Goal: Task Accomplishment & Management: Complete application form

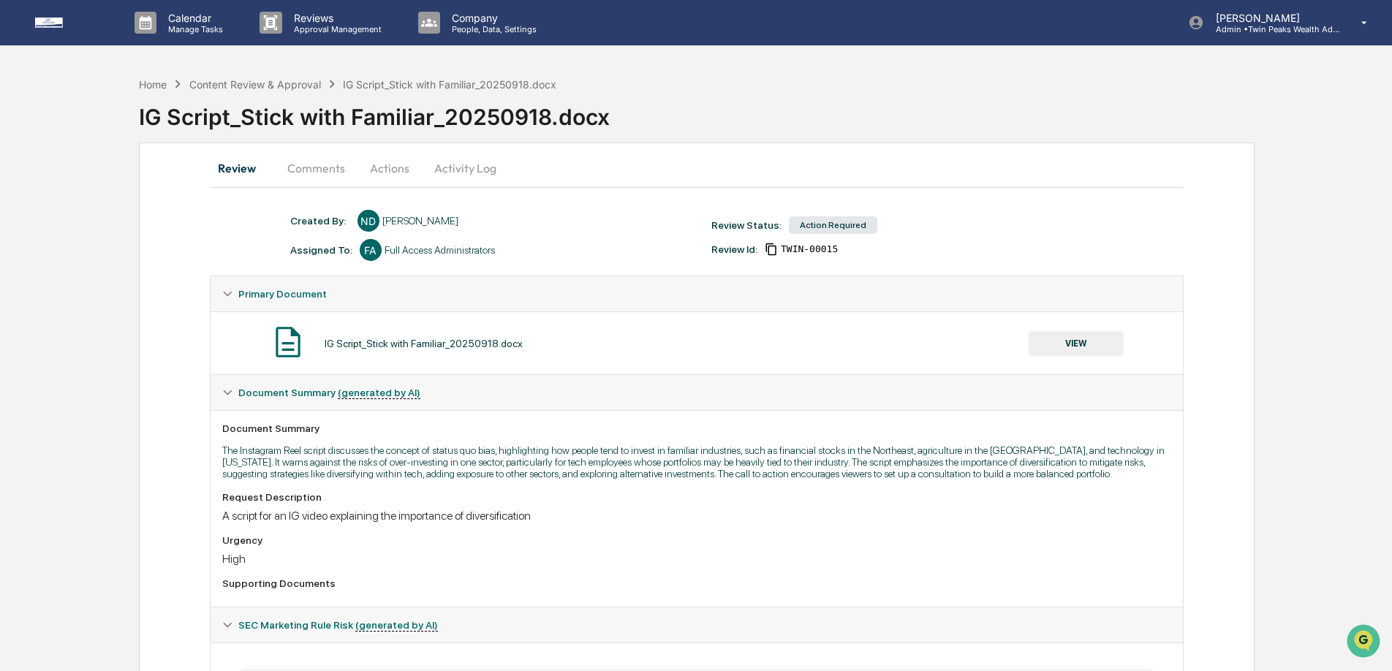
click at [456, 170] on button "Activity Log" at bounding box center [466, 168] width 86 height 35
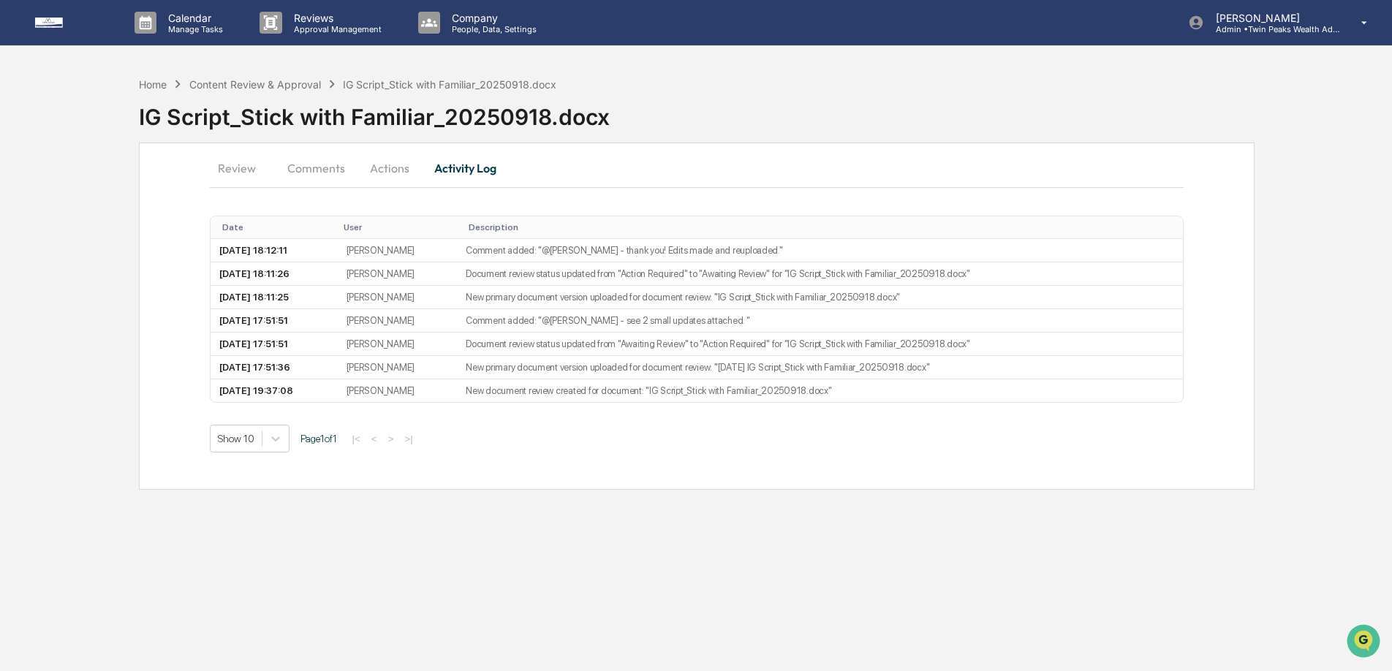
click at [246, 167] on button "Review" at bounding box center [243, 168] width 66 height 35
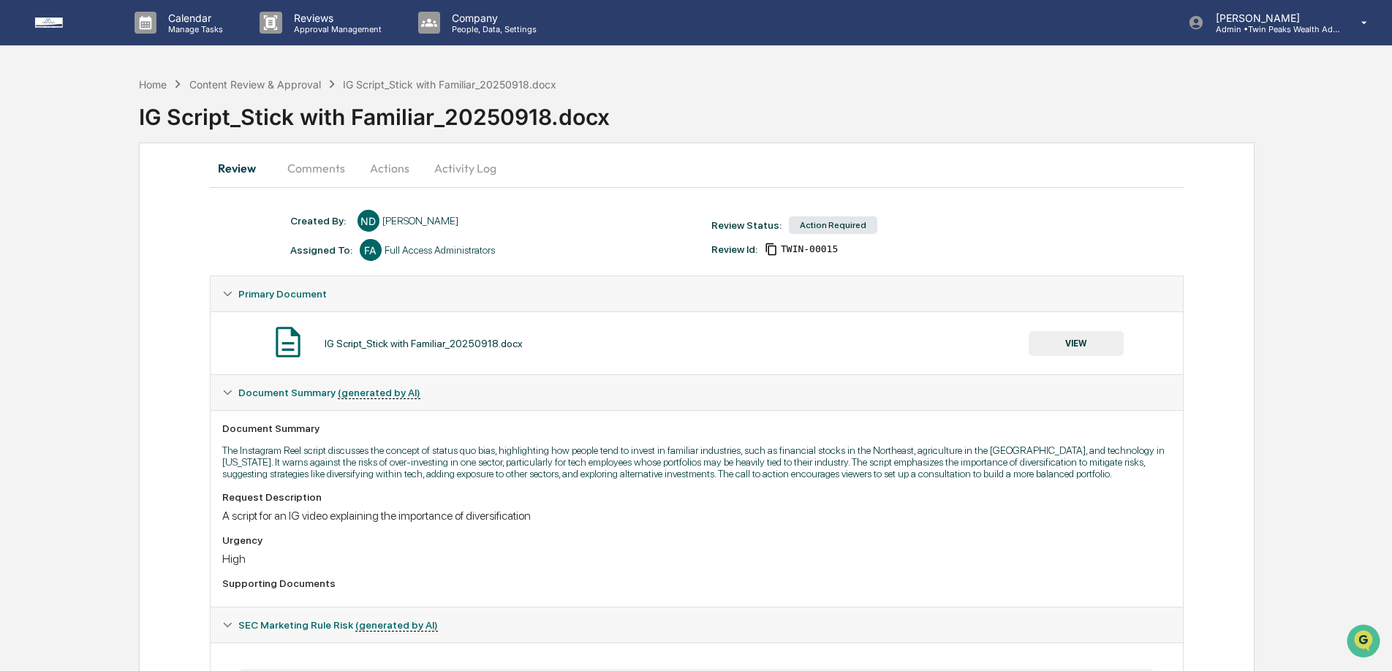
click at [1069, 341] on button "VIEW" at bounding box center [1076, 343] width 95 height 25
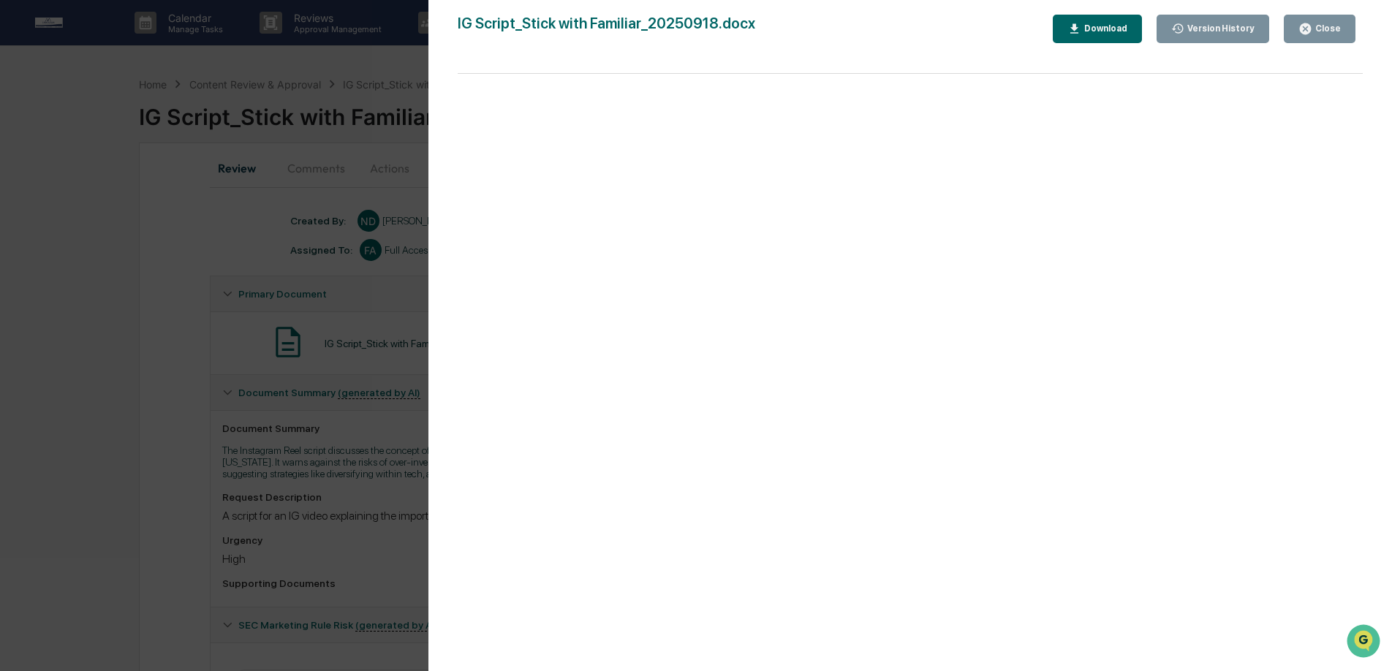
click at [1190, 20] on button "Version History" at bounding box center [1213, 29] width 113 height 29
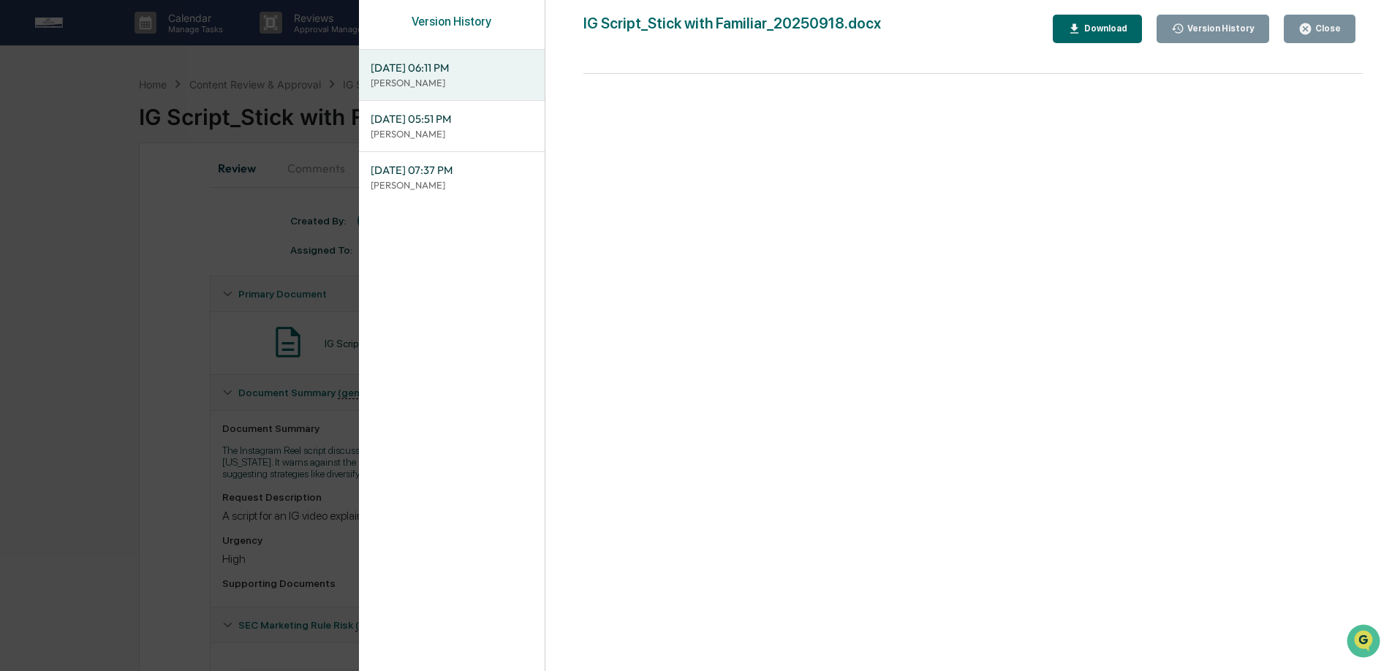
click at [461, 122] on span "09/22/2025, 05:51 PM" at bounding box center [452, 119] width 162 height 16
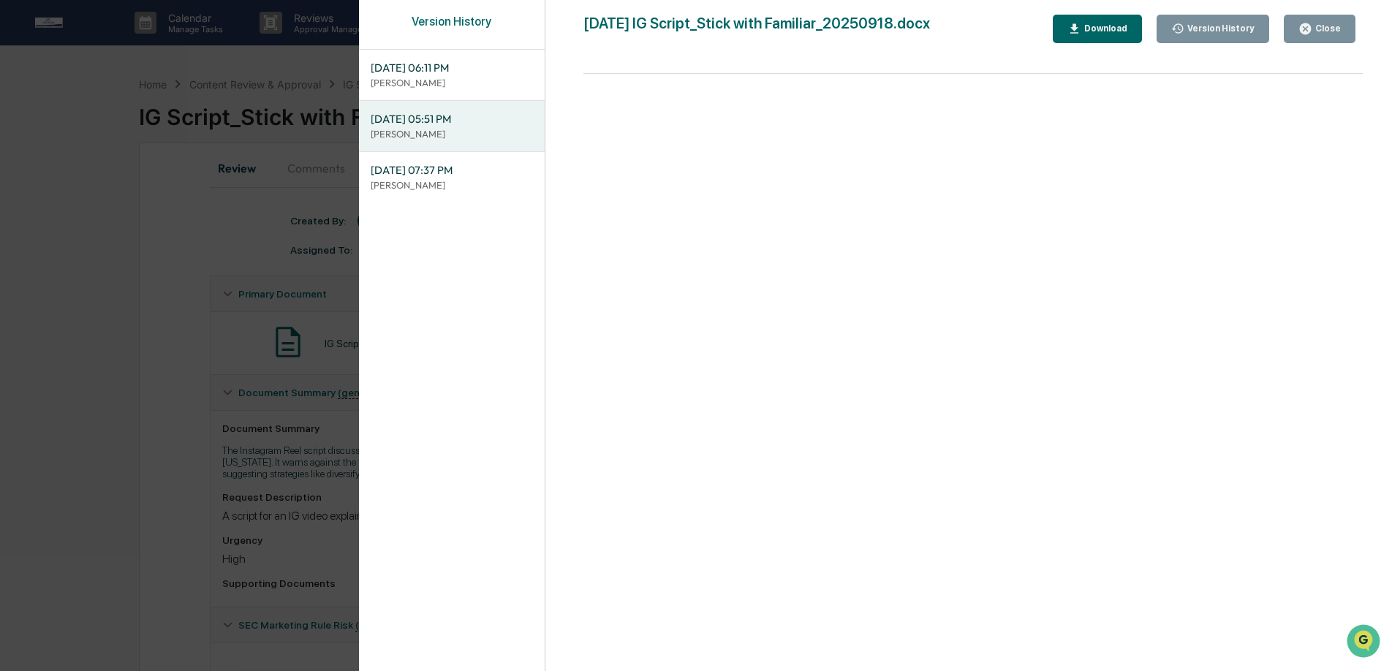
click at [1098, 28] on div "Download" at bounding box center [1104, 28] width 46 height 10
click at [493, 77] on p "[PERSON_NAME]" at bounding box center [452, 83] width 162 height 14
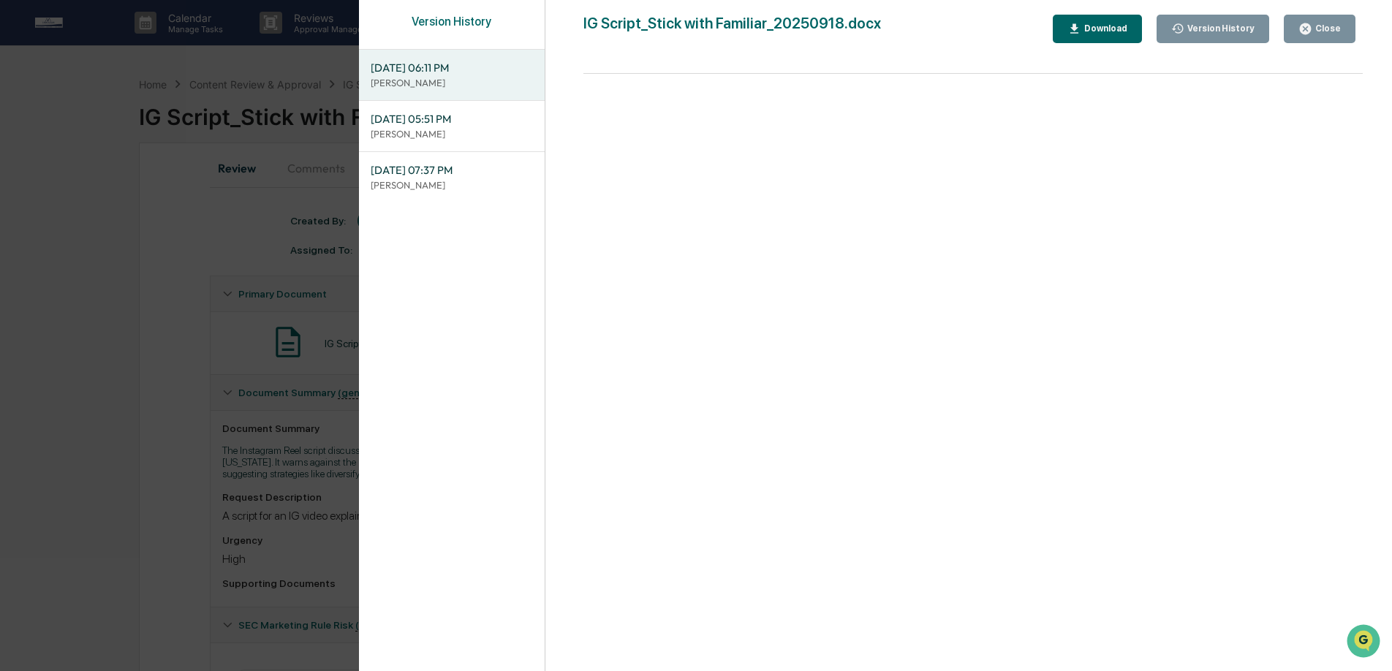
click at [1086, 26] on div "Download" at bounding box center [1104, 28] width 46 height 10
click at [271, 182] on div "Version History 09/22/2025, 06:11 PM Niki Desai 09/22/2025, 05:51 PM Lindsay Ri…" at bounding box center [696, 335] width 1392 height 671
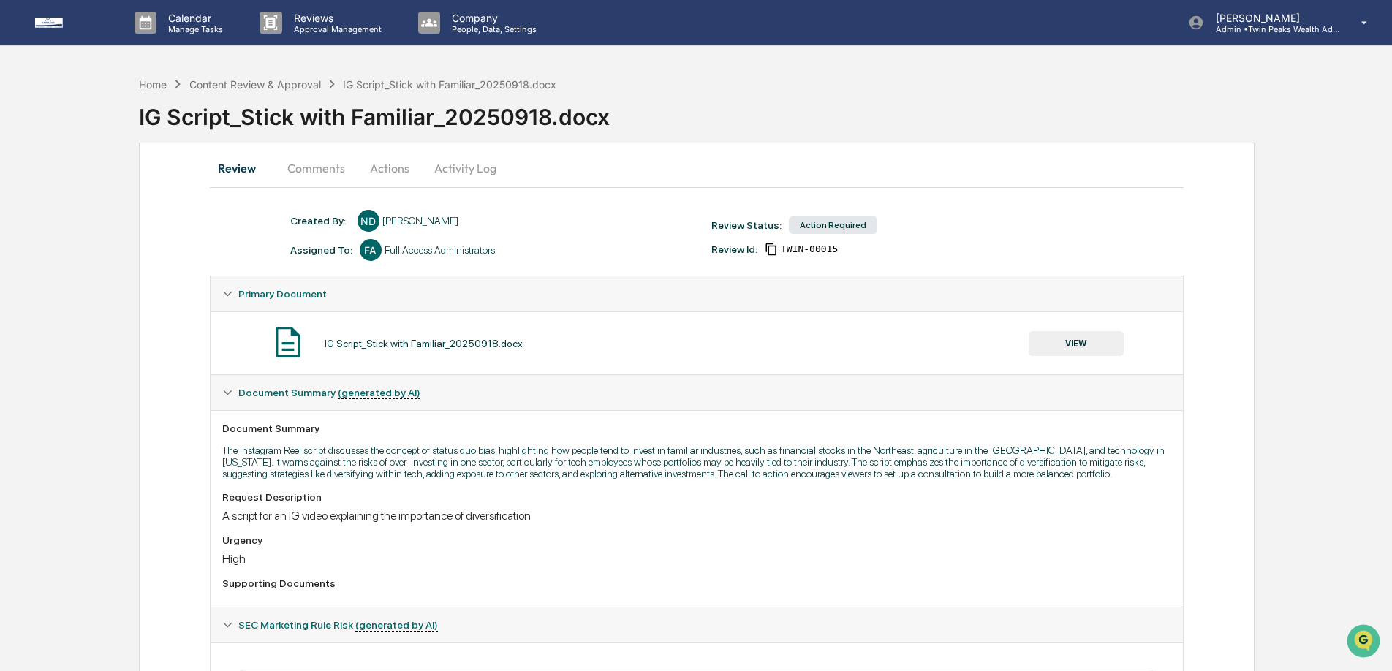
click at [387, 171] on button "Actions" at bounding box center [390, 168] width 66 height 35
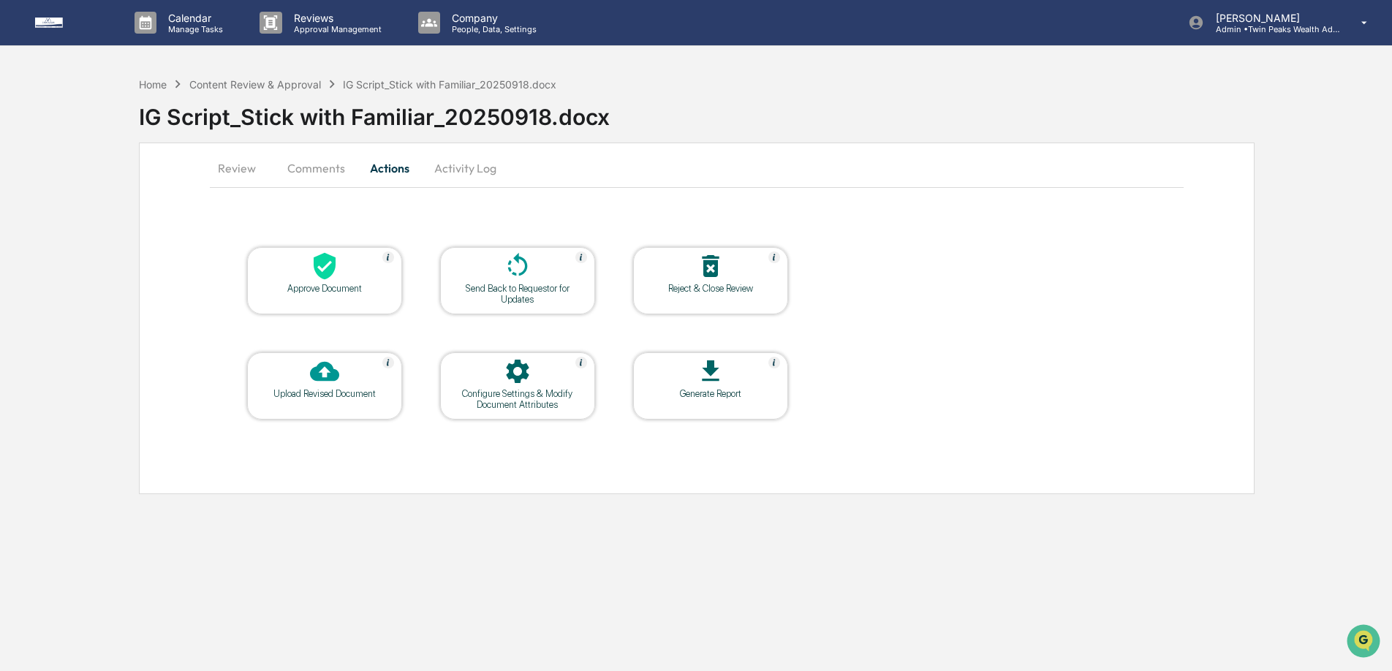
click at [315, 272] on icon at bounding box center [325, 266] width 22 height 27
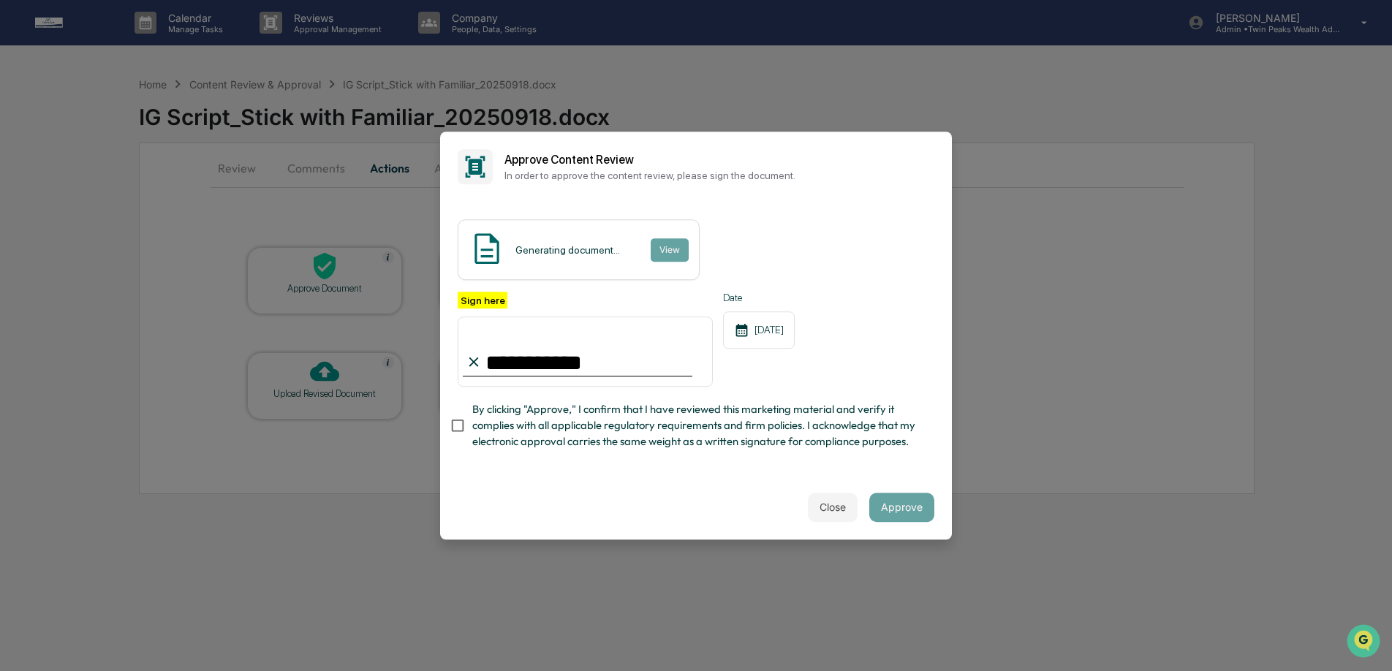
type input "**********"
click at [678, 250] on button "View" at bounding box center [669, 249] width 38 height 23
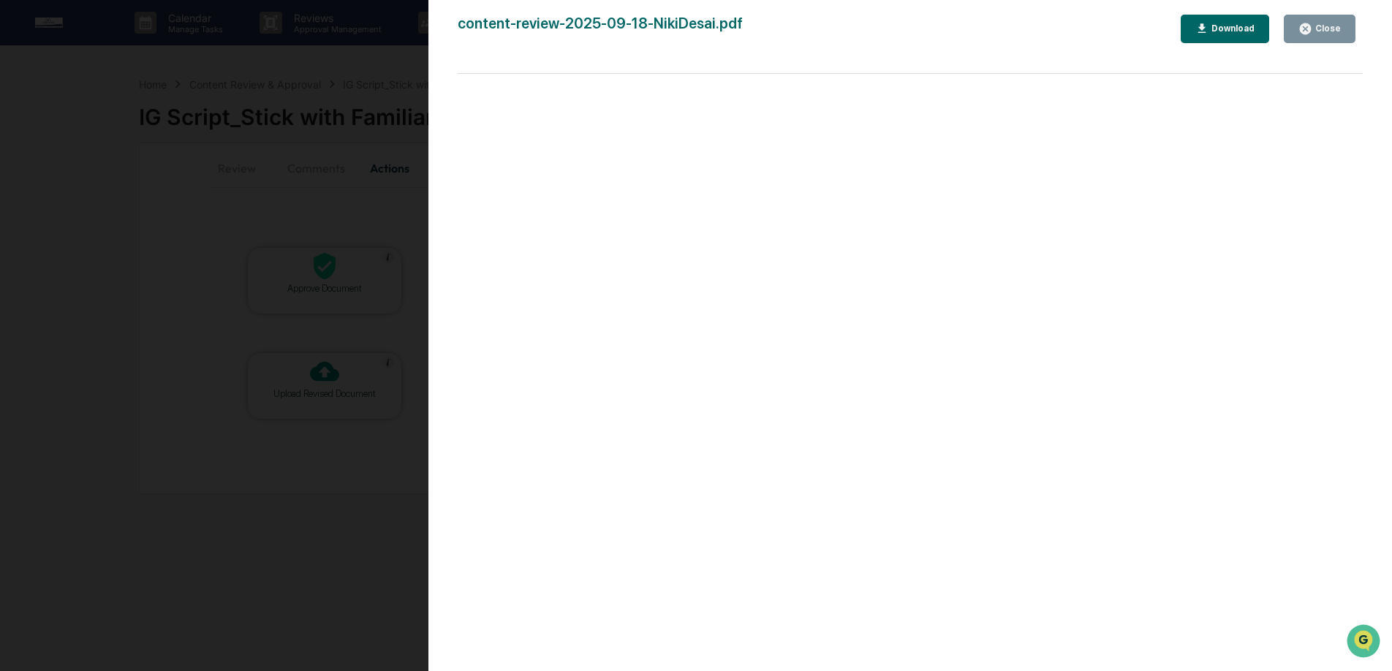
click at [410, 341] on div "Version History 09/24/2025, 03:08 PM Izzy Daboub content-review-2025-09-18-Niki…" at bounding box center [696, 335] width 1392 height 671
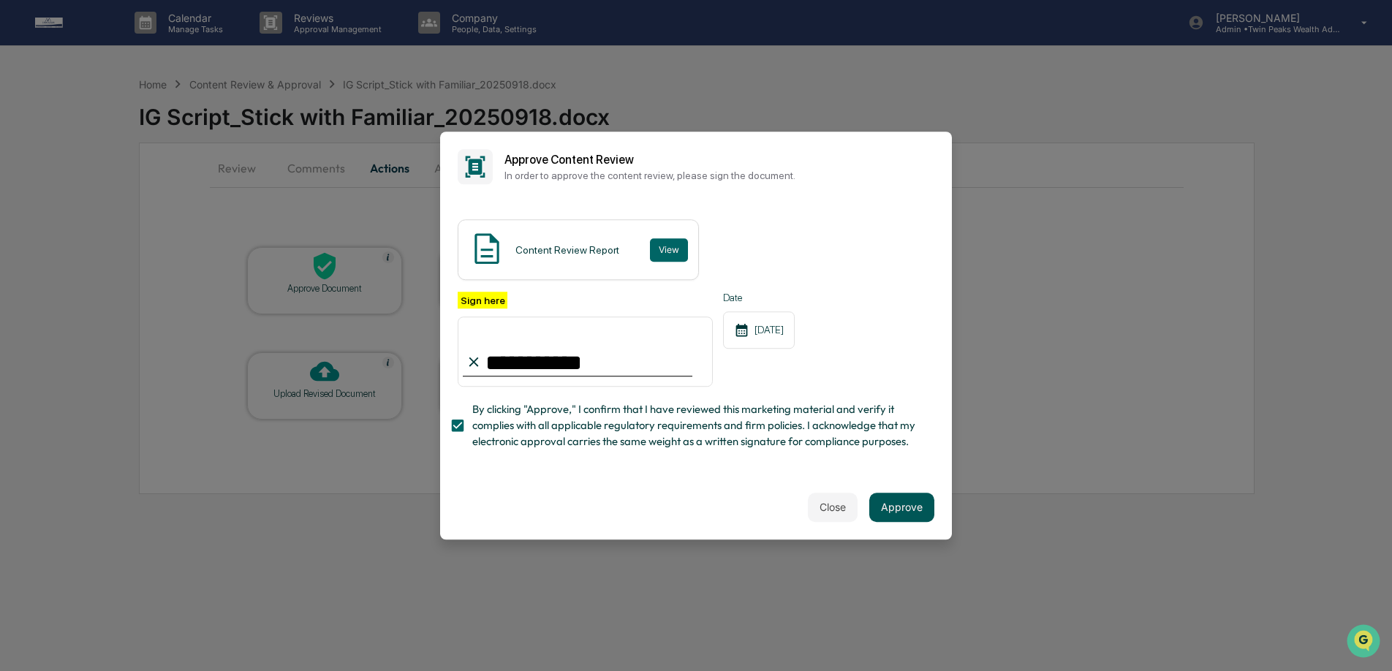
click at [895, 503] on button "Approve" at bounding box center [901, 507] width 65 height 29
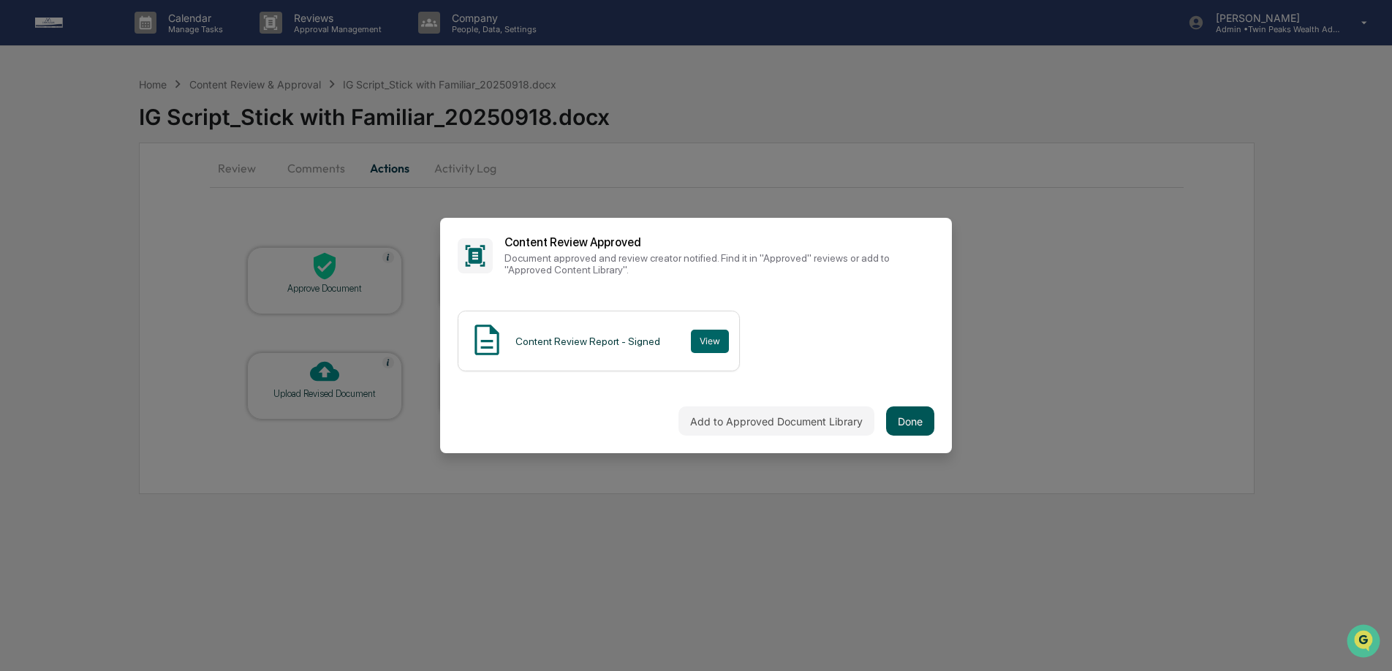
click at [909, 419] on button "Done" at bounding box center [910, 421] width 48 height 29
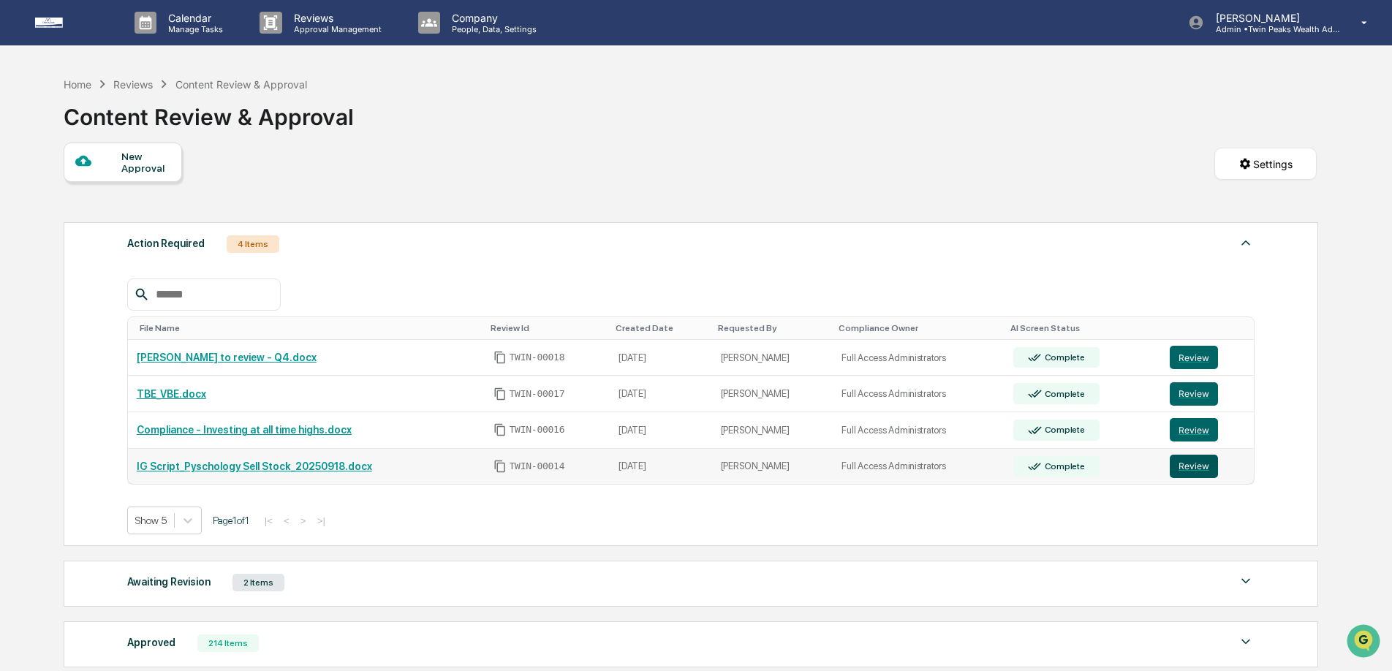
click at [1208, 472] on button "Review" at bounding box center [1194, 466] width 48 height 23
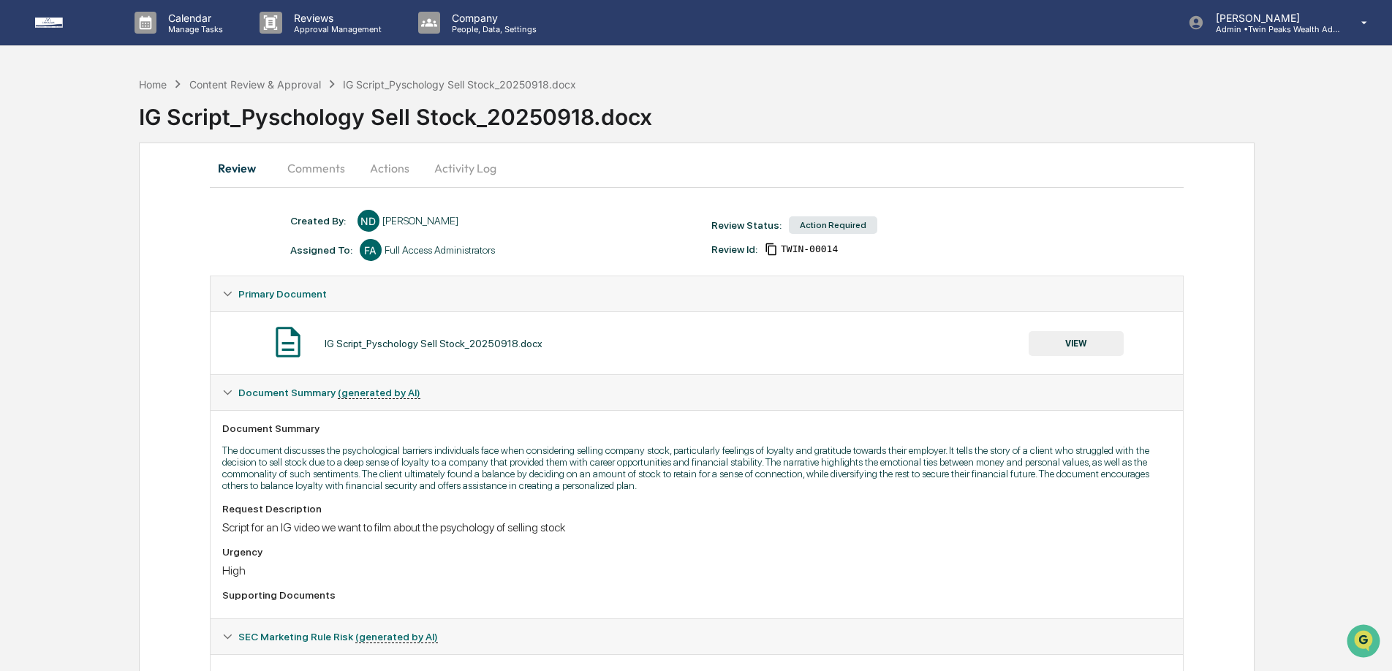
click at [1067, 342] on button "VIEW" at bounding box center [1076, 343] width 95 height 25
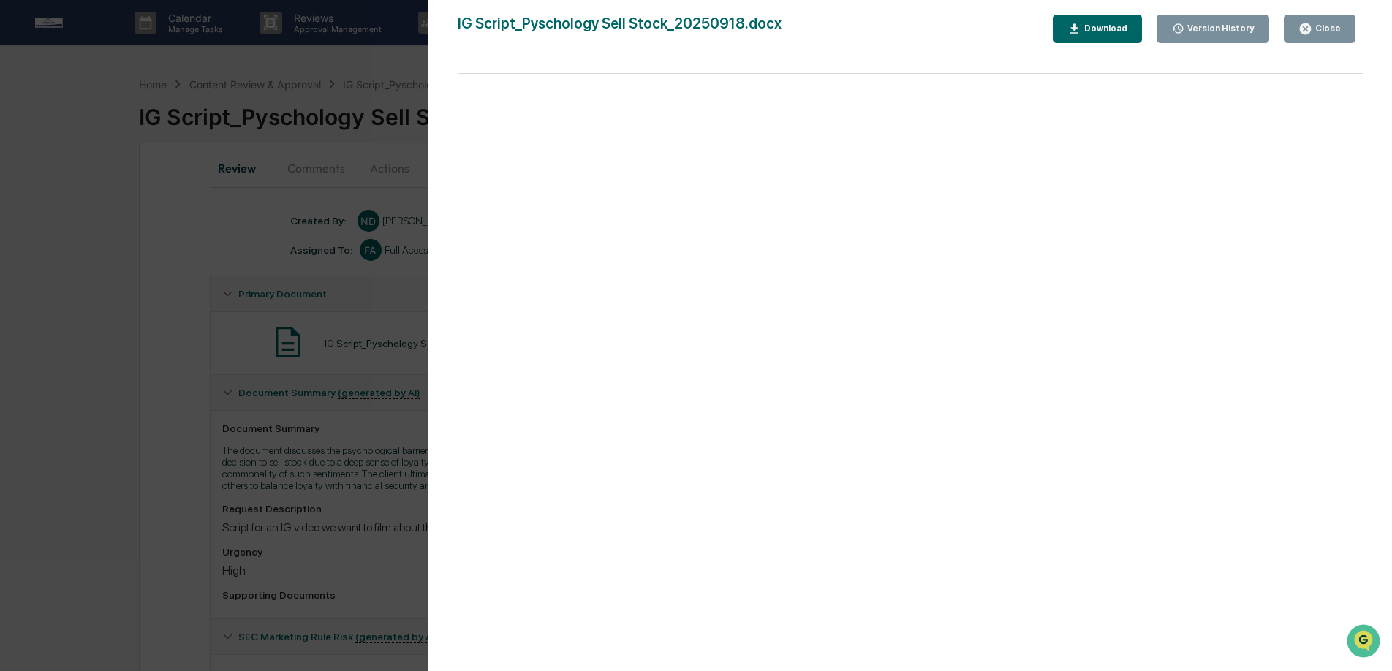
click at [1207, 23] on div "Version History" at bounding box center [1219, 28] width 70 height 10
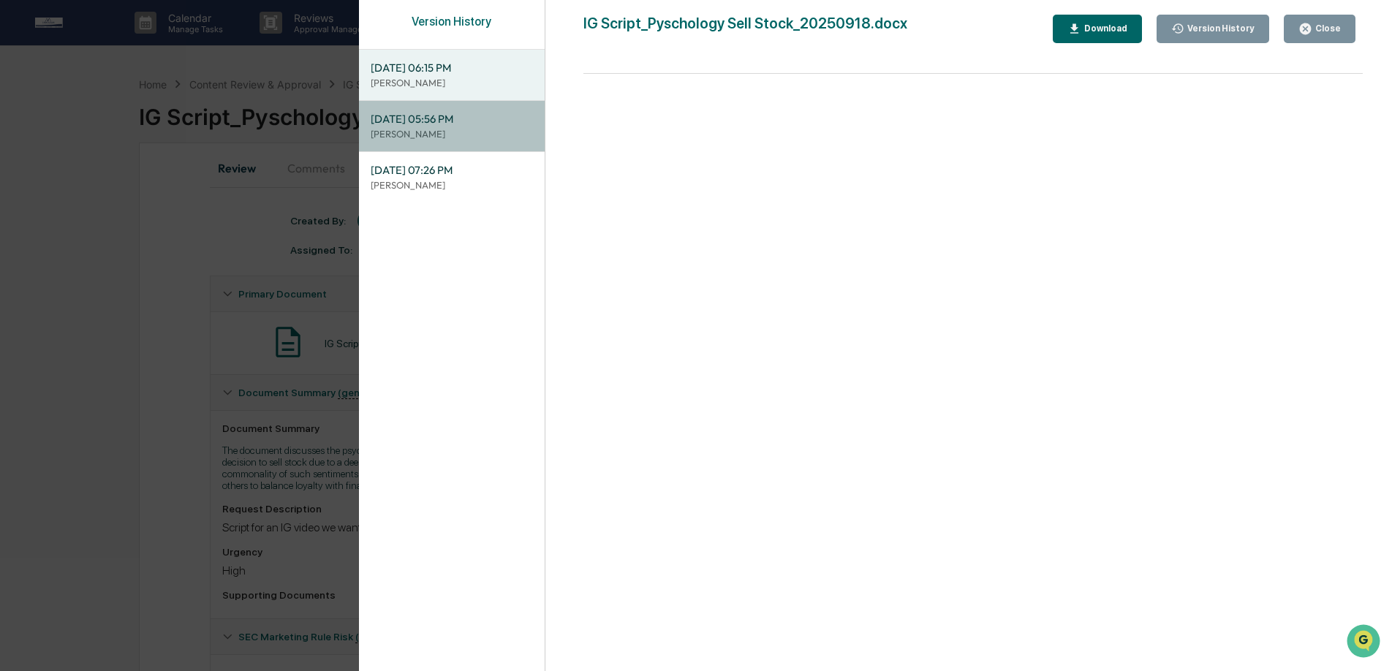
click at [482, 135] on p "Lindsay Rider" at bounding box center [452, 134] width 162 height 14
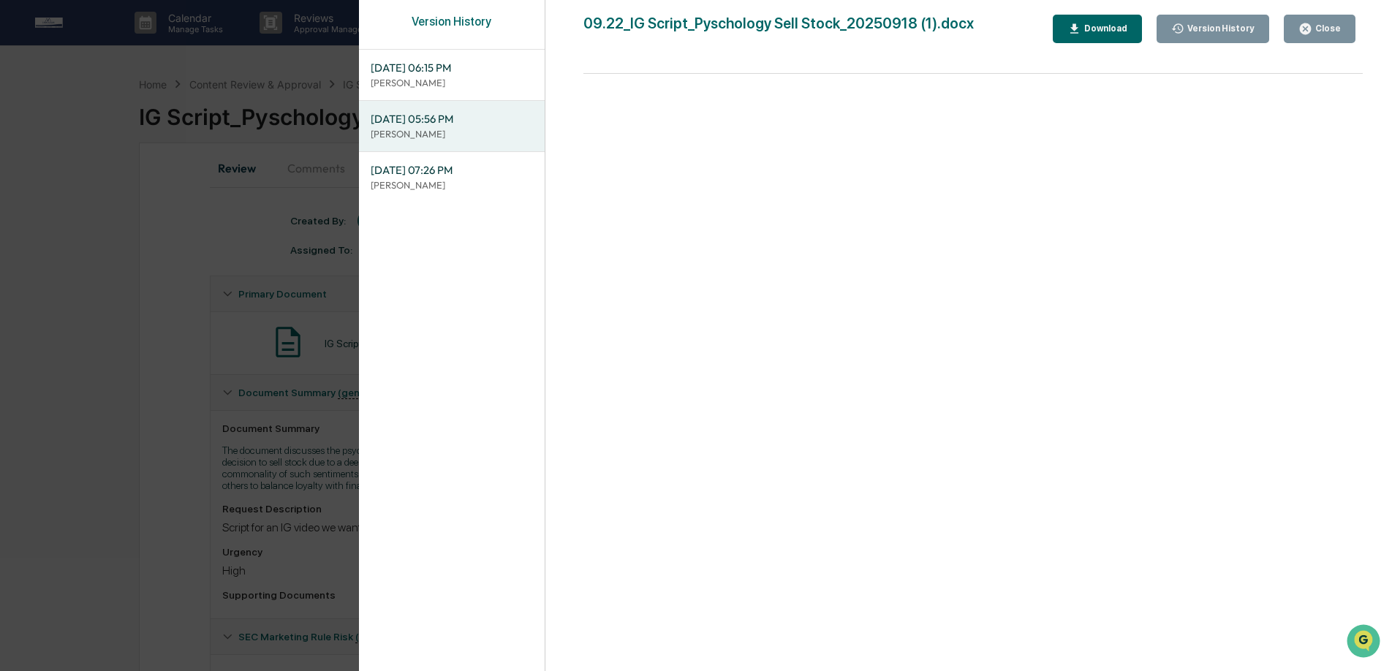
click at [1085, 26] on div "Download" at bounding box center [1104, 28] width 46 height 10
click at [482, 76] on p "[PERSON_NAME]" at bounding box center [452, 83] width 162 height 14
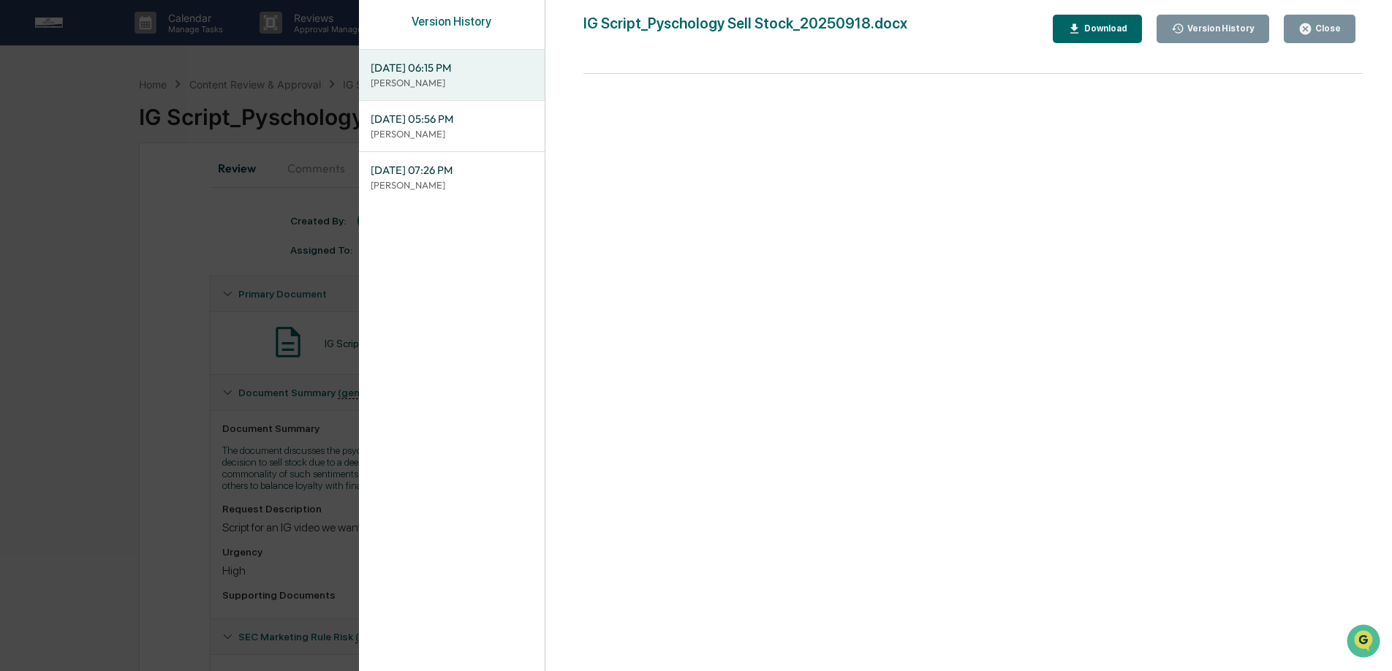
click at [1096, 24] on div "Download" at bounding box center [1104, 28] width 46 height 10
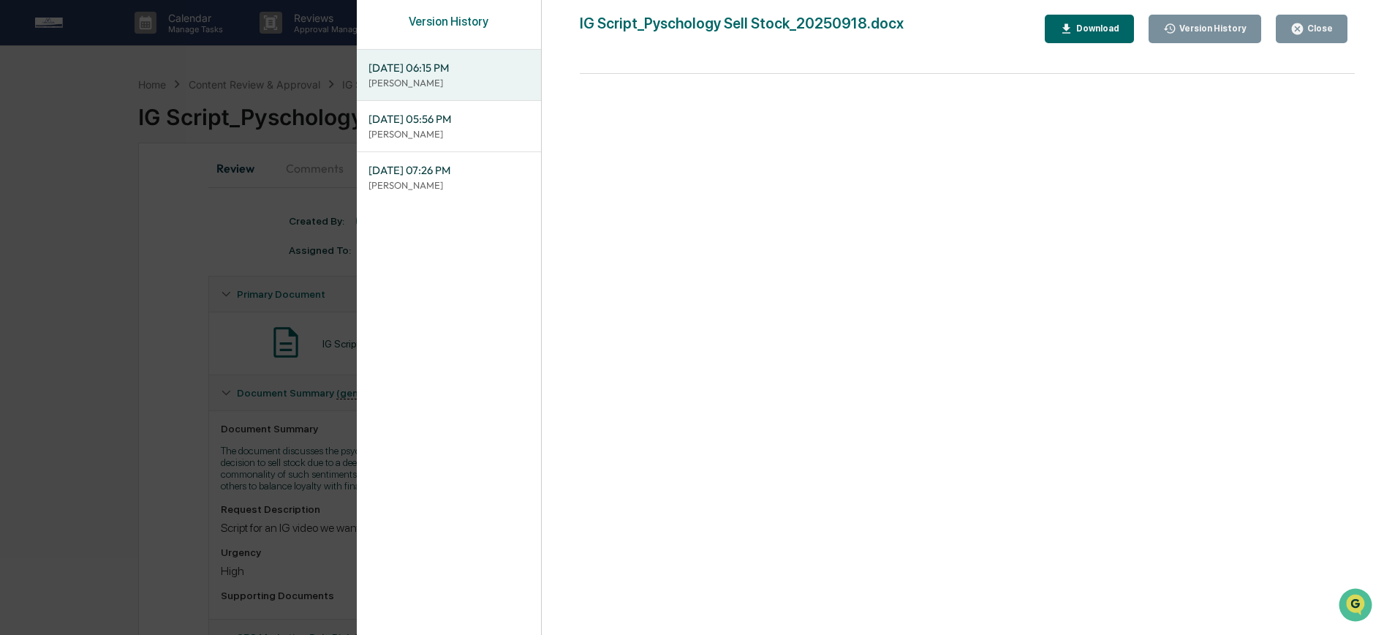
click at [328, 285] on div "Version History 09/22/2025, 06:15 PM Niki Desai 09/22/2025, 05:56 PM Lindsay Ri…" at bounding box center [692, 317] width 1384 height 635
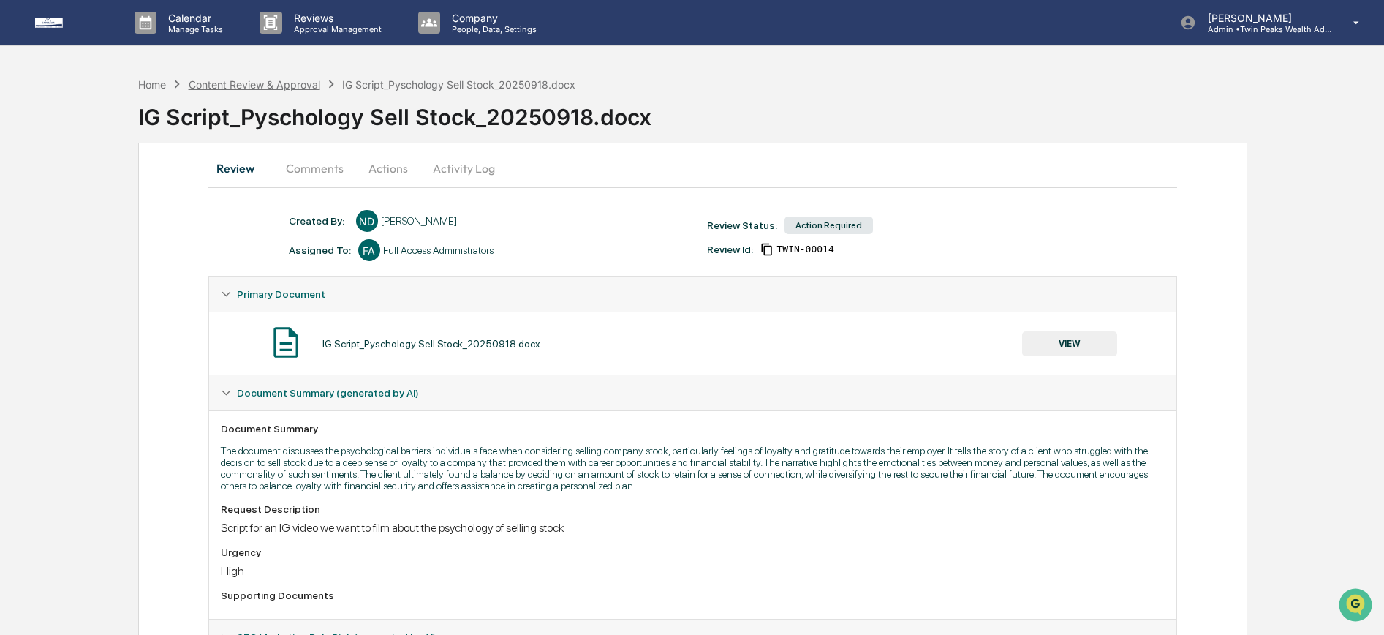
click at [282, 85] on div "Content Review & Approval" at bounding box center [255, 84] width 132 height 12
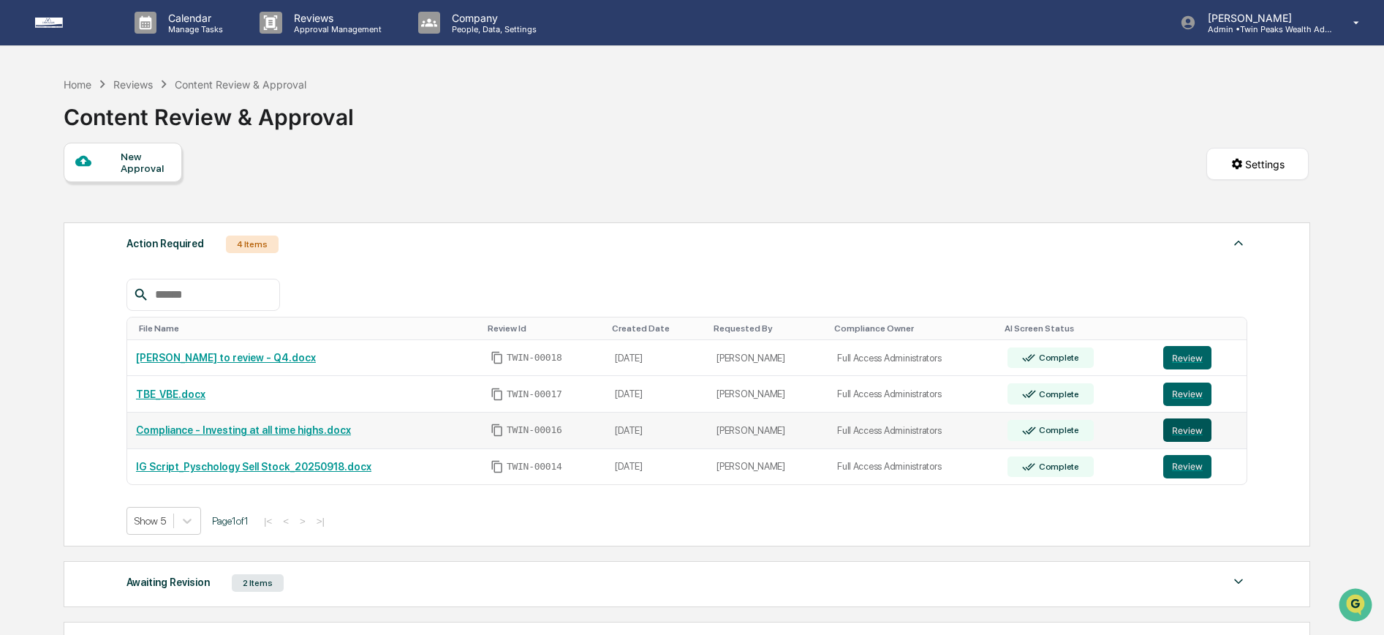
click at [1180, 430] on button "Review" at bounding box center [1187, 429] width 48 height 23
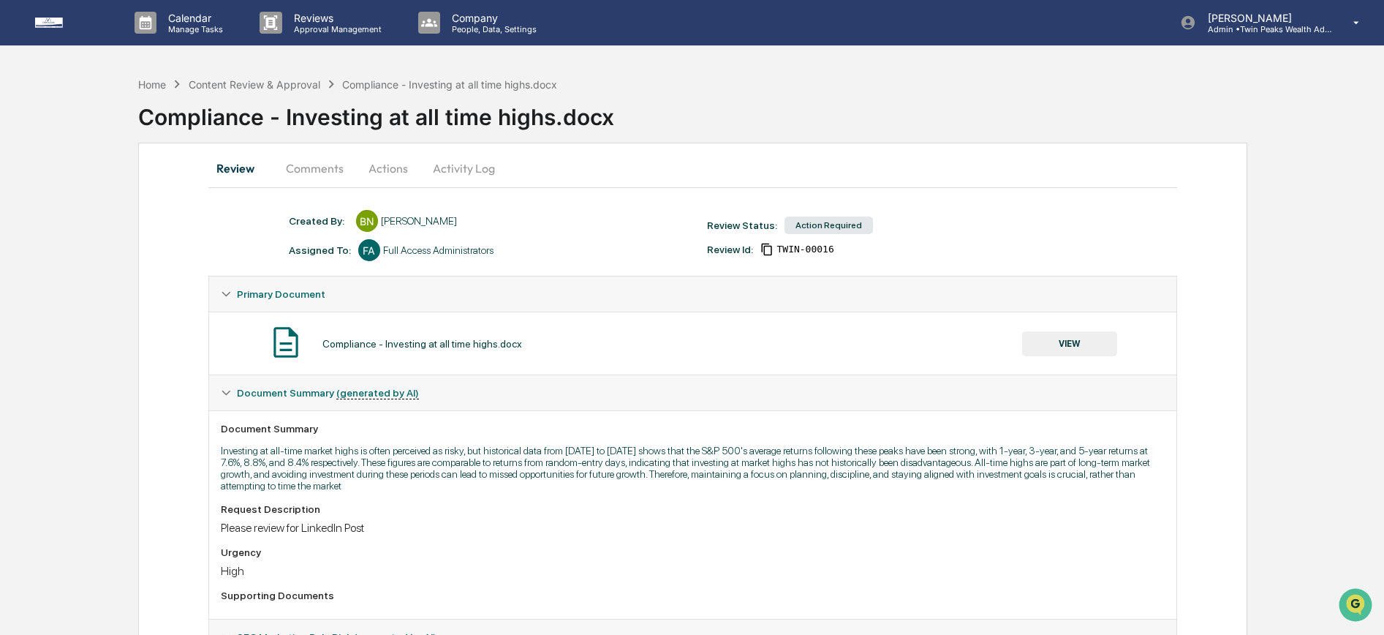
click at [396, 167] on button "Actions" at bounding box center [388, 168] width 66 height 35
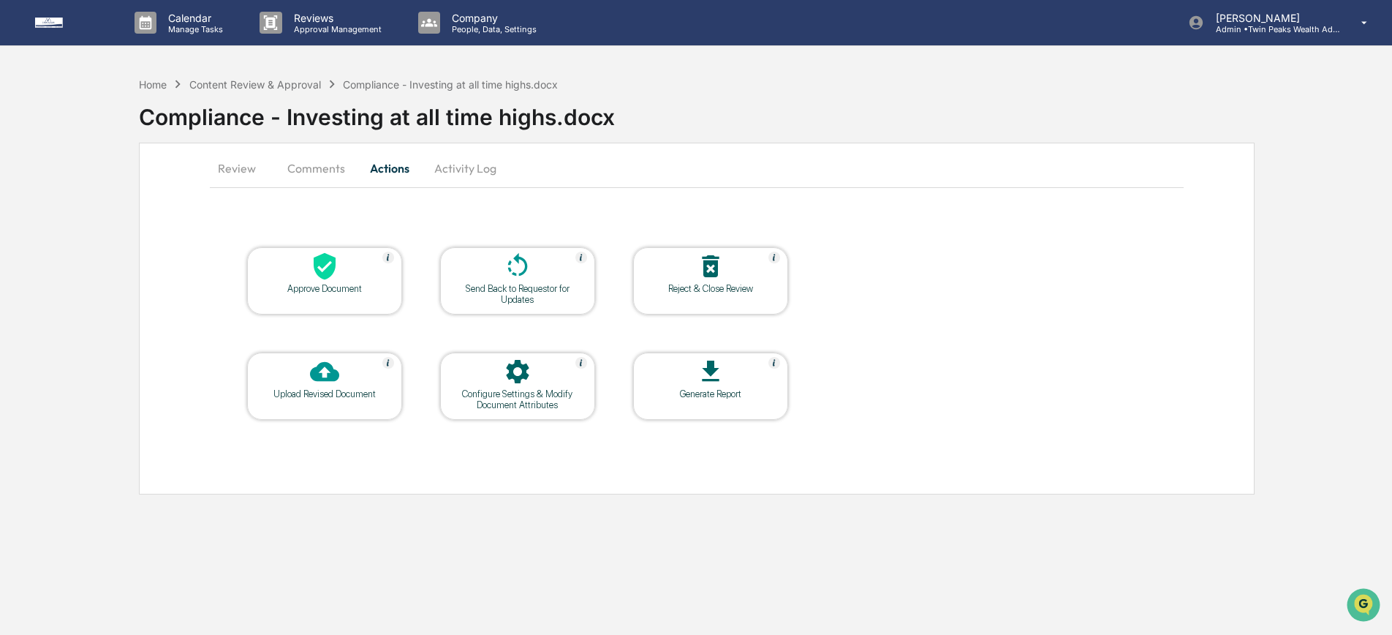
click at [446, 169] on button "Activity Log" at bounding box center [466, 168] width 86 height 35
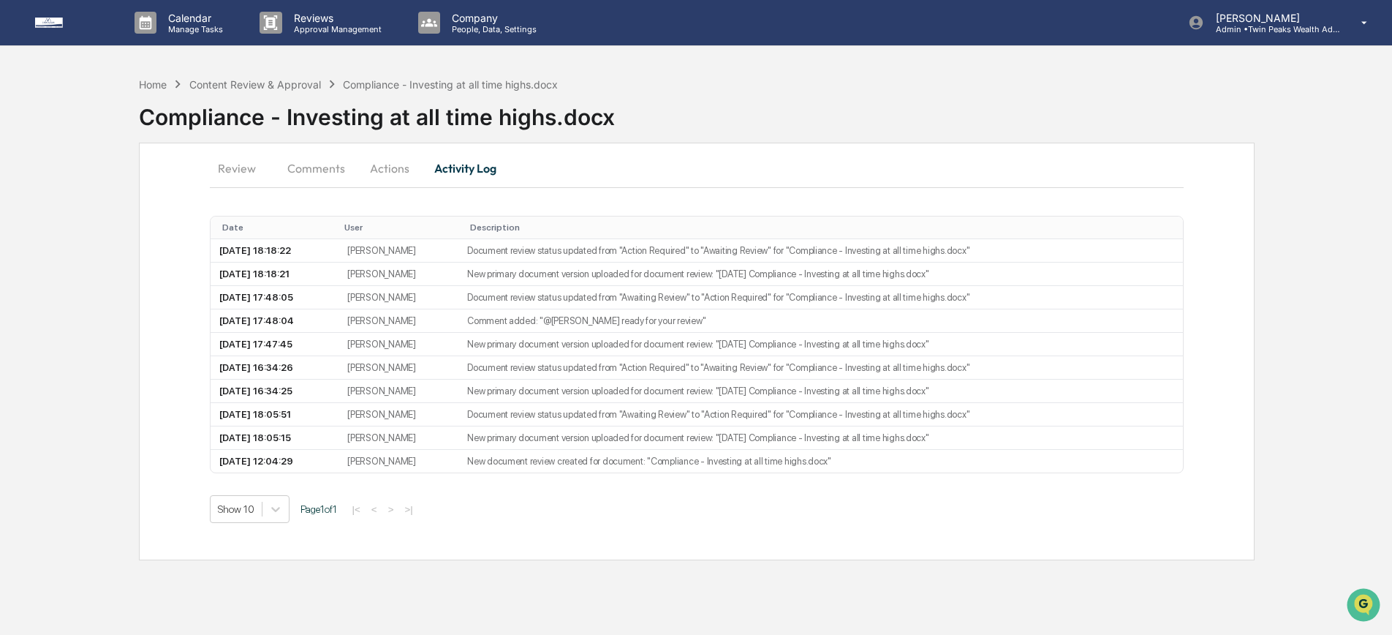
click at [390, 175] on button "Actions" at bounding box center [390, 168] width 66 height 35
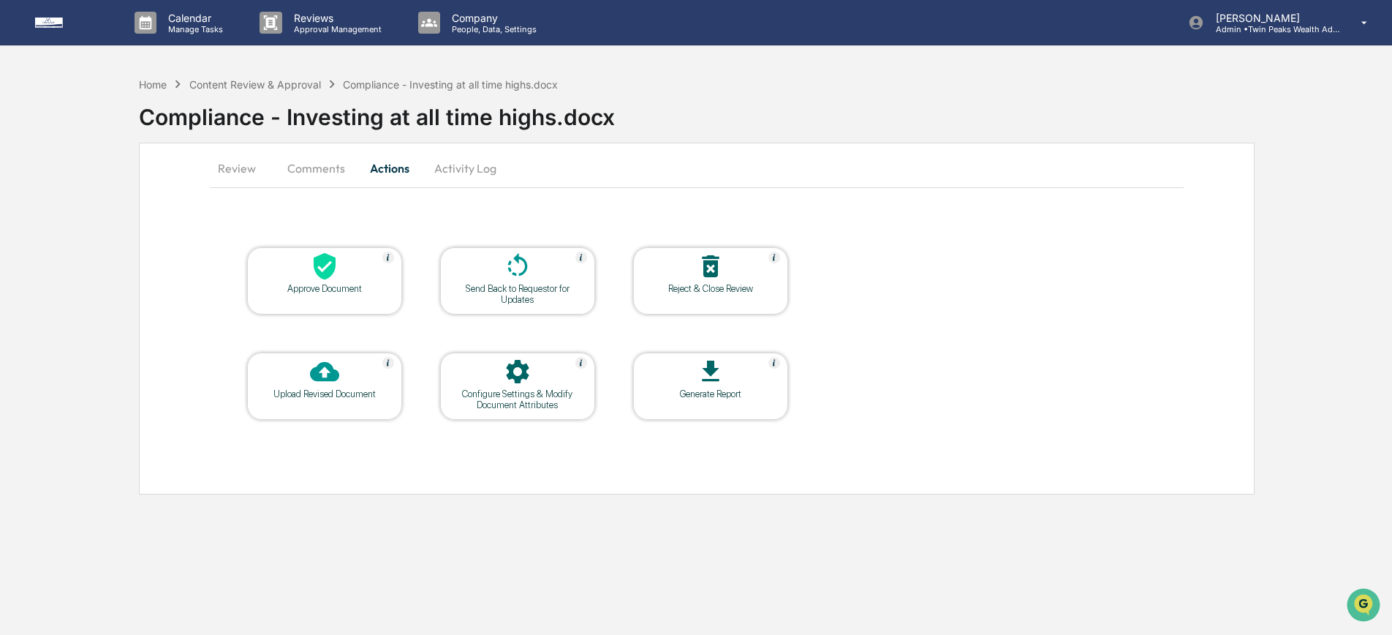
click at [246, 166] on button "Review" at bounding box center [243, 168] width 66 height 35
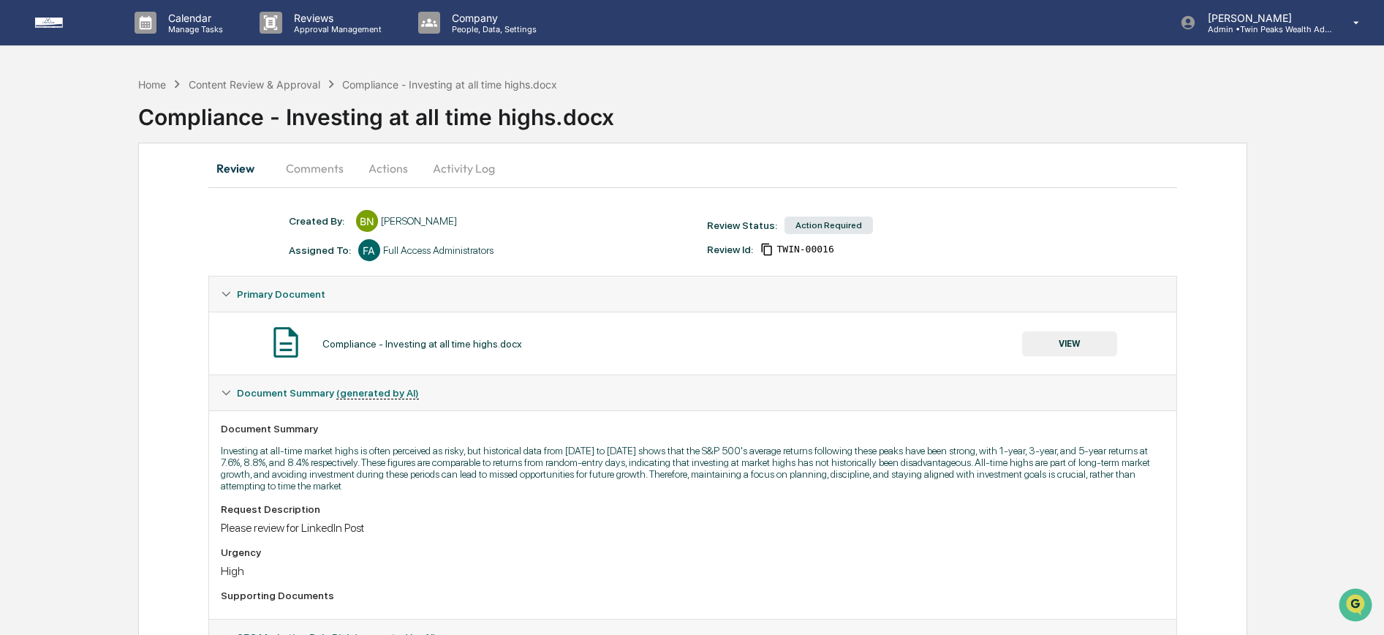
click at [1067, 339] on button "VIEW" at bounding box center [1069, 343] width 95 height 25
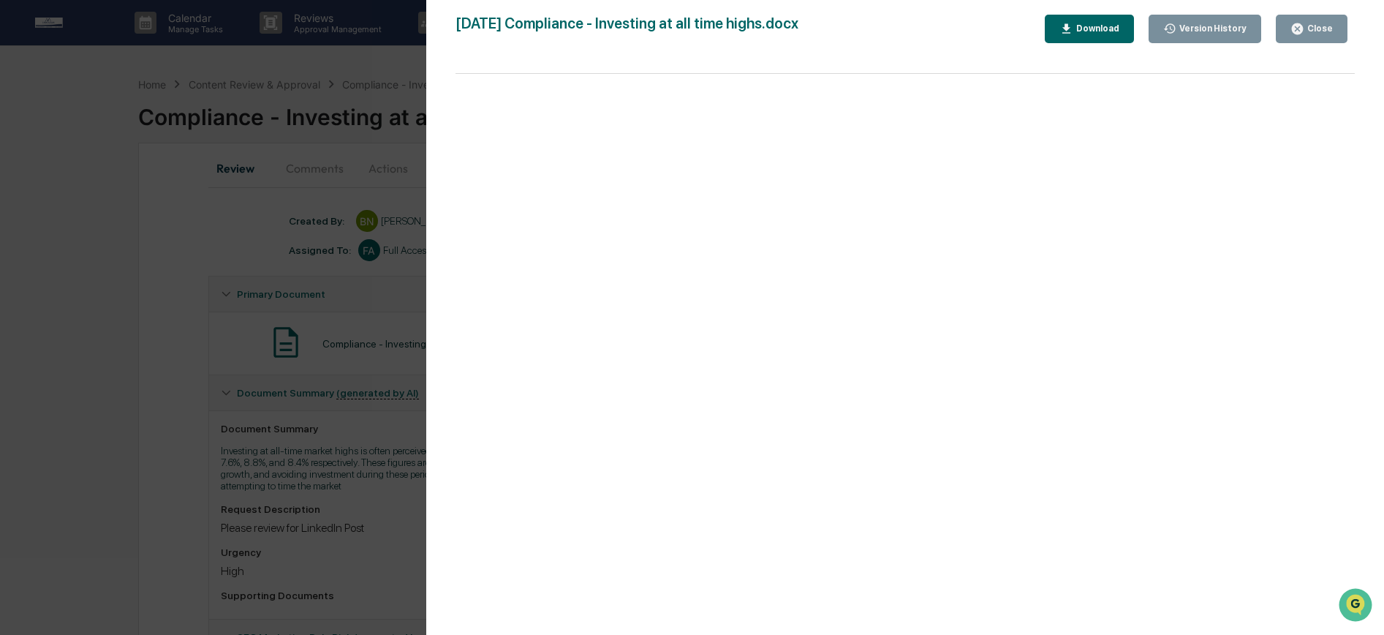
click at [1178, 29] on div "Version History" at bounding box center [1211, 28] width 70 height 10
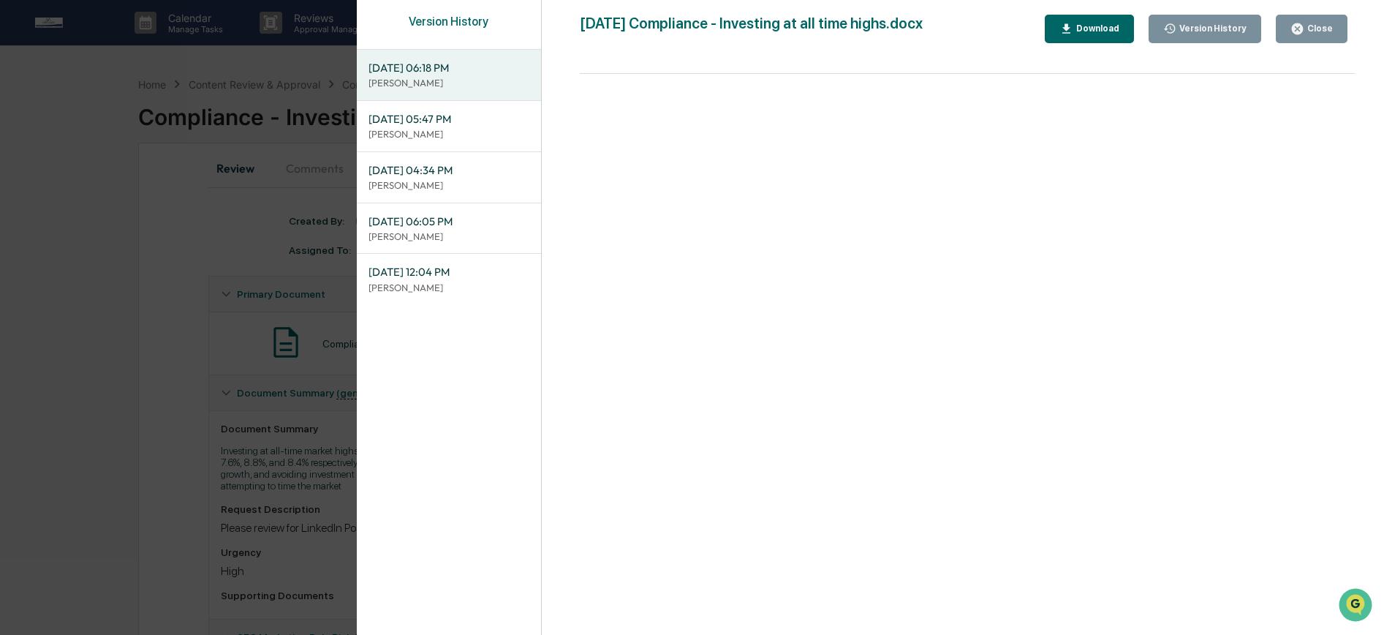
click at [464, 118] on span "09/23/2025, 05:47 PM" at bounding box center [448, 119] width 161 height 16
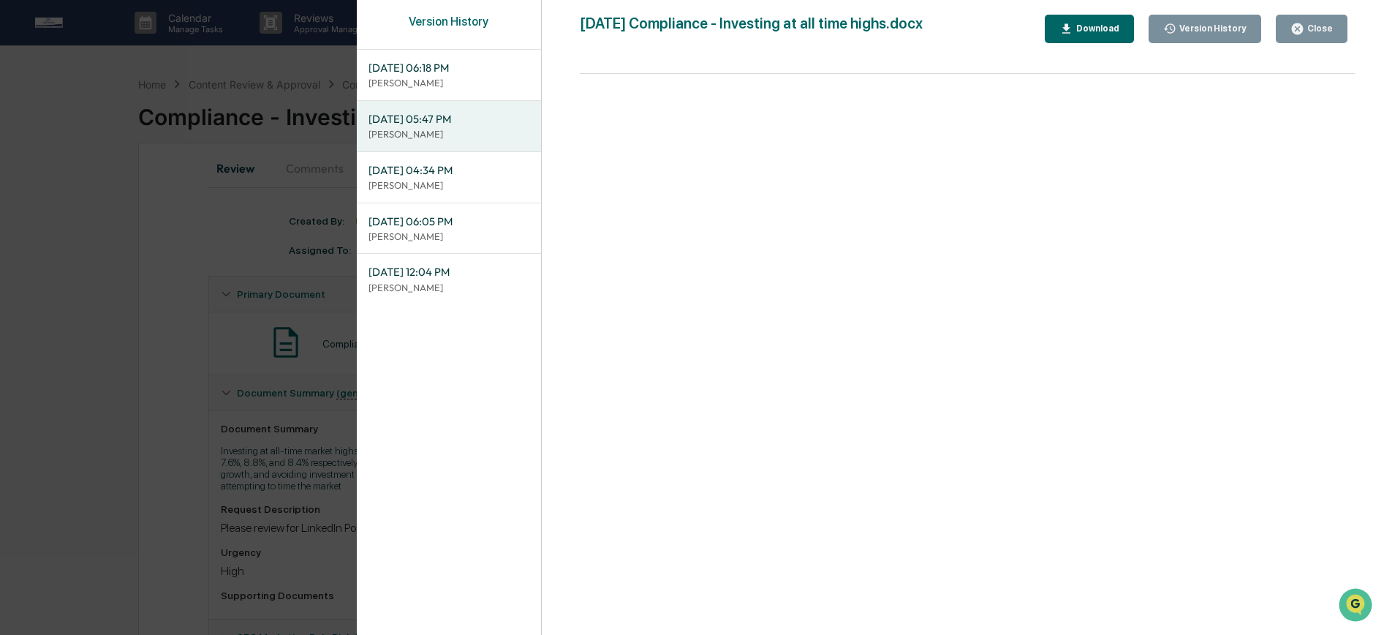
click at [1069, 26] on icon "button" at bounding box center [1066, 29] width 14 height 14
click at [1156, 7] on div "Version History 09/23/2025, 06:18 PM Brian Nguyen 09/23/2025, 05:47 PM Izzy Dab…" at bounding box center [870, 332] width 1027 height 664
click at [410, 86] on p "Brian Nguyen" at bounding box center [448, 83] width 161 height 14
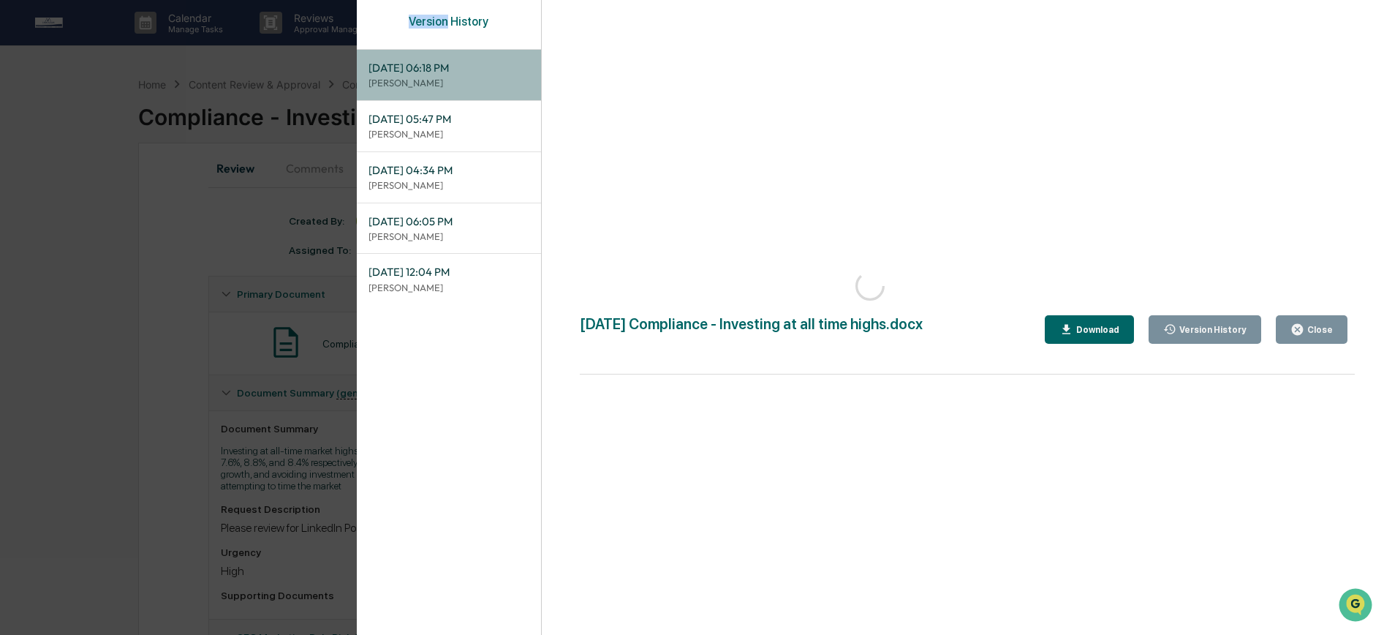
click at [410, 86] on p "Brian Nguyen" at bounding box center [448, 83] width 161 height 14
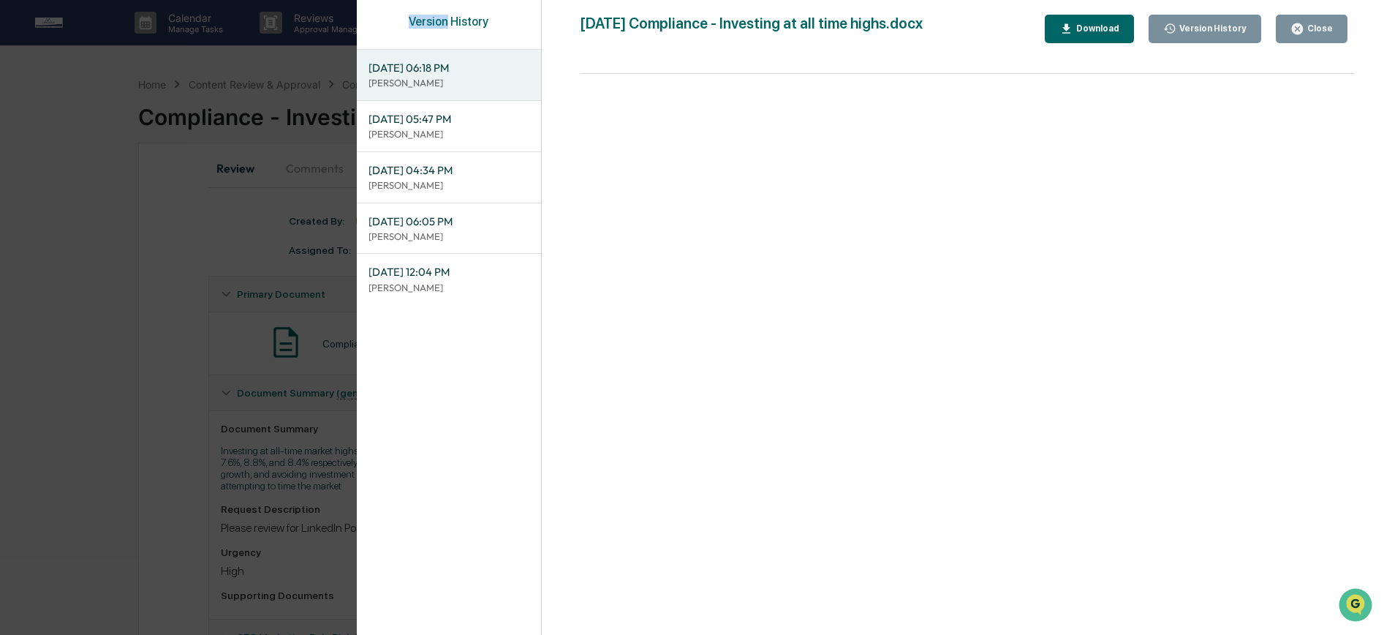
click at [1059, 26] on icon "button" at bounding box center [1066, 29] width 14 height 14
click at [251, 206] on div "Version History 09/23/2025, 06:18 PM Brian Nguyen 09/23/2025, 05:47 PM Izzy Dab…" at bounding box center [692, 317] width 1384 height 635
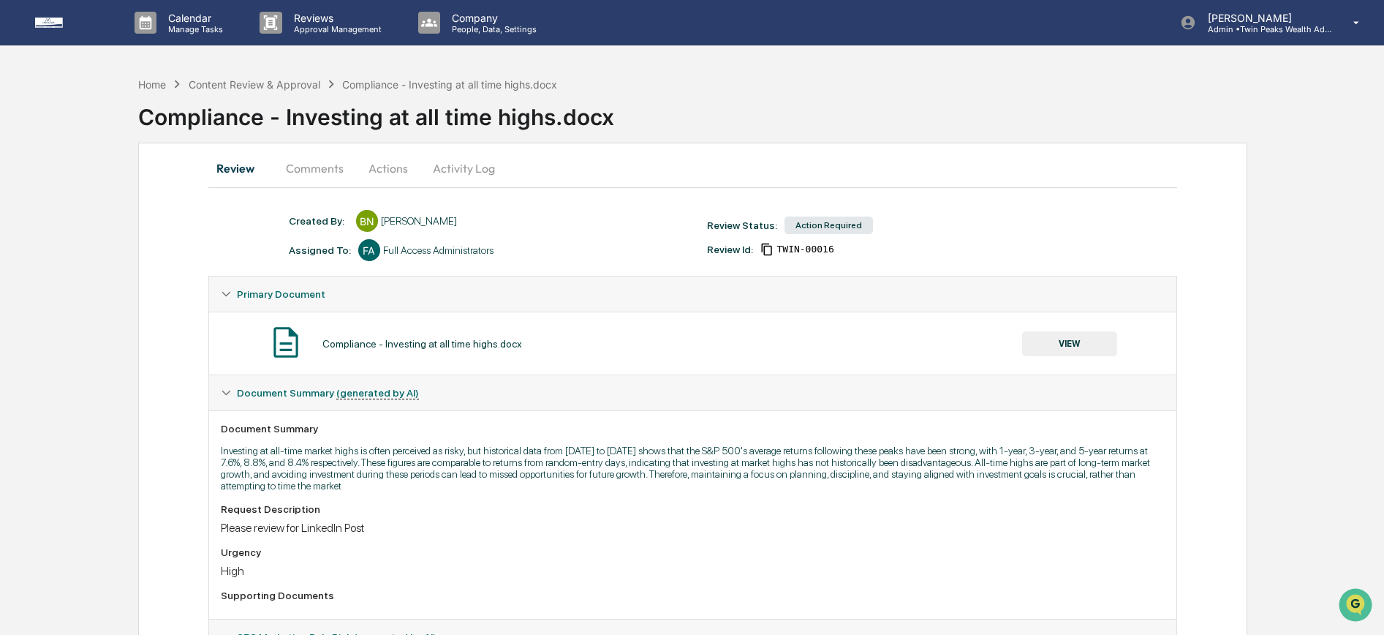
click at [376, 169] on button "Actions" at bounding box center [388, 168] width 66 height 35
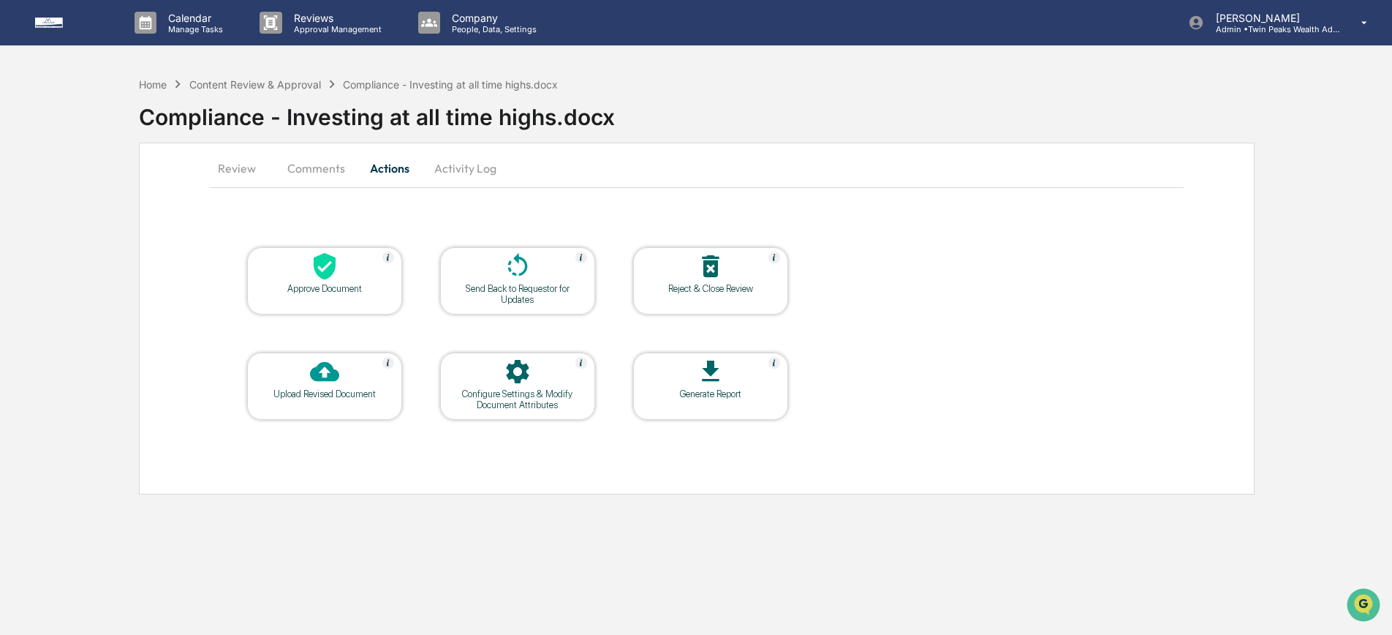
click at [322, 267] on icon at bounding box center [325, 266] width 22 height 27
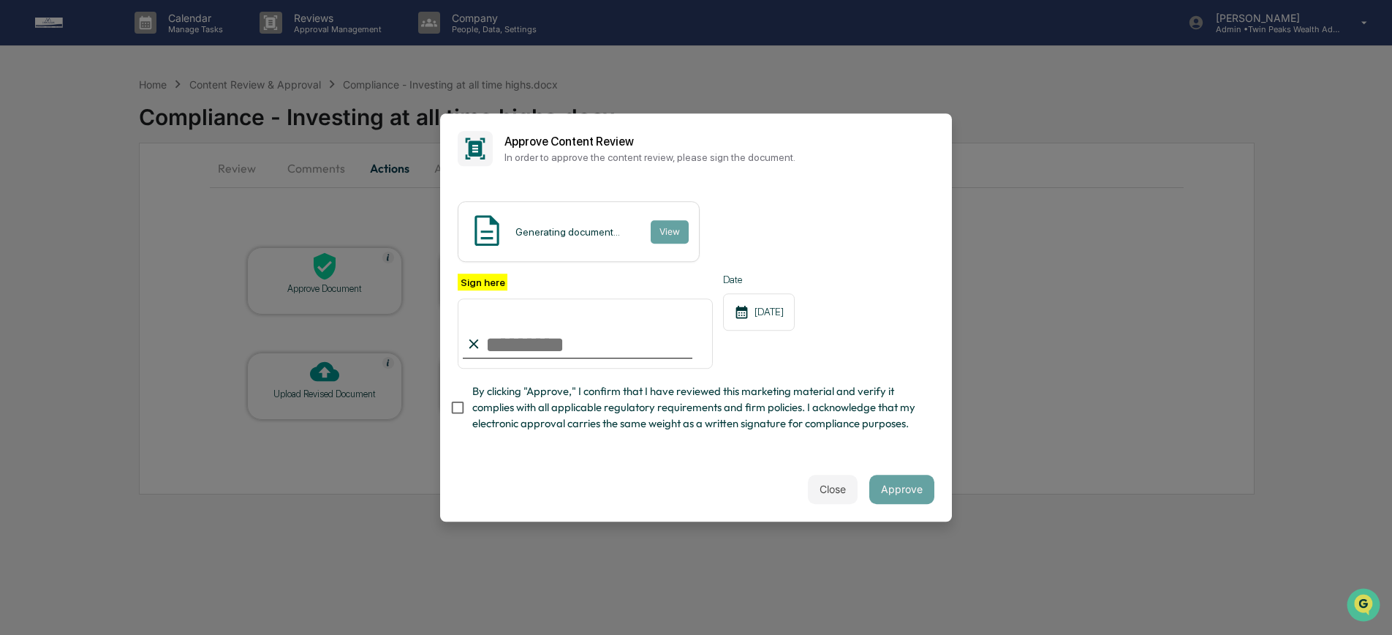
click at [494, 346] on input "Sign here" at bounding box center [585, 333] width 255 height 70
type input "**********"
click at [674, 235] on button "View" at bounding box center [670, 231] width 38 height 23
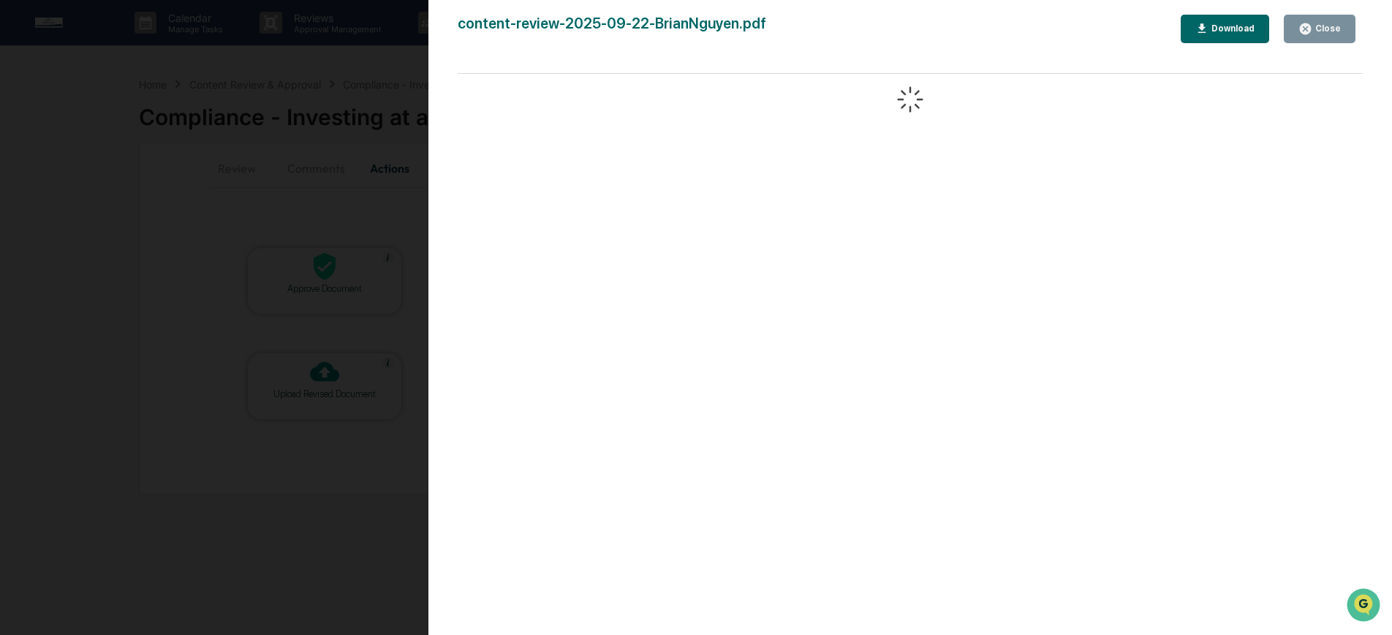
click at [346, 307] on div "Version History 09/24/2025, 03:21 PM Izzy Daboub content-review-2025-09-22-Bria…" at bounding box center [696, 317] width 1392 height 635
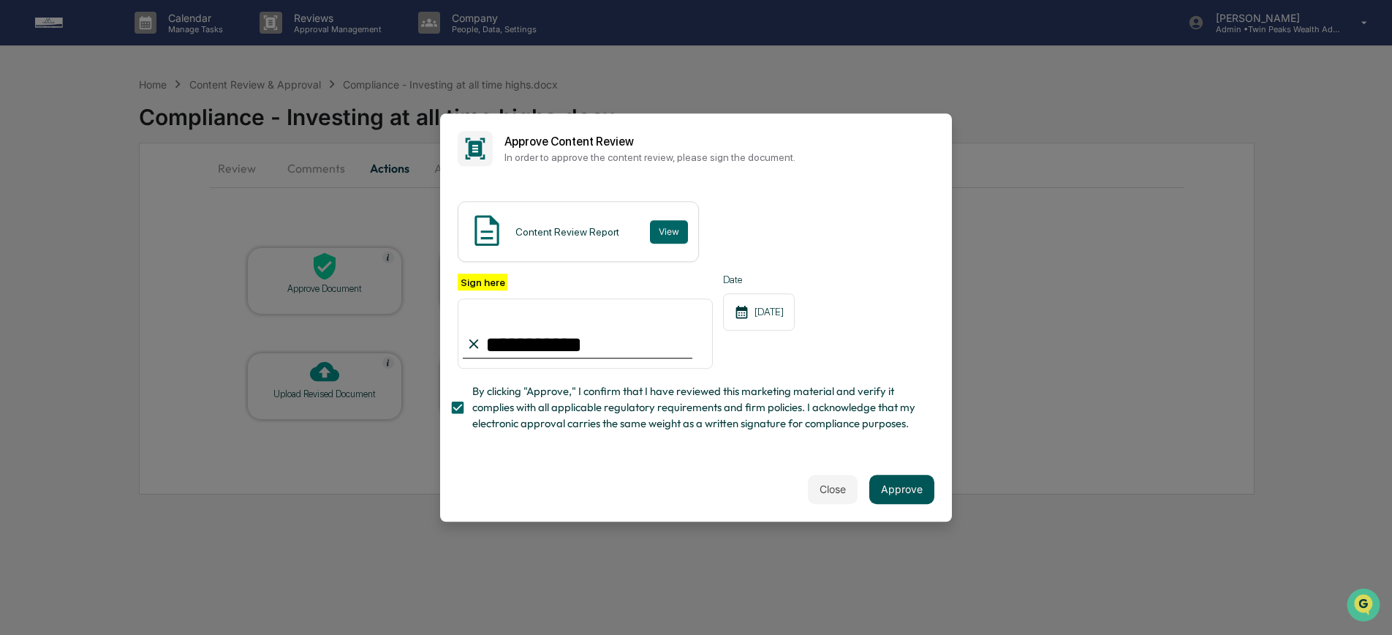
click at [904, 491] on button "Approve" at bounding box center [901, 489] width 65 height 29
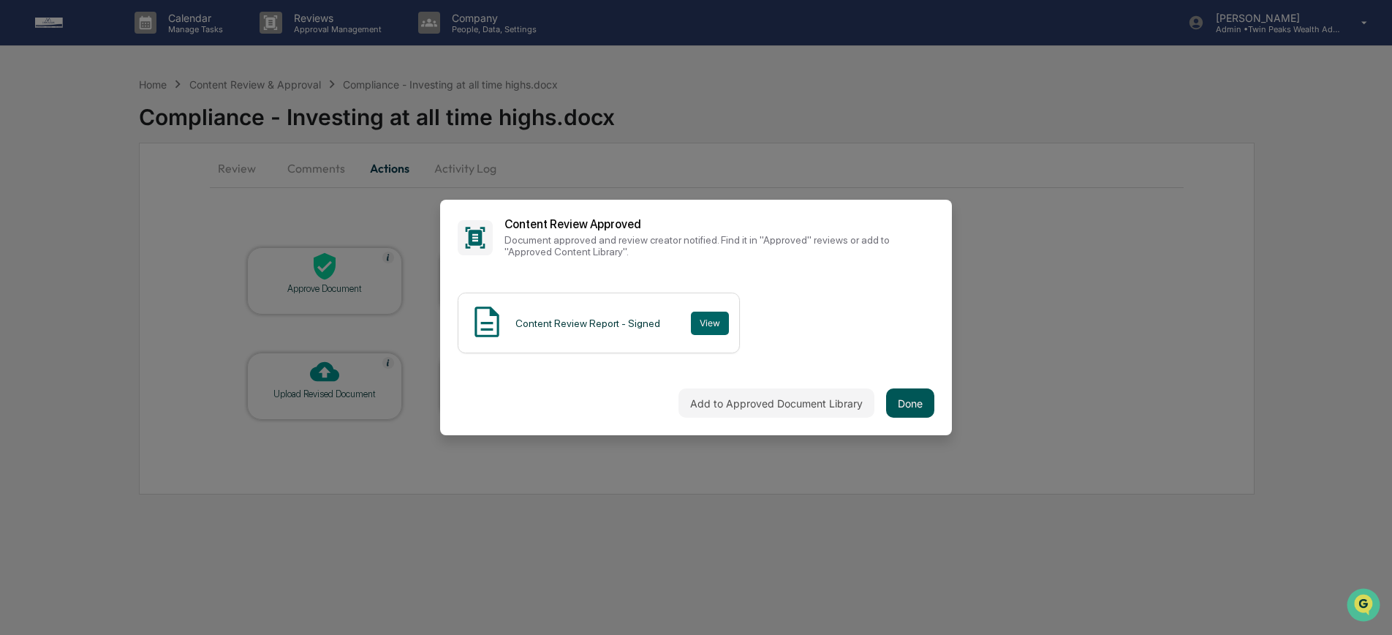
click at [905, 398] on button "Done" at bounding box center [910, 402] width 48 height 29
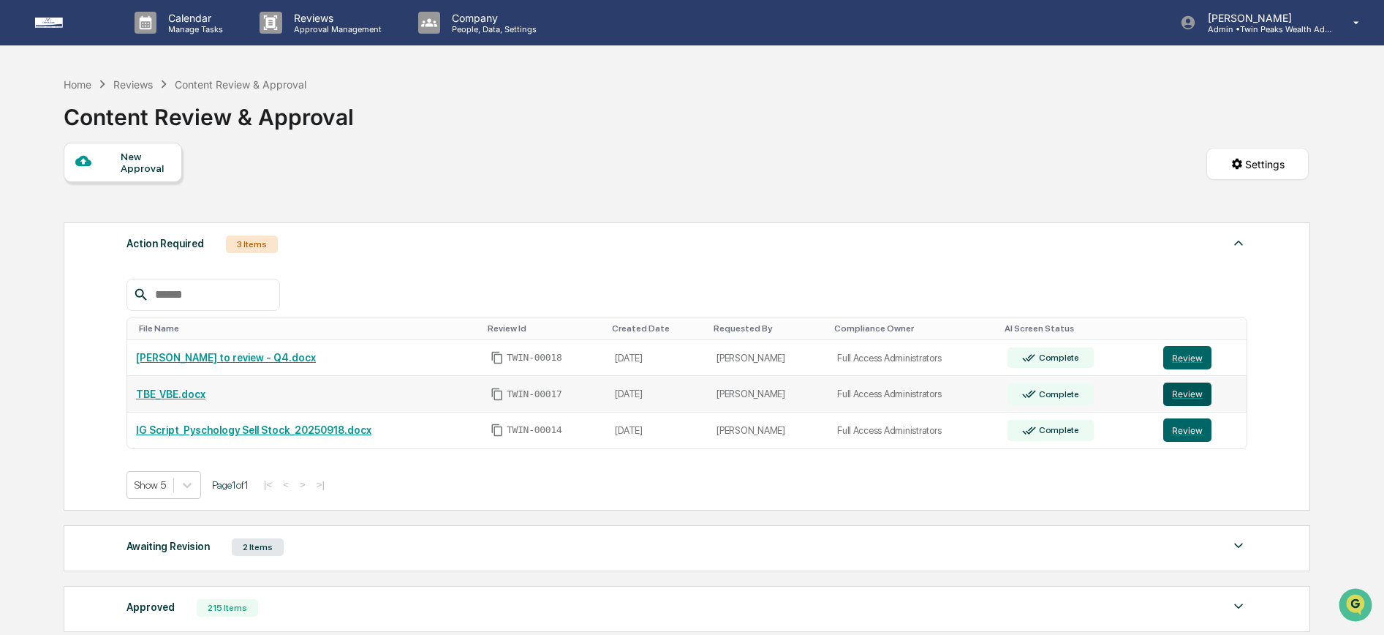
click at [1182, 394] on button "Review" at bounding box center [1187, 393] width 48 height 23
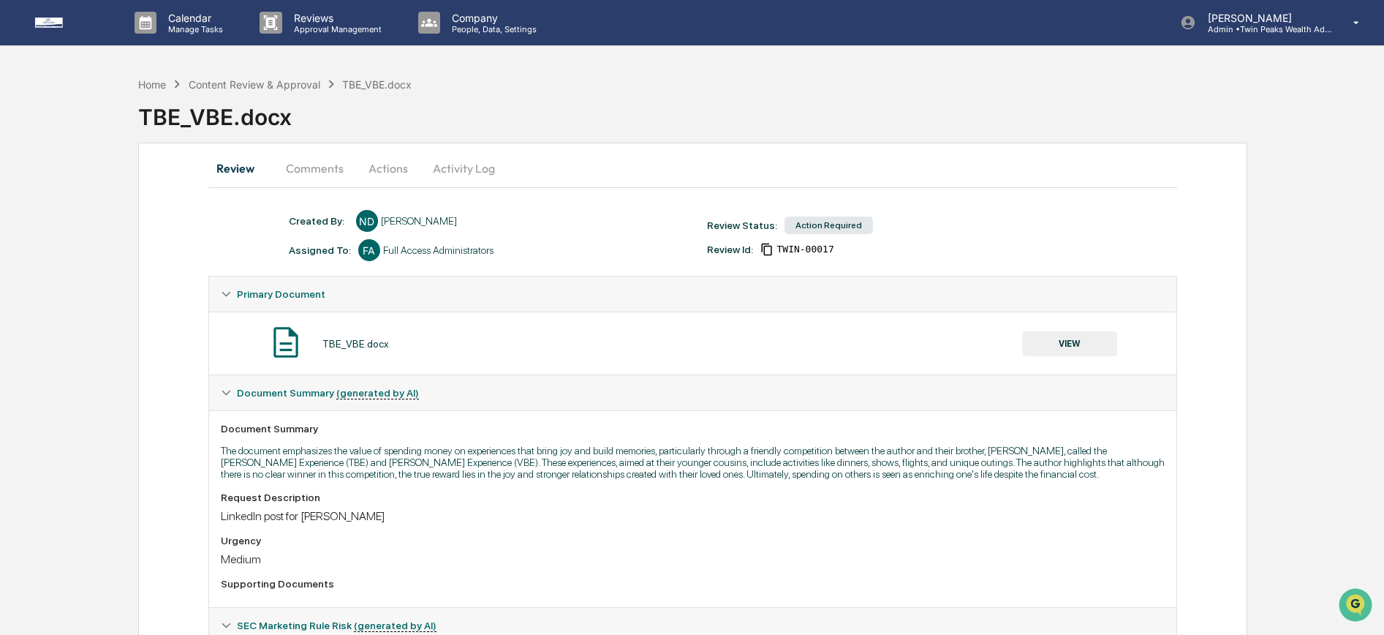
click at [1091, 341] on button "VIEW" at bounding box center [1069, 343] width 95 height 25
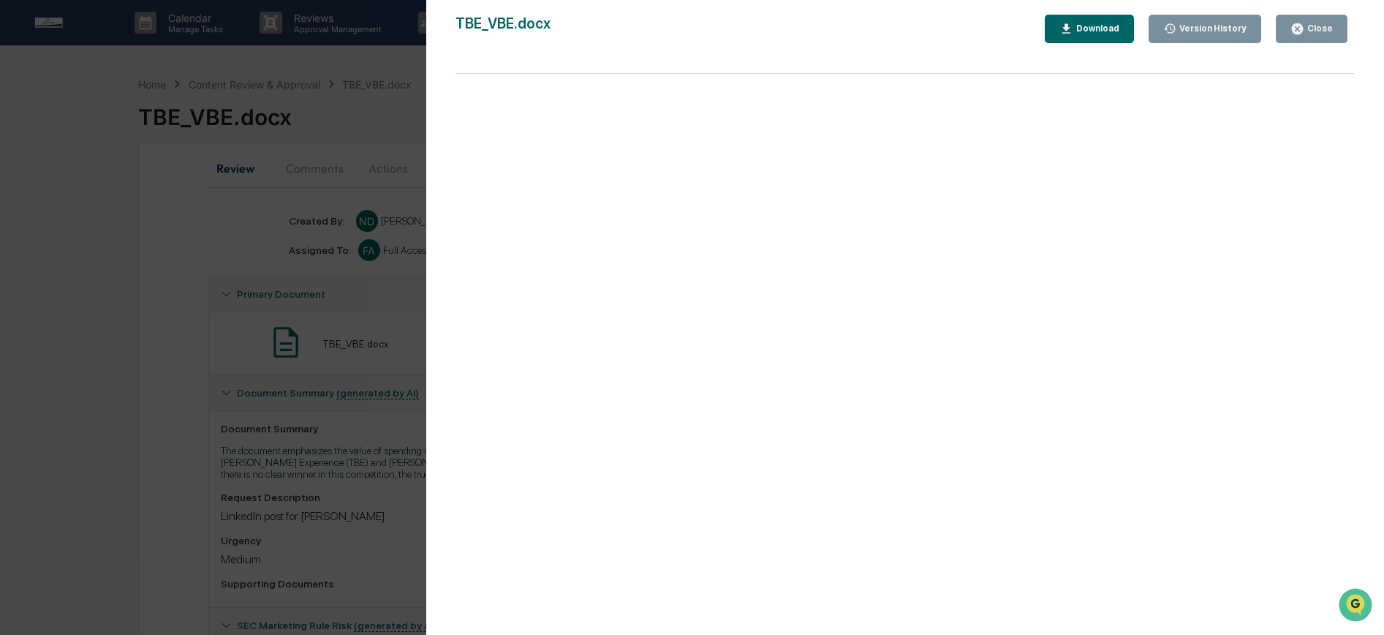
click at [1093, 29] on div "Download" at bounding box center [1096, 28] width 46 height 10
click at [271, 291] on div "Version History 09/22/2025, 07:46 PM Niki Desai TBE_VBE.docx Close Version Hist…" at bounding box center [692, 317] width 1384 height 635
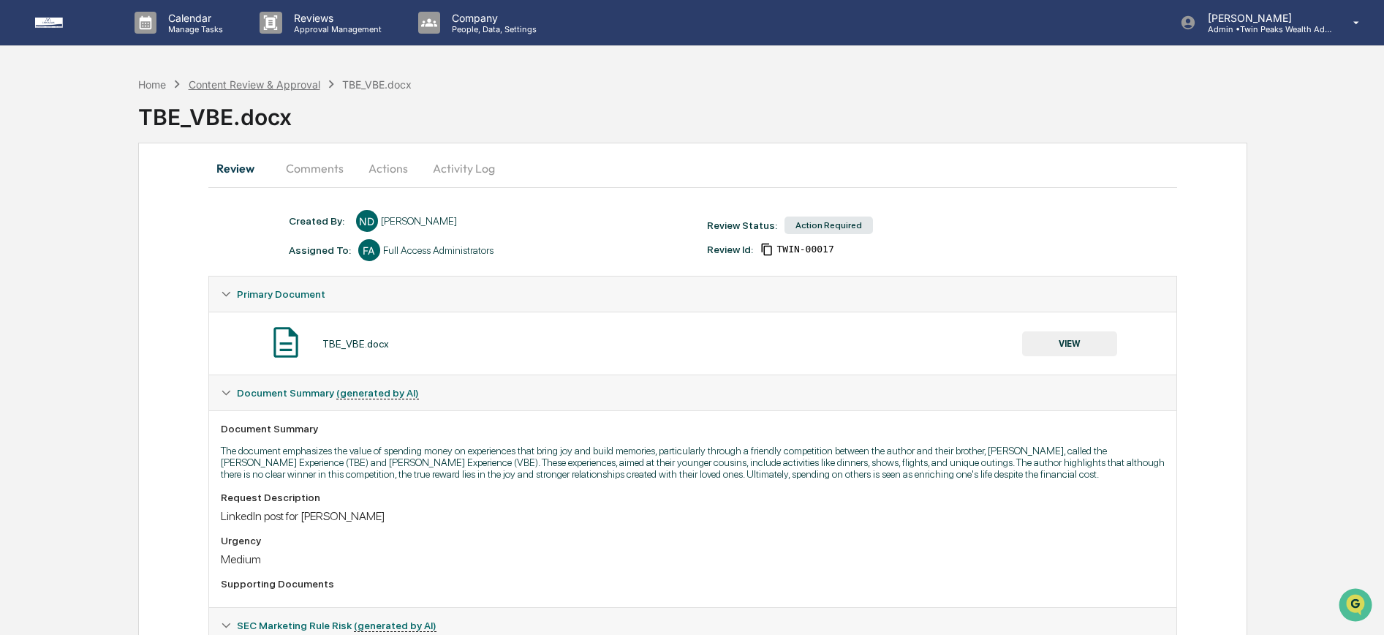
click at [264, 85] on div "Content Review & Approval" at bounding box center [255, 84] width 132 height 12
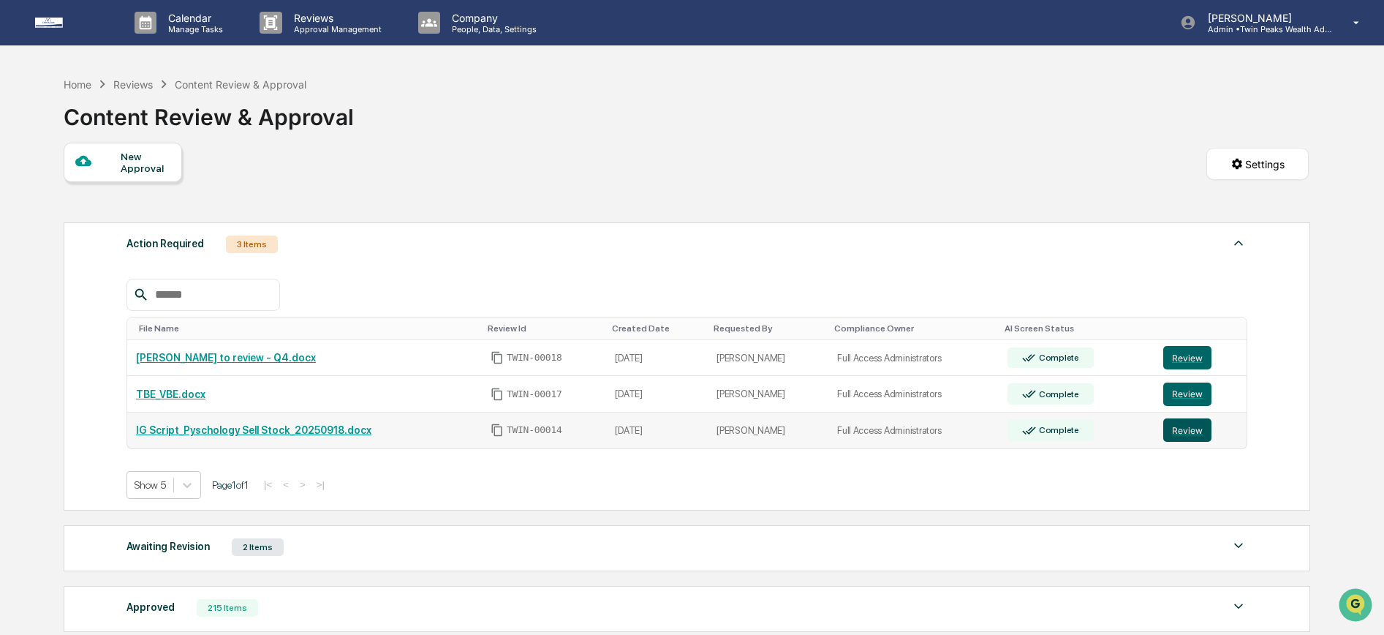
click at [1175, 432] on button "Review" at bounding box center [1187, 429] width 48 height 23
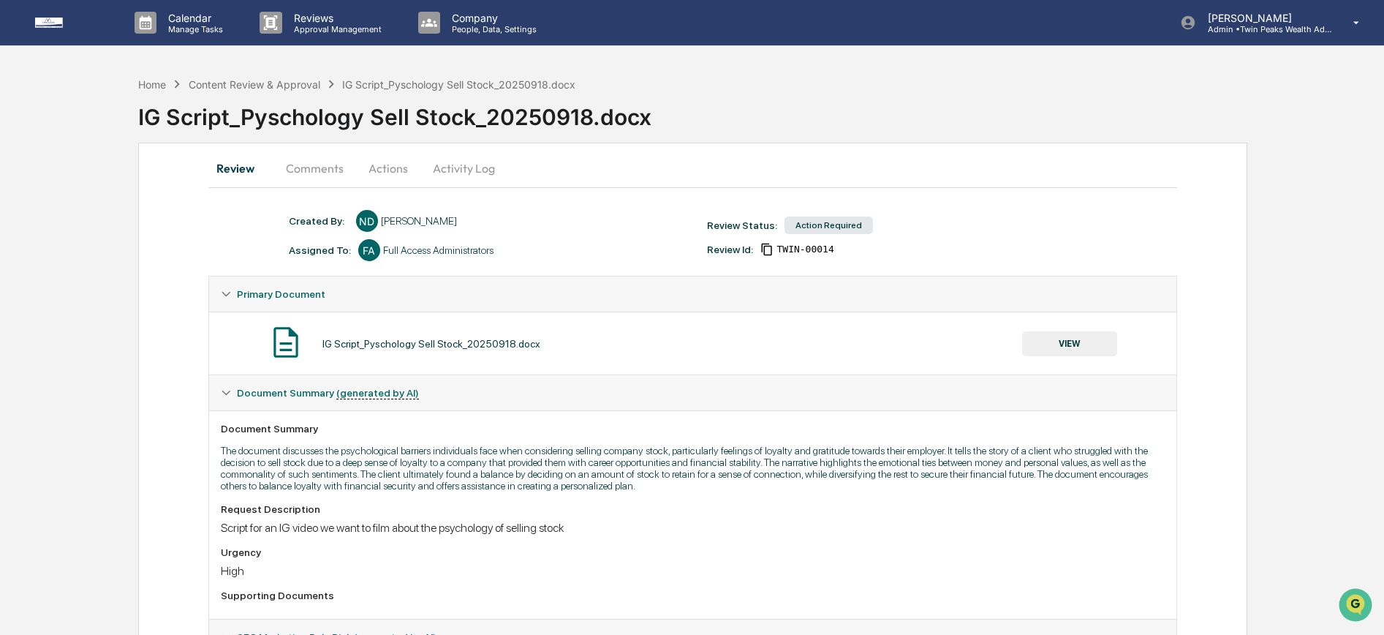
click at [391, 169] on button "Actions" at bounding box center [388, 168] width 66 height 35
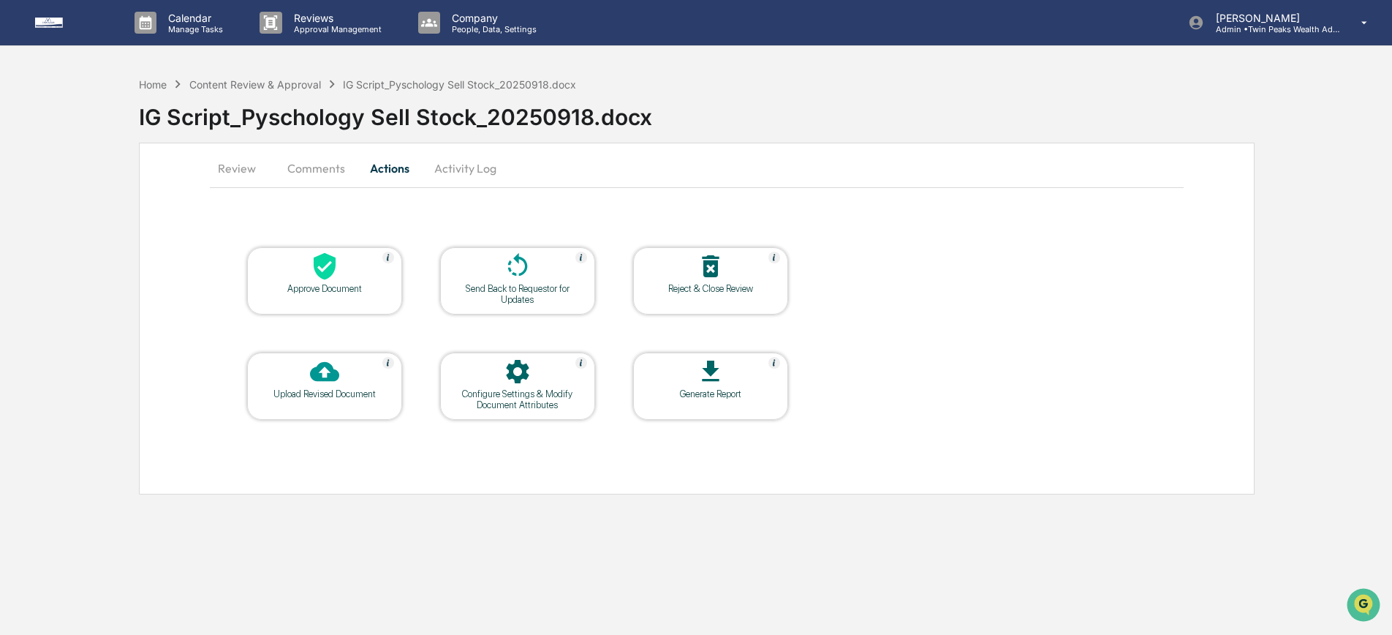
click at [311, 281] on div at bounding box center [325, 267] width 146 height 31
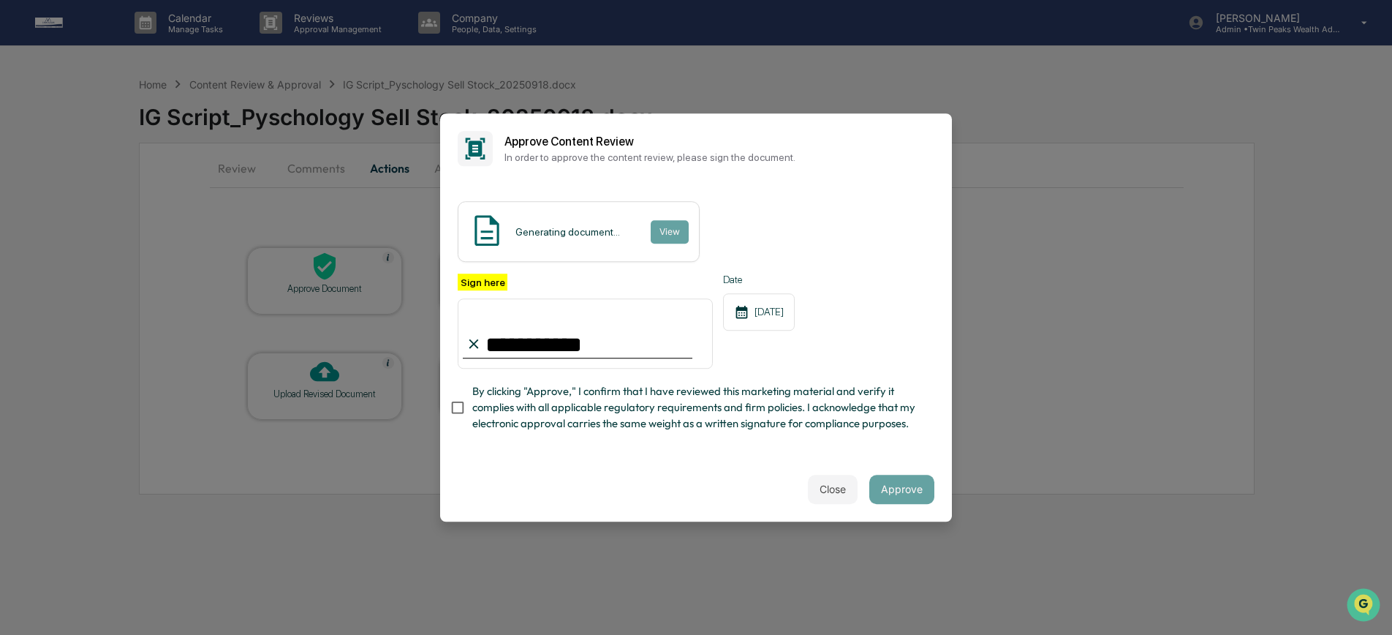
type input "**********"
click at [741, 216] on div "Content Review Report View" at bounding box center [696, 231] width 477 height 61
click at [891, 494] on button "Approve" at bounding box center [901, 489] width 65 height 29
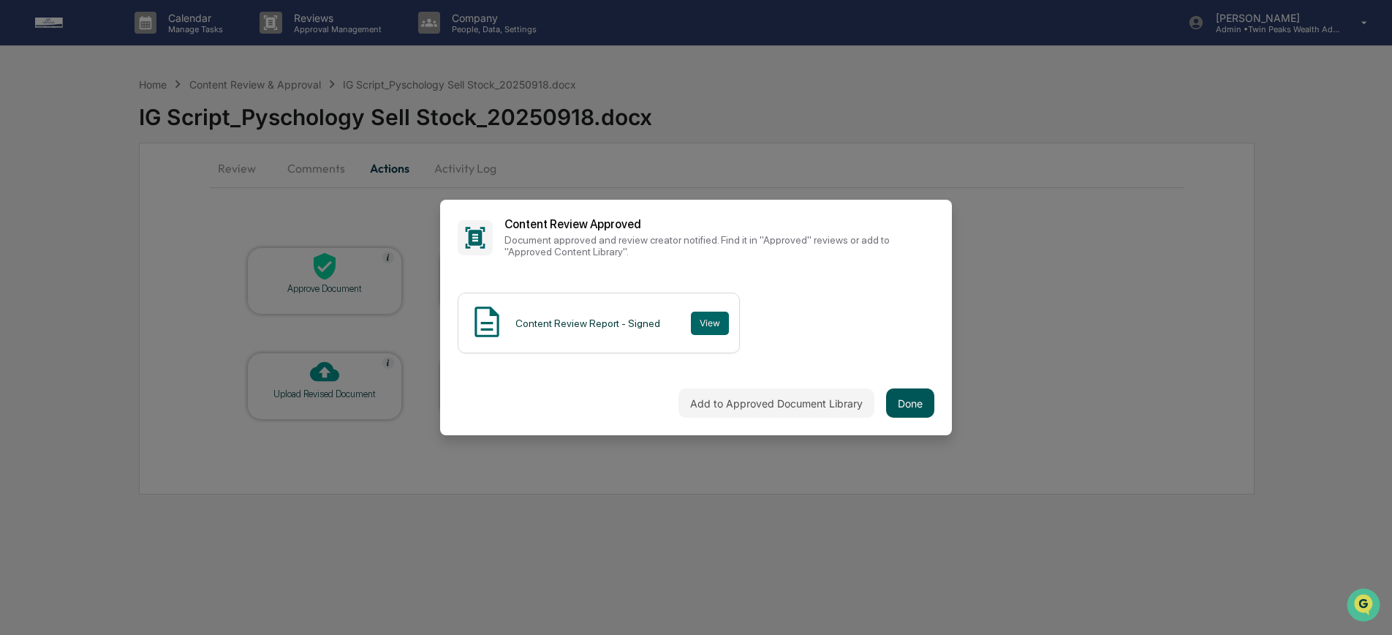
click at [899, 401] on button "Done" at bounding box center [910, 402] width 48 height 29
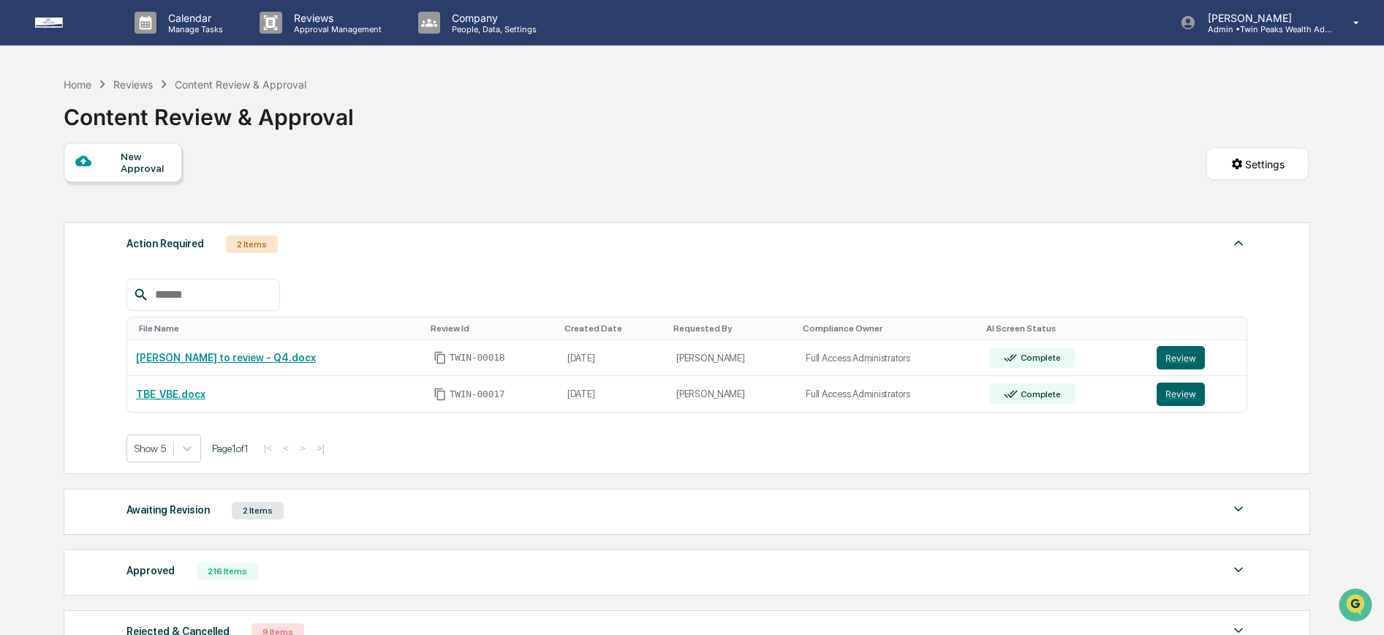
click at [132, 85] on div "Reviews" at bounding box center [132, 84] width 39 height 12
click at [1178, 390] on button "Review" at bounding box center [1181, 393] width 48 height 23
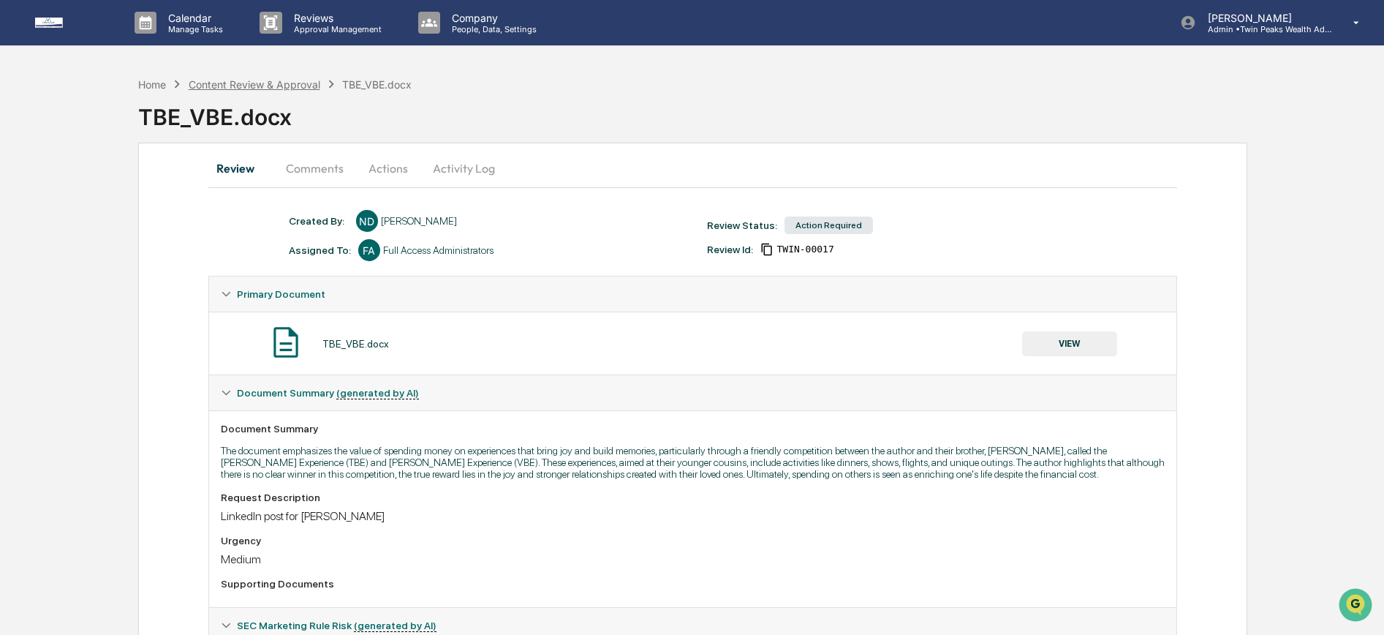
click at [235, 84] on div "Content Review & Approval" at bounding box center [255, 84] width 132 height 12
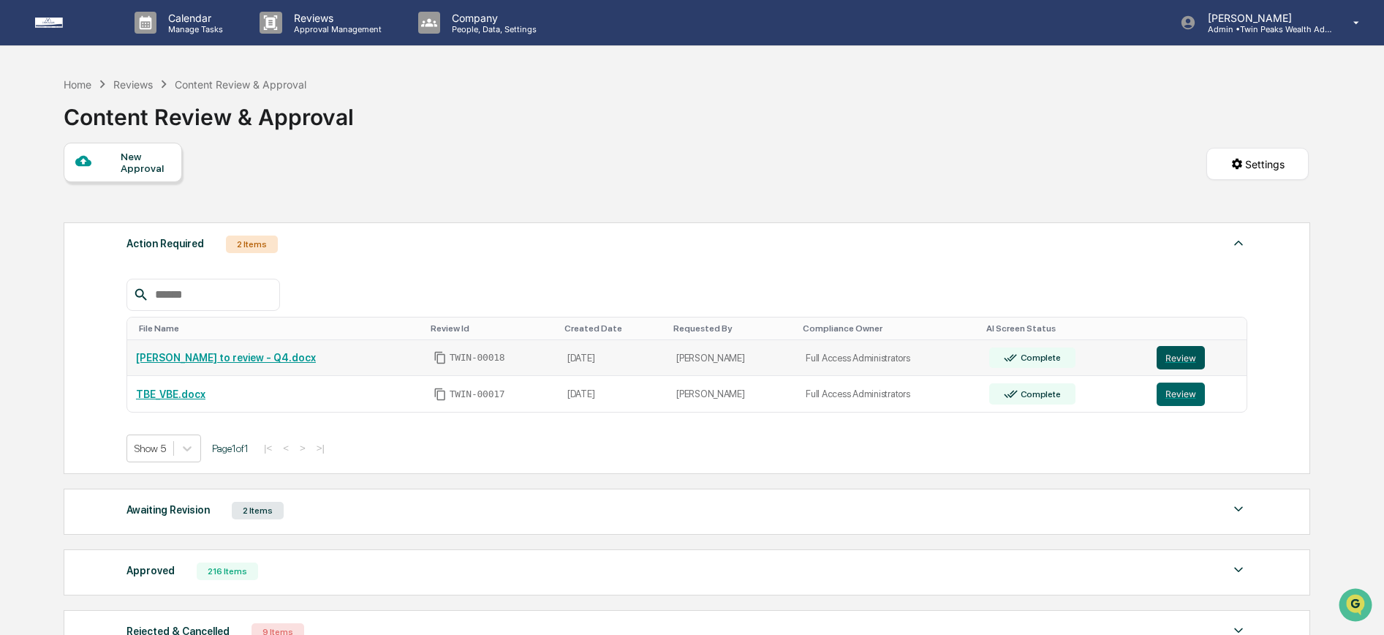
click at [1161, 366] on button "Review" at bounding box center [1181, 357] width 48 height 23
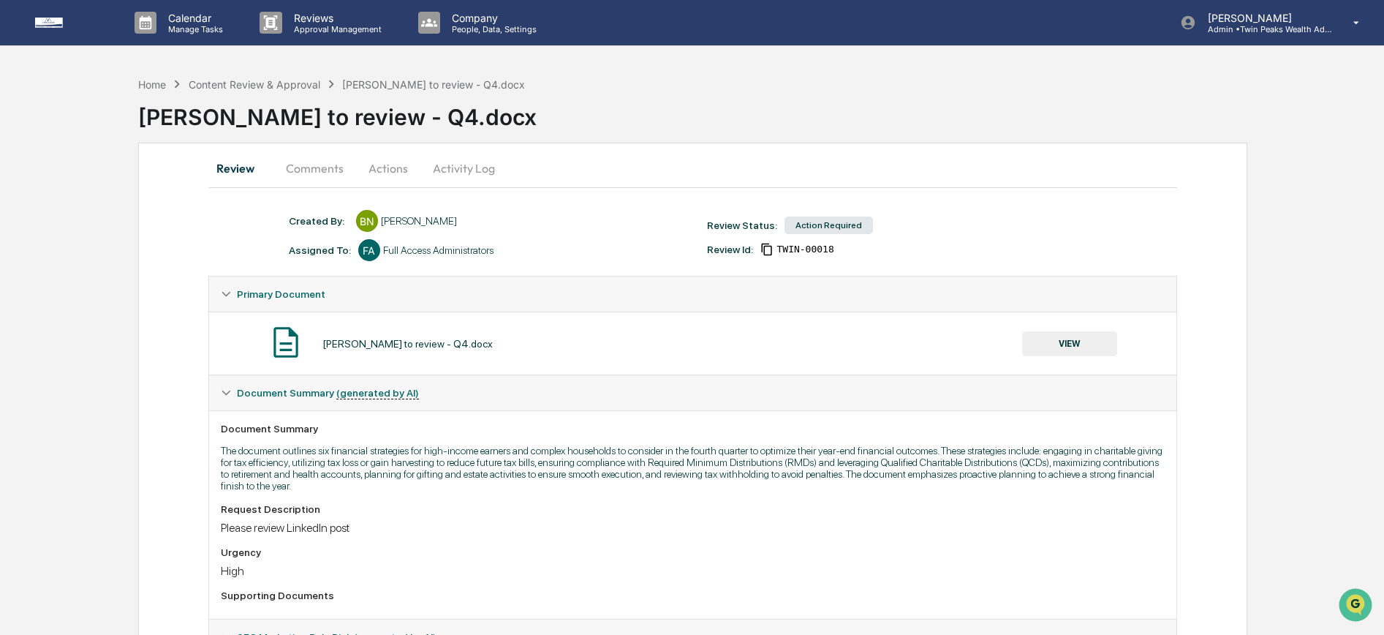
click at [1071, 347] on button "VIEW" at bounding box center [1069, 343] width 95 height 25
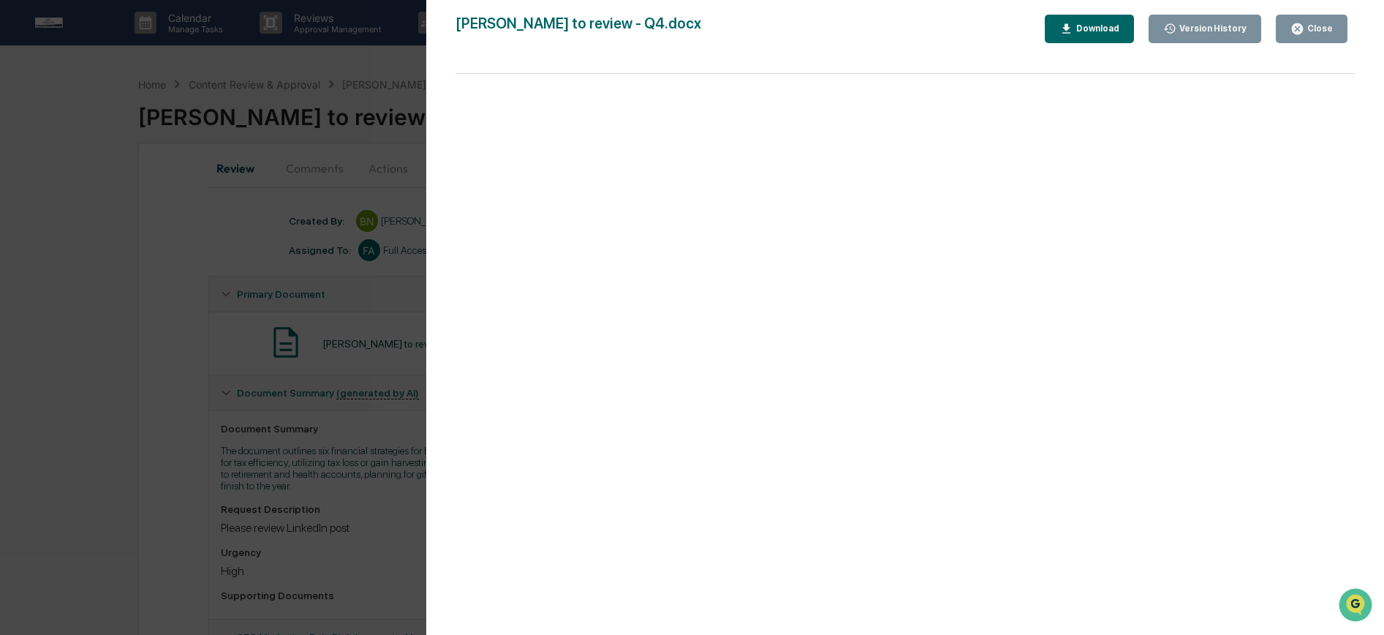
click at [352, 331] on div "Version History [DATE] 06:16 PM [PERSON_NAME] [PERSON_NAME] to review - Q4.docx…" at bounding box center [692, 317] width 1384 height 635
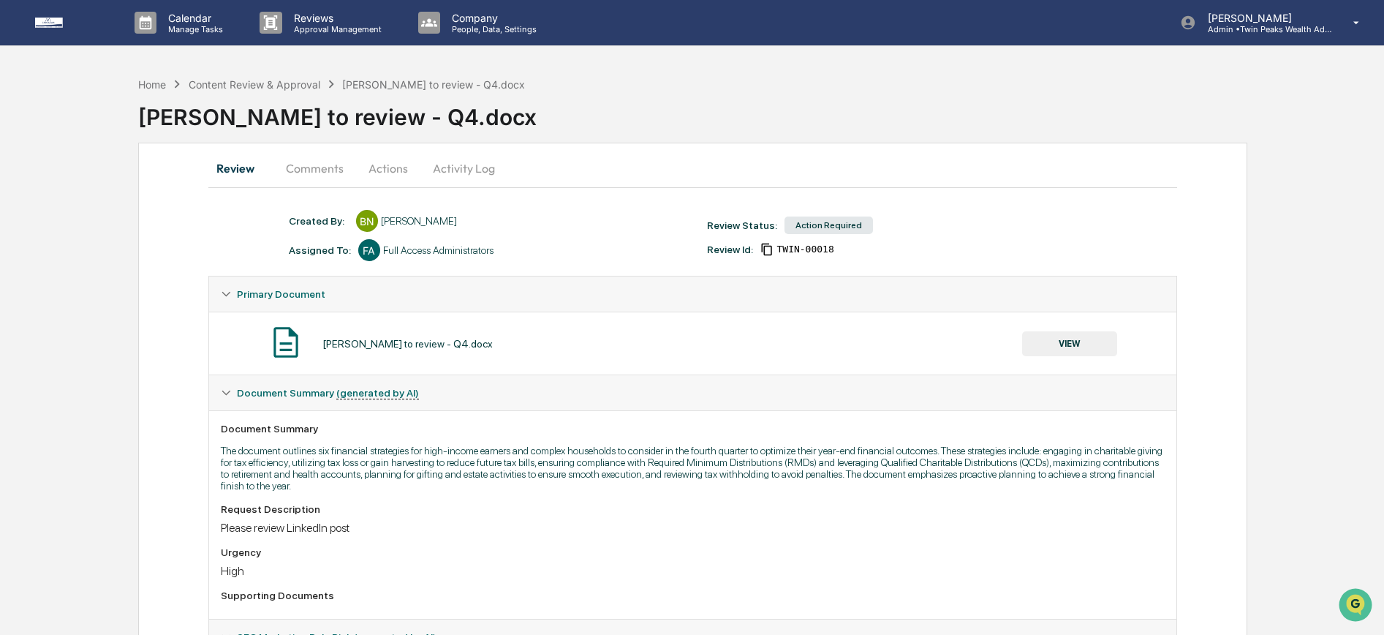
click at [1054, 339] on button "VIEW" at bounding box center [1069, 343] width 95 height 25
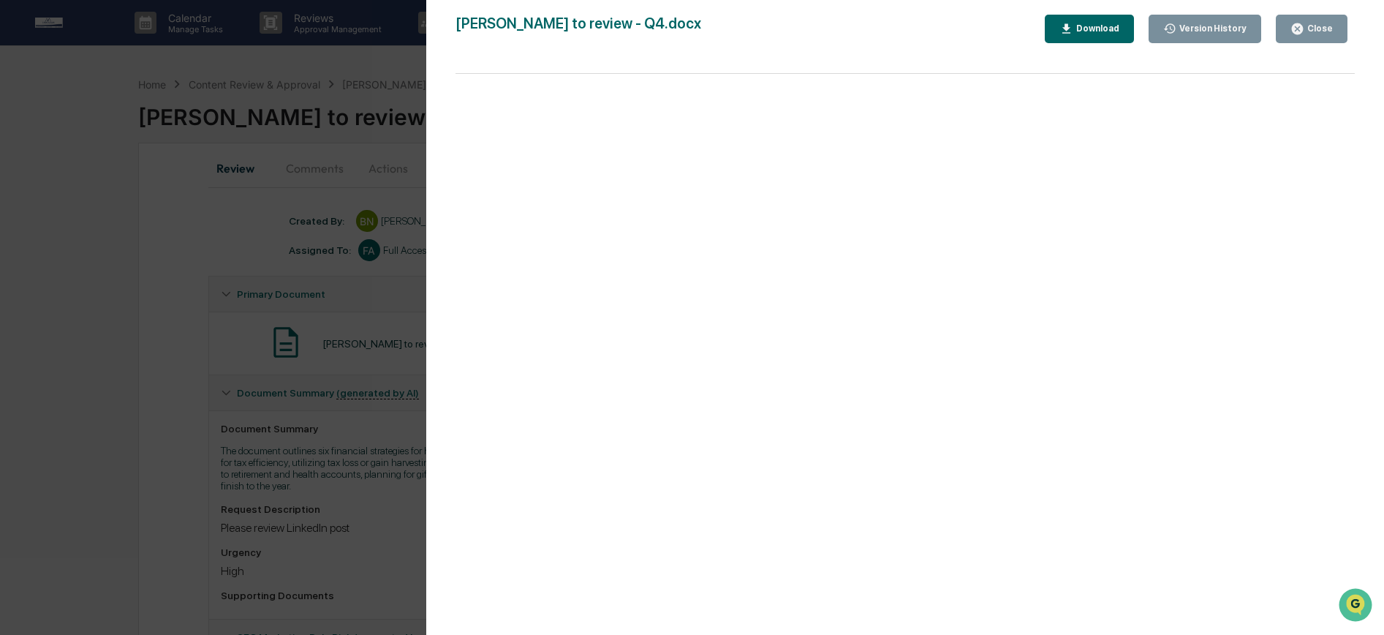
click at [1077, 32] on div "Download" at bounding box center [1096, 28] width 46 height 10
click at [342, 229] on div "Version History [DATE] 06:16 PM [PERSON_NAME] [PERSON_NAME] to review - Q4.docx…" at bounding box center [692, 317] width 1384 height 635
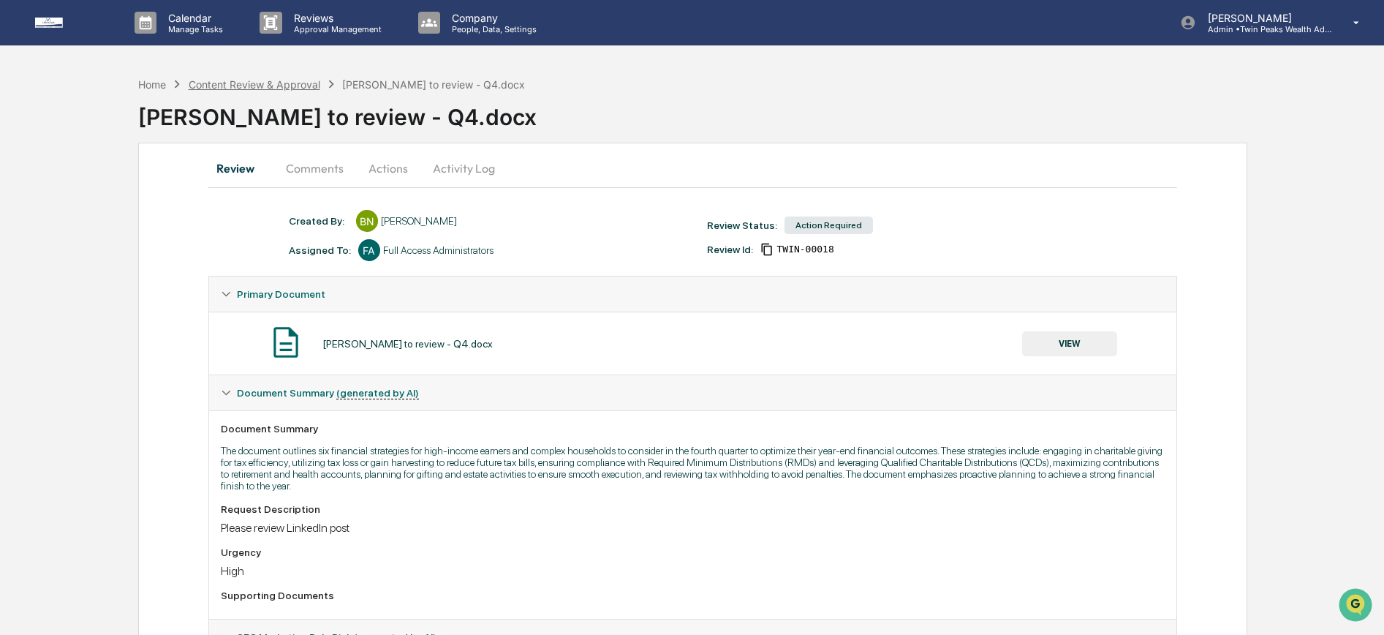
click at [235, 83] on div "Content Review & Approval" at bounding box center [255, 84] width 132 height 12
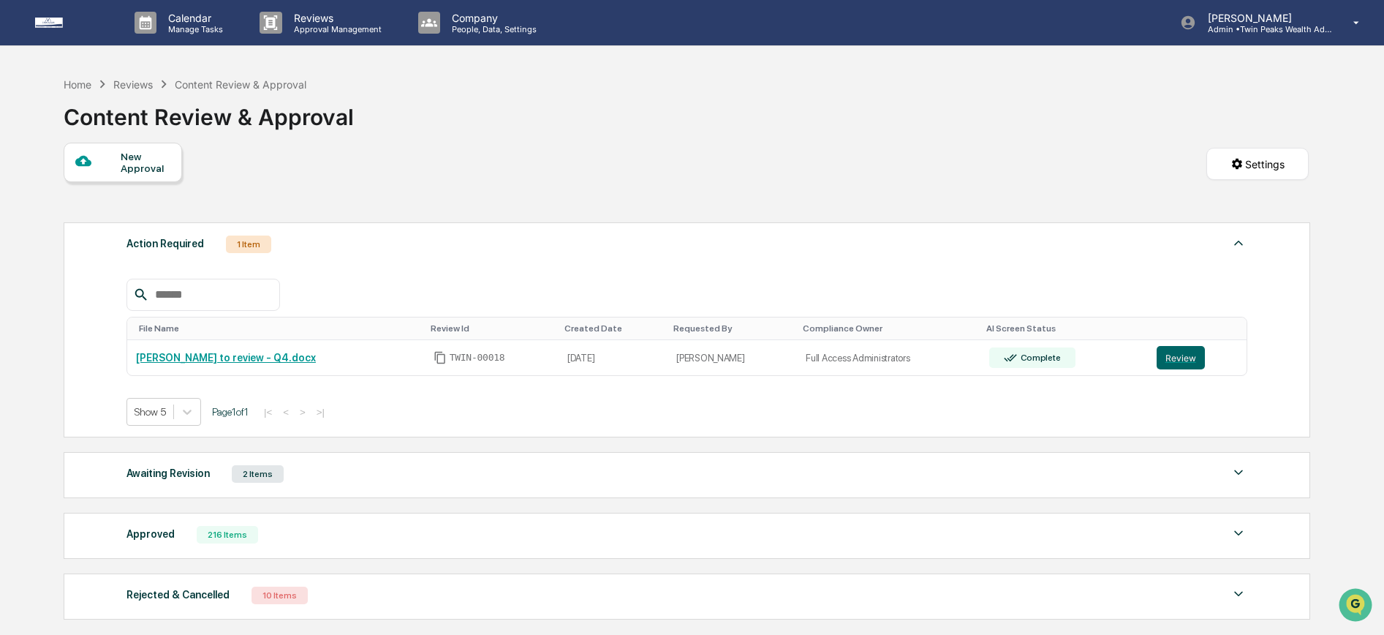
click at [136, 82] on div "Reviews" at bounding box center [132, 84] width 39 height 12
click at [137, 83] on div "Reviews" at bounding box center [132, 84] width 39 height 12
click at [1166, 360] on button "Review" at bounding box center [1181, 357] width 48 height 23
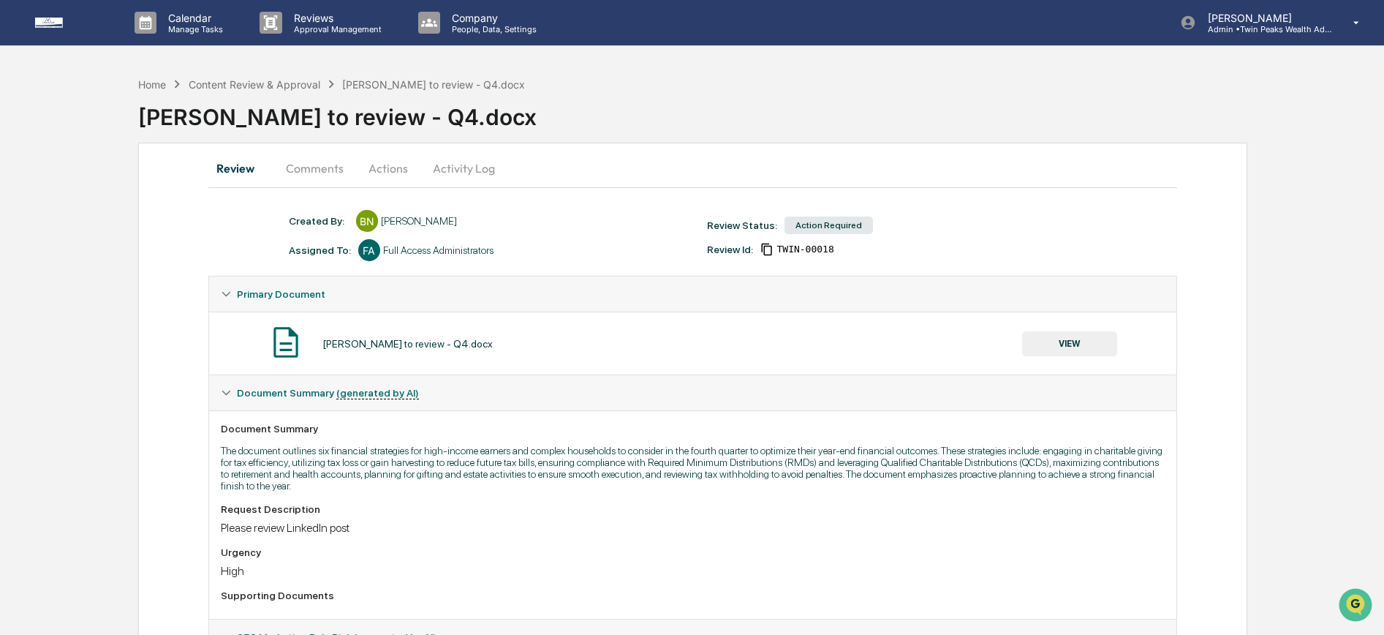
click at [1063, 353] on button "VIEW" at bounding box center [1069, 343] width 95 height 25
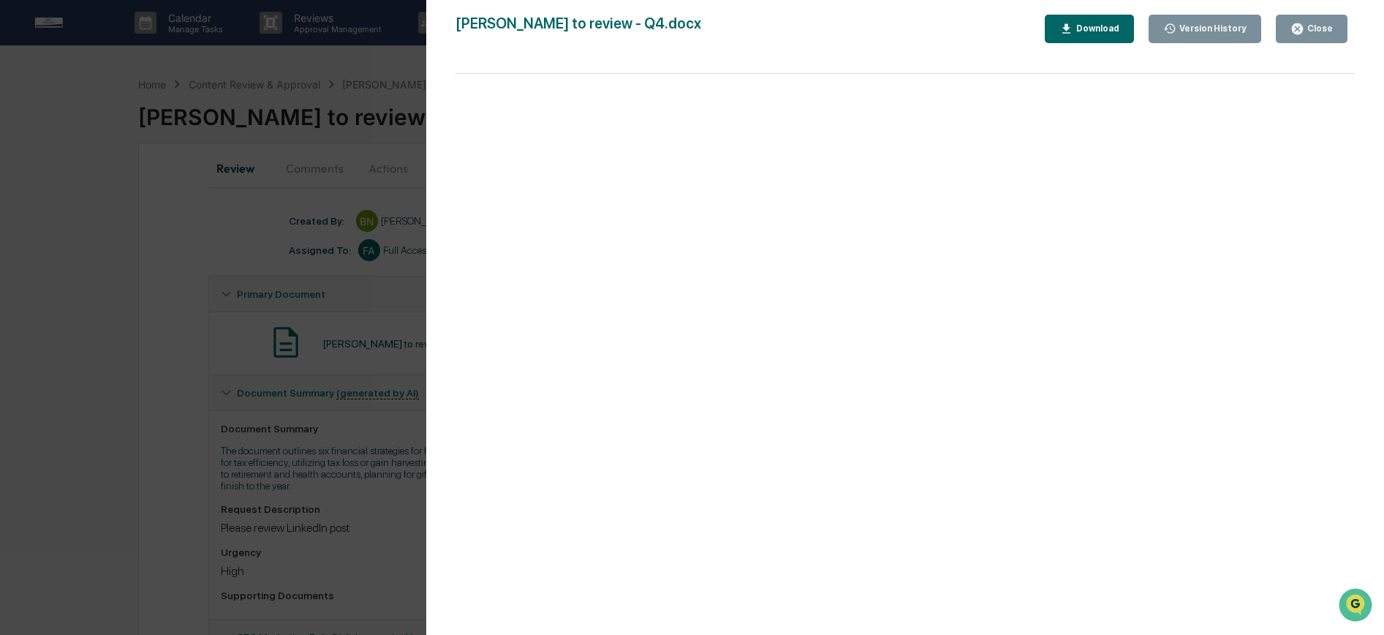
click at [1089, 29] on div "Download" at bounding box center [1096, 28] width 46 height 10
click at [1320, 37] on button "Close" at bounding box center [1312, 29] width 72 height 29
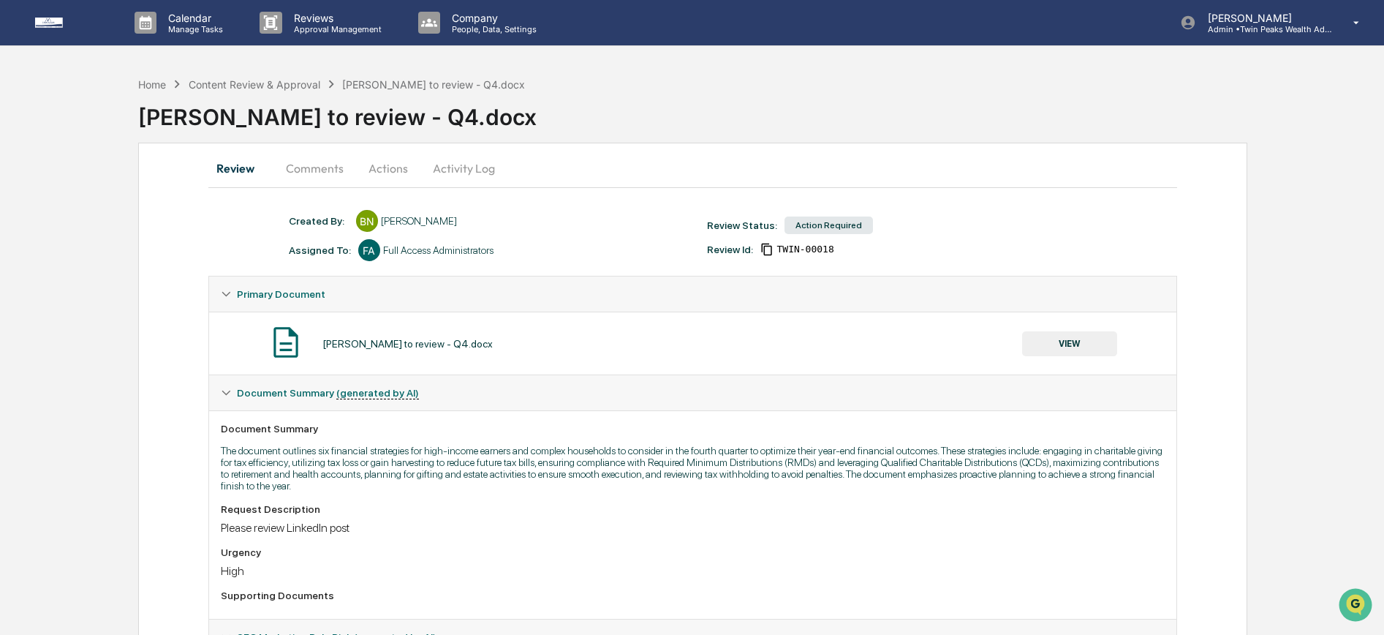
click at [378, 174] on button "Actions" at bounding box center [388, 168] width 66 height 35
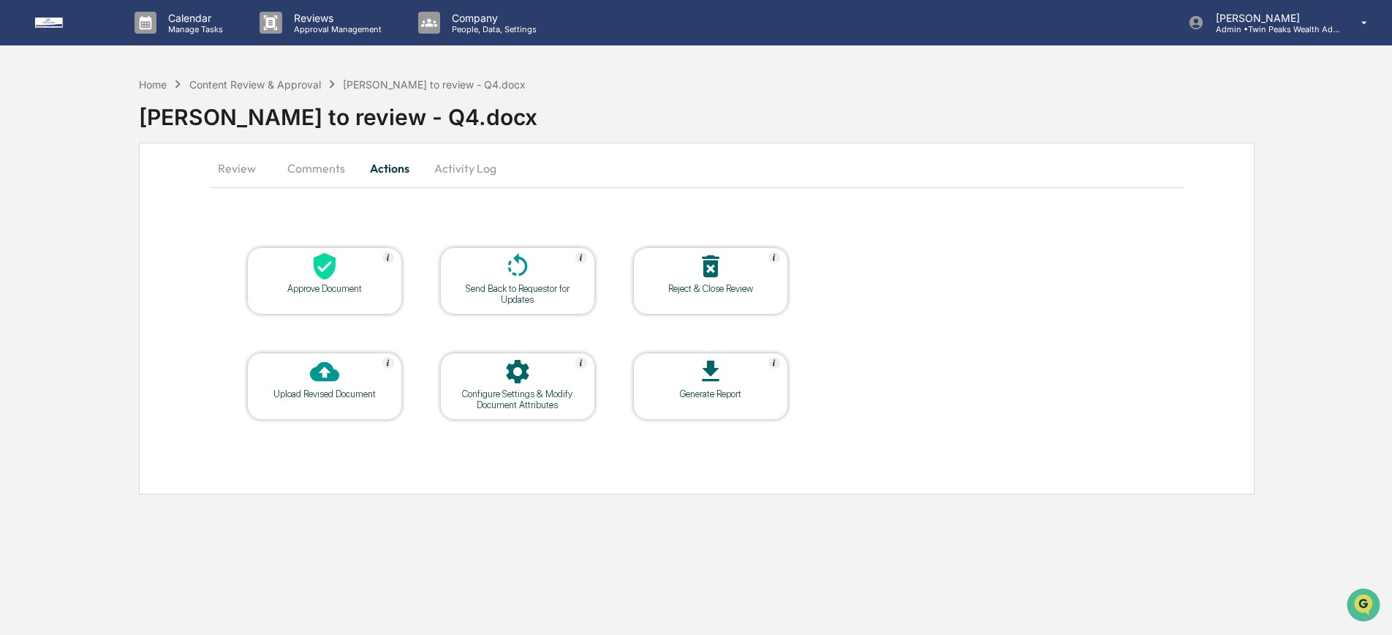
click at [320, 375] on icon at bounding box center [324, 372] width 29 height 20
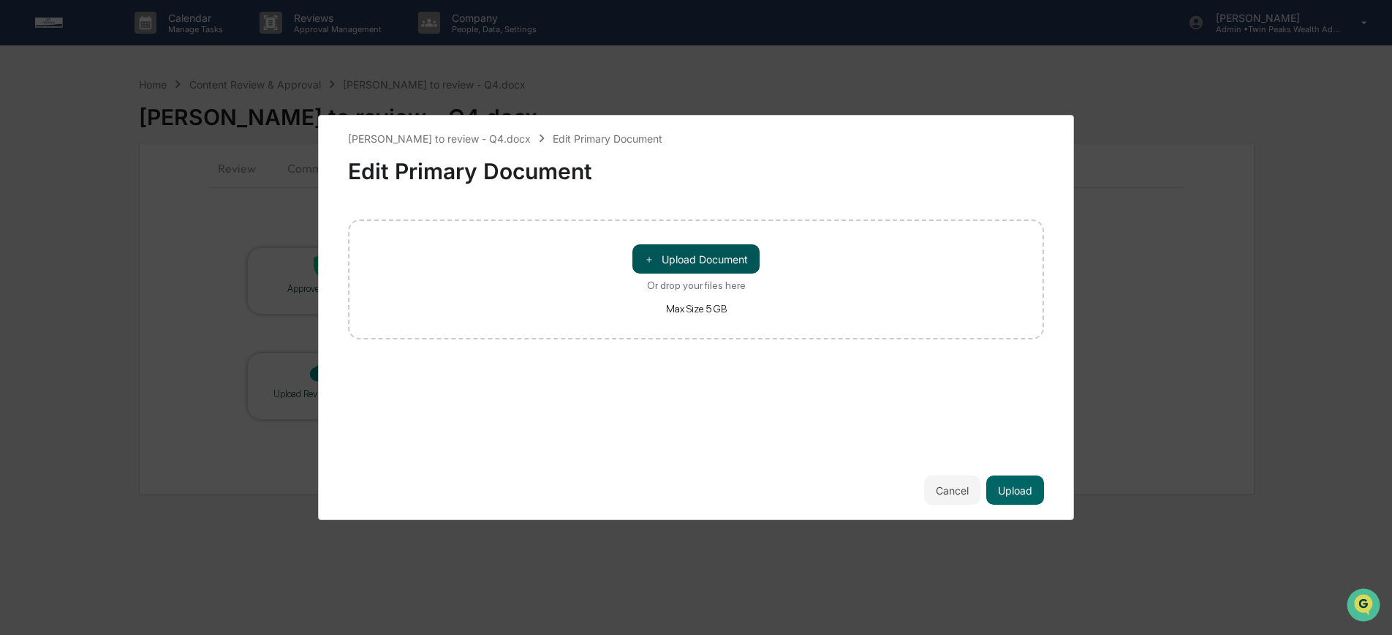
click at [684, 255] on button "＋ Upload Document" at bounding box center [695, 258] width 127 height 29
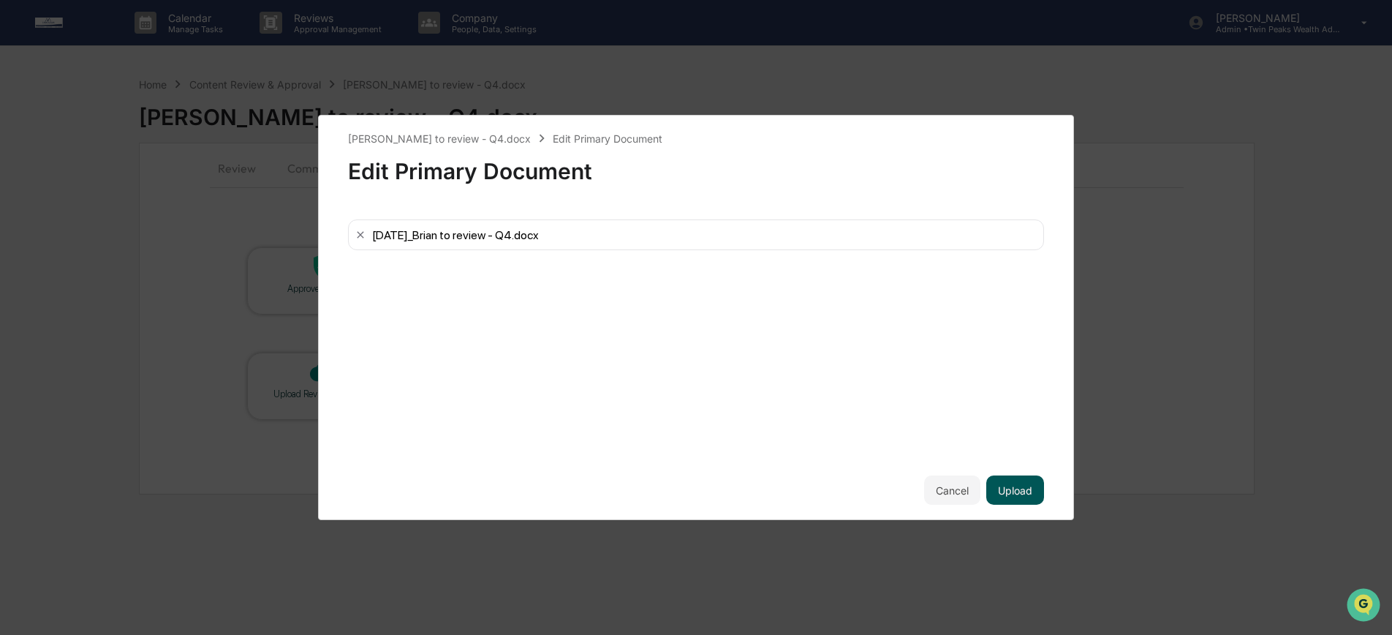
click at [1008, 487] on button "Upload" at bounding box center [1015, 489] width 58 height 29
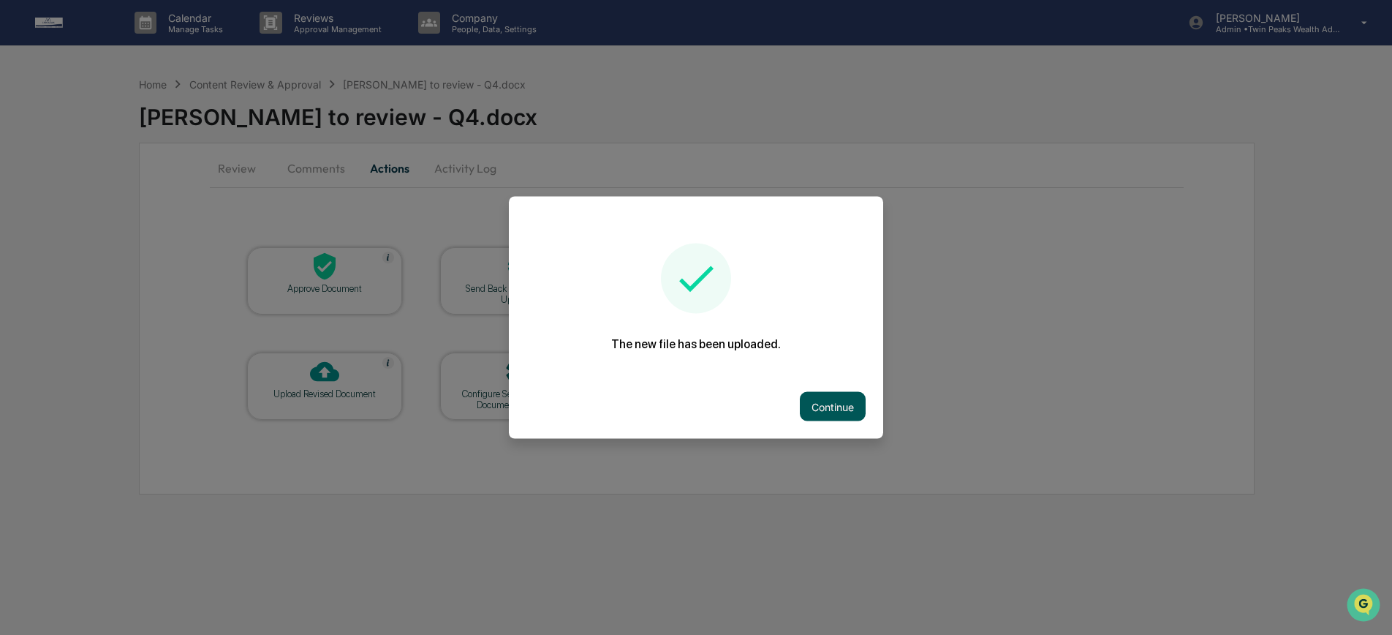
click at [829, 401] on button "Continue" at bounding box center [833, 406] width 66 height 29
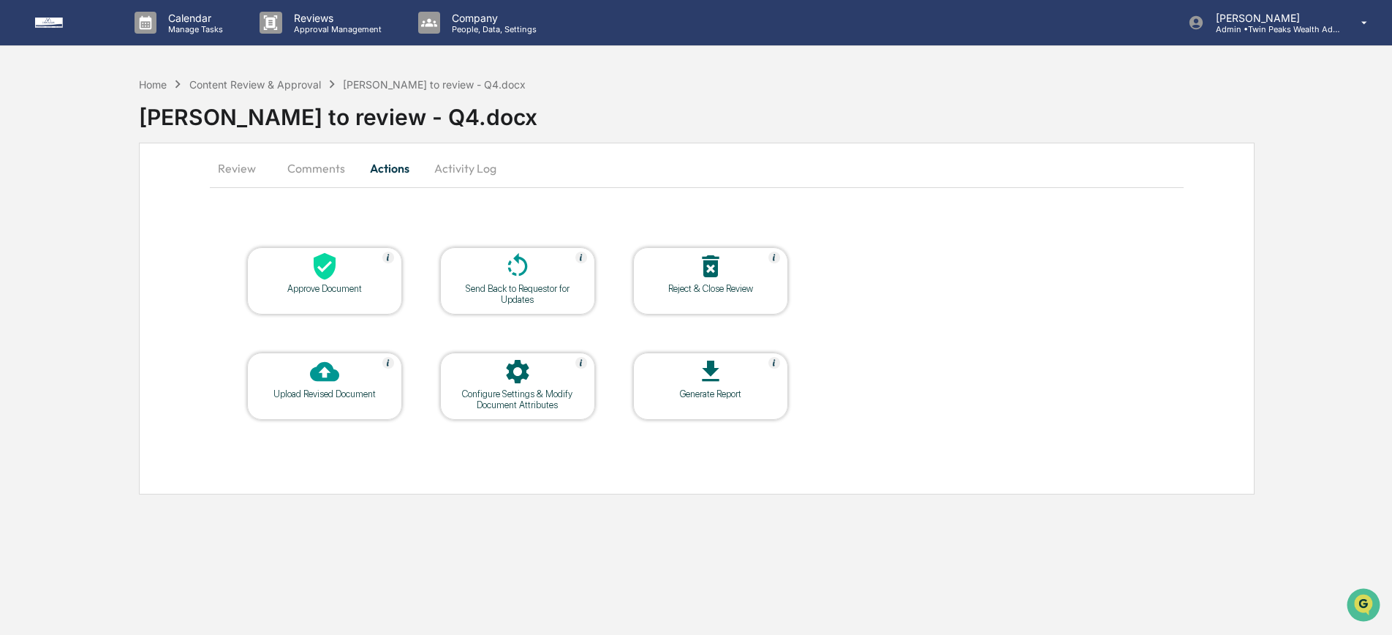
click at [503, 264] on icon at bounding box center [517, 266] width 29 height 29
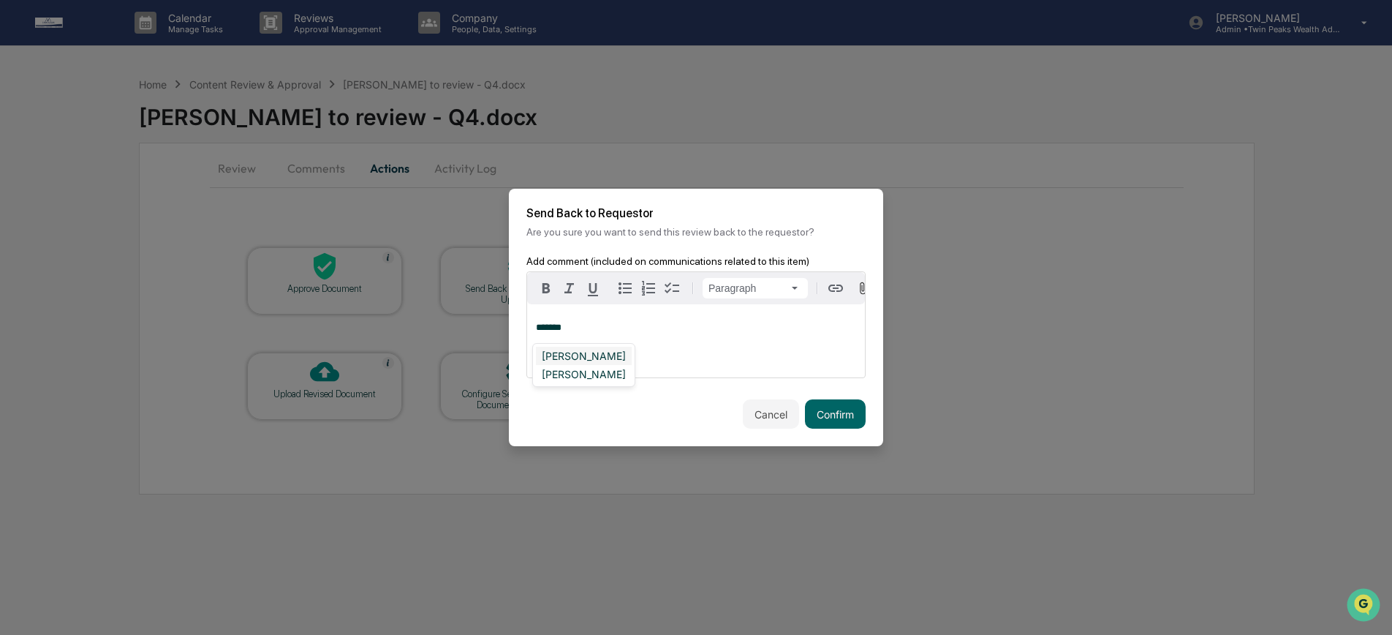
click at [586, 358] on div "Brian Nguyen" at bounding box center [584, 356] width 96 height 18
click at [834, 416] on button "Confirm" at bounding box center [835, 413] width 61 height 29
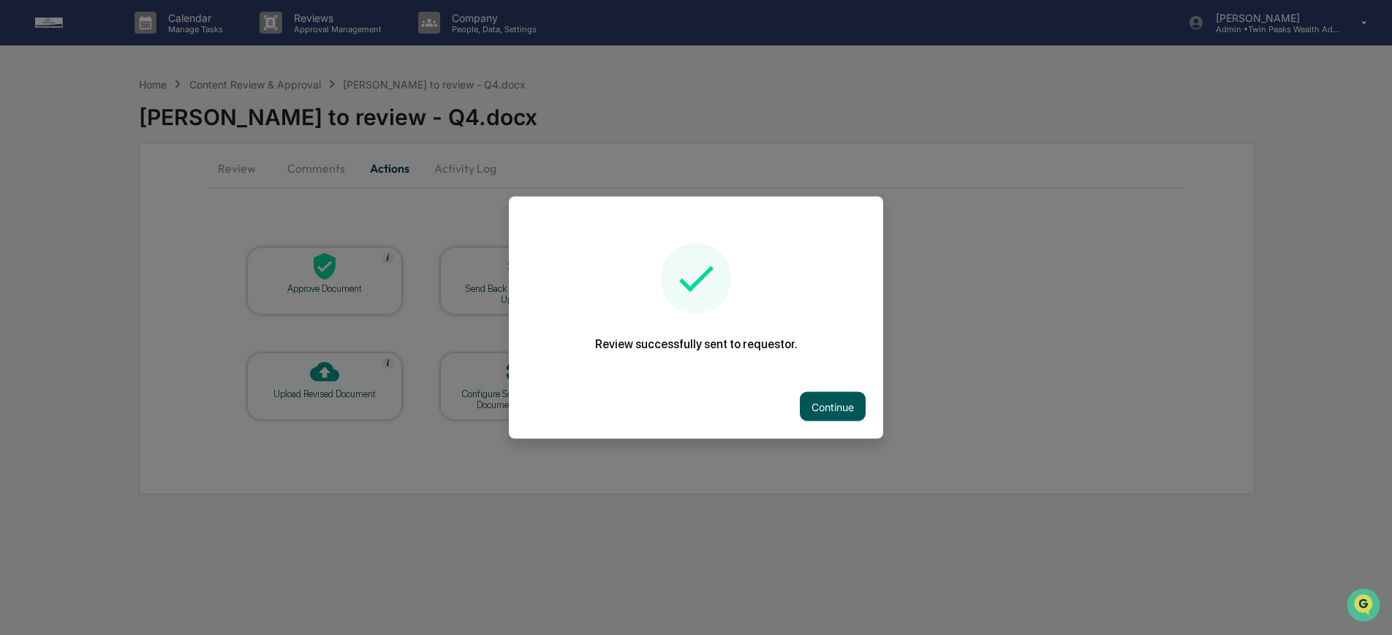
click at [838, 406] on button "Continue" at bounding box center [833, 406] width 66 height 29
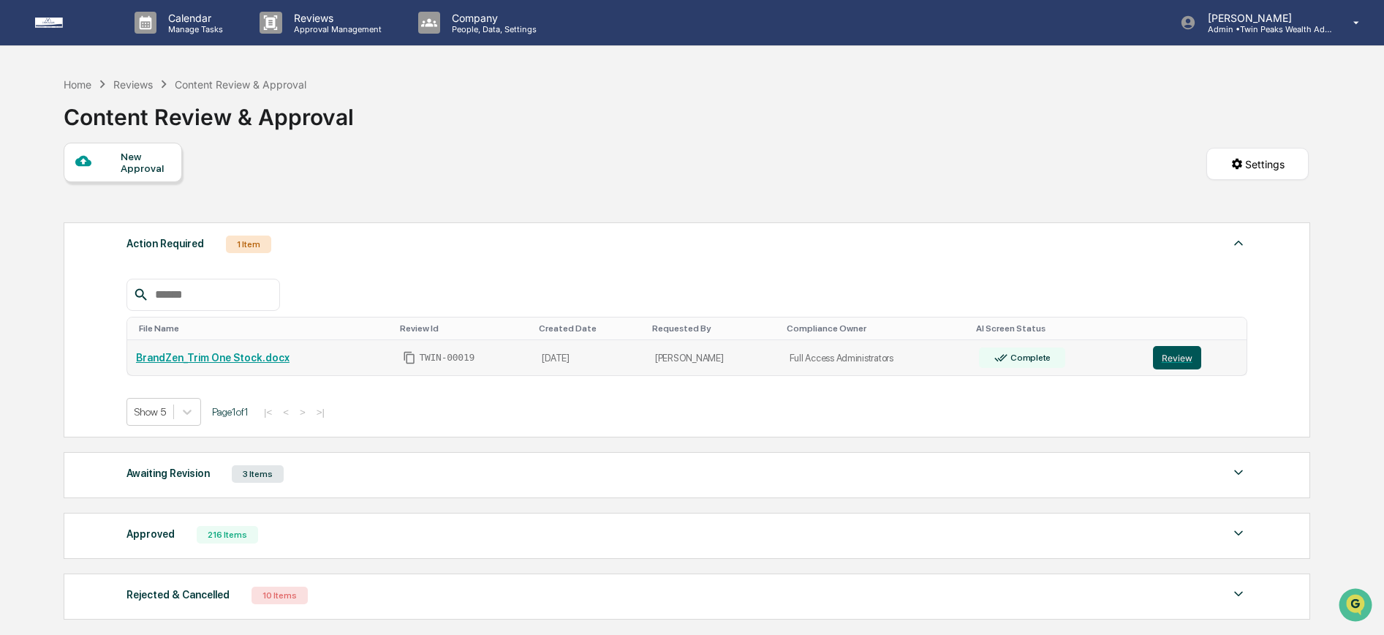
click at [1179, 357] on button "Review" at bounding box center [1177, 357] width 48 height 23
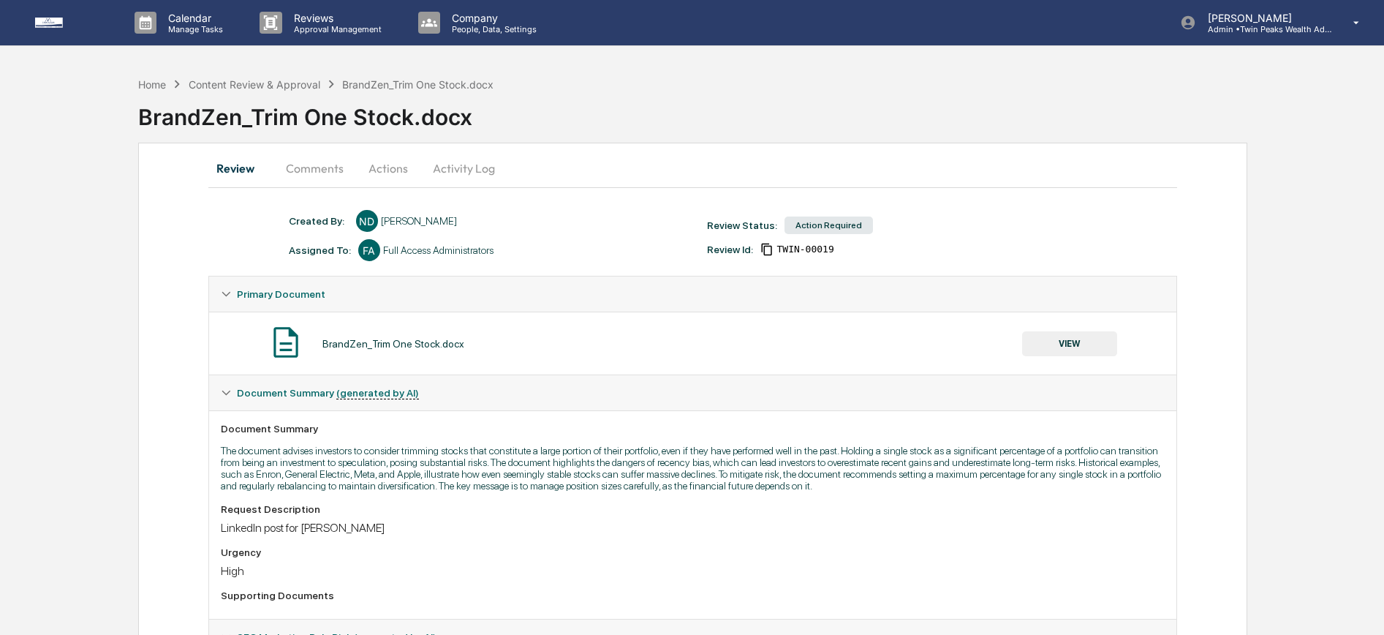
click at [1070, 339] on button "VIEW" at bounding box center [1069, 343] width 95 height 25
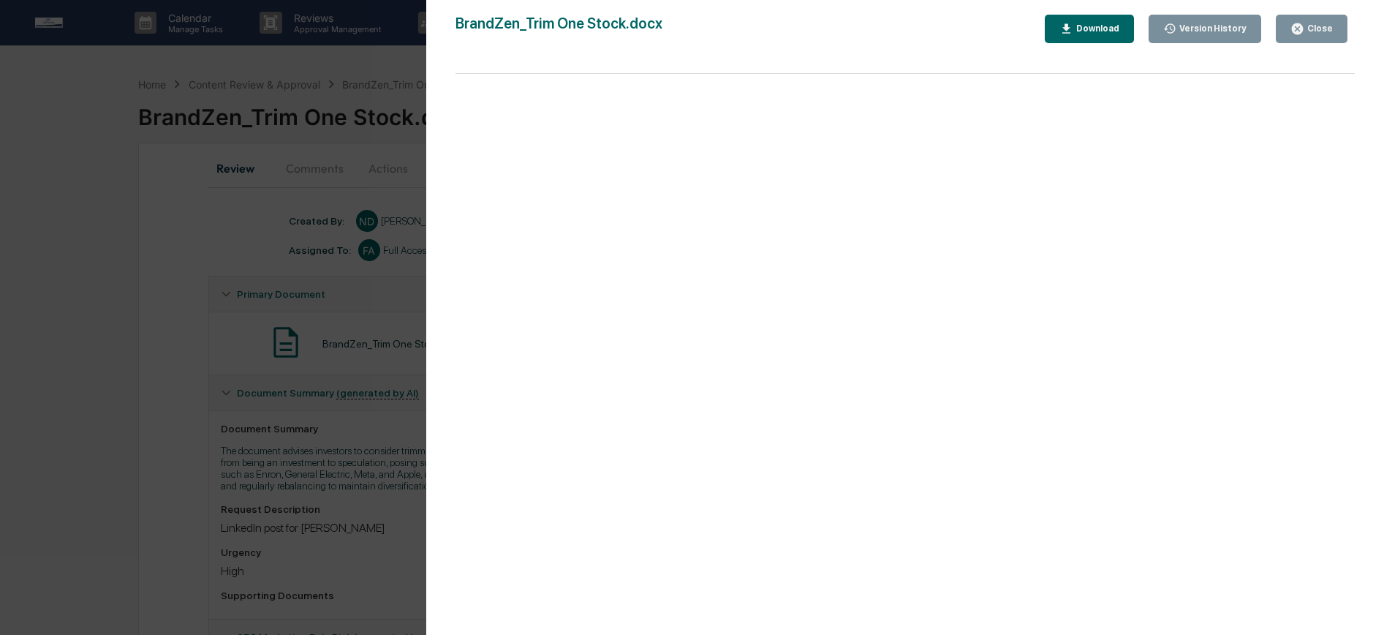
click at [154, 148] on div "Version History [DATE] 03:50 PM [PERSON_NAME] BrandZen_Trim One Stock.docx Clos…" at bounding box center [692, 317] width 1384 height 635
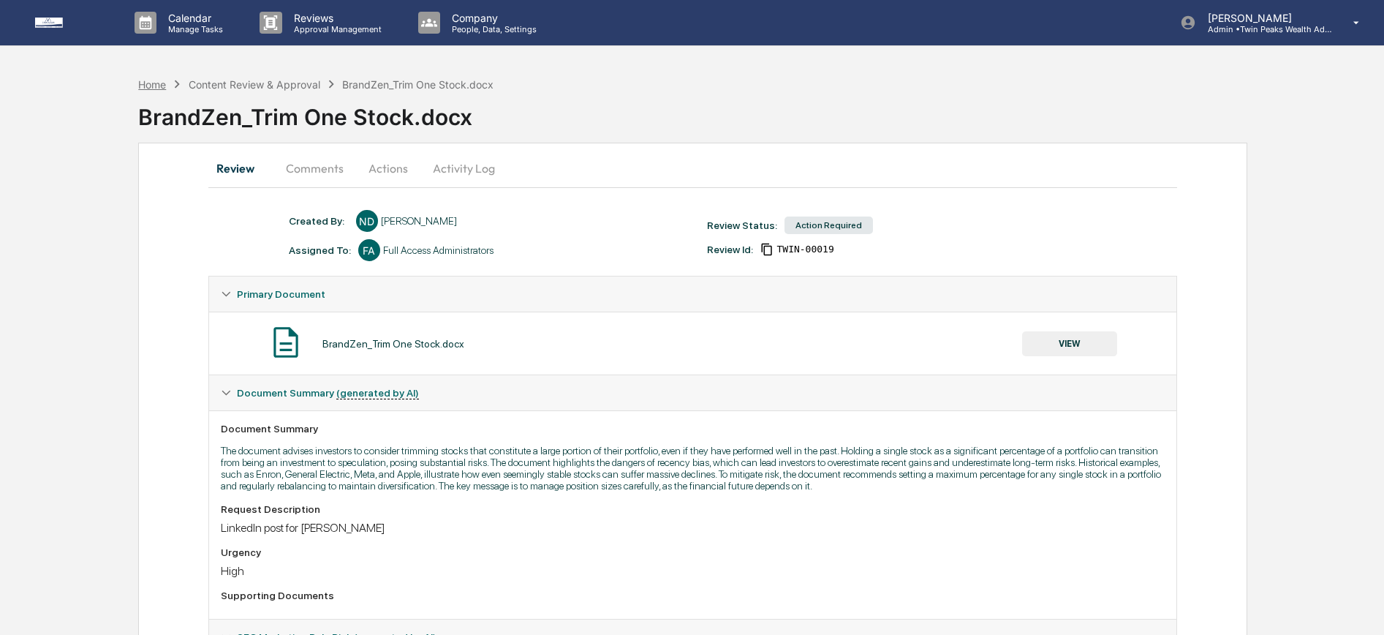
click at [157, 80] on div "Home" at bounding box center [152, 84] width 28 height 12
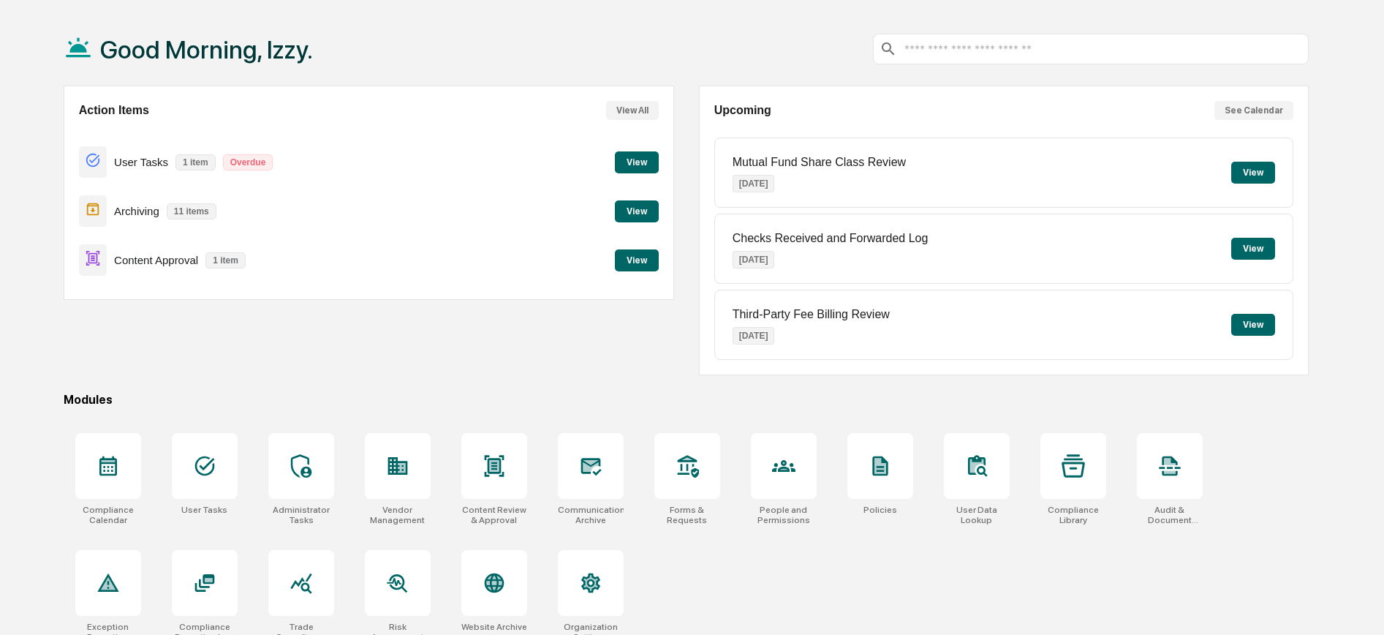
scroll to position [76, 0]
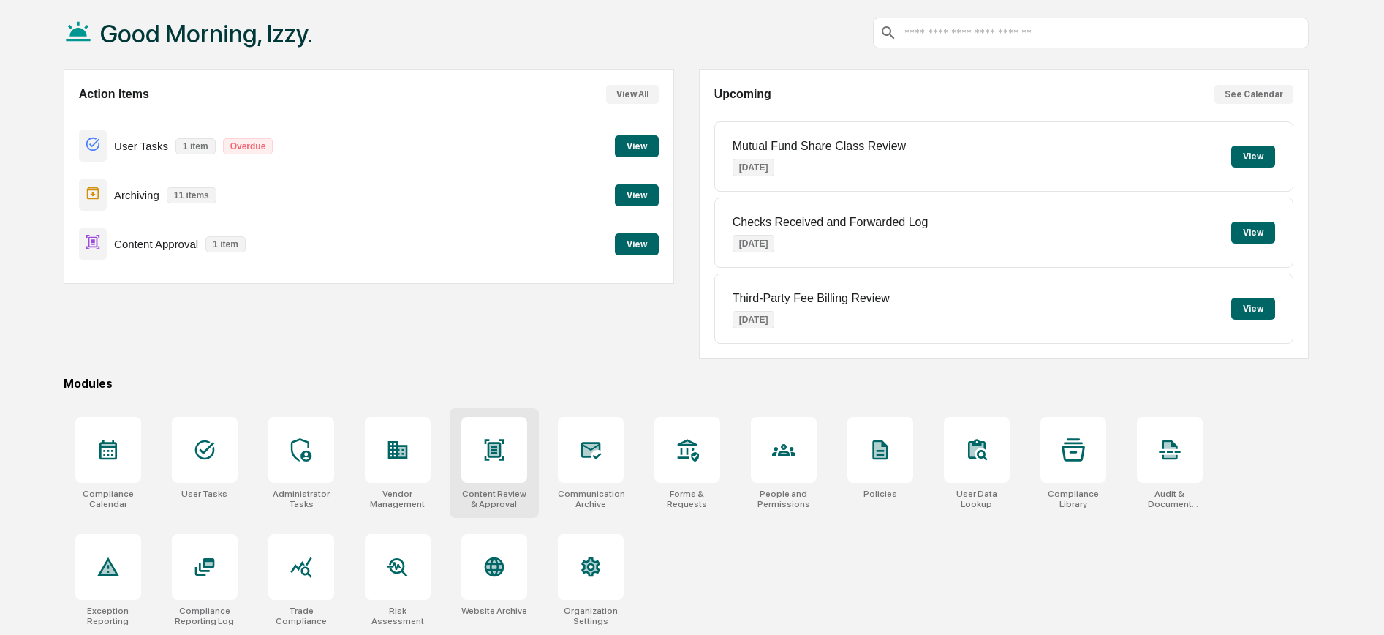
click at [495, 452] on icon at bounding box center [494, 450] width 10 height 12
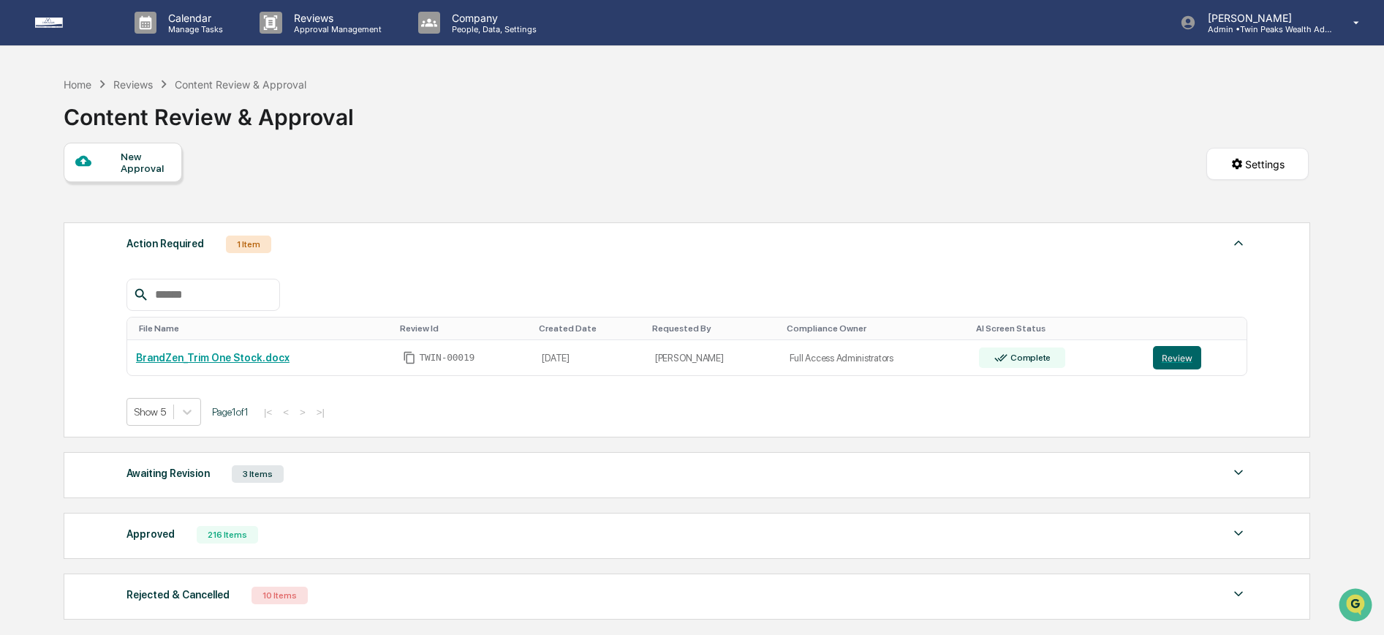
scroll to position [33, 0]
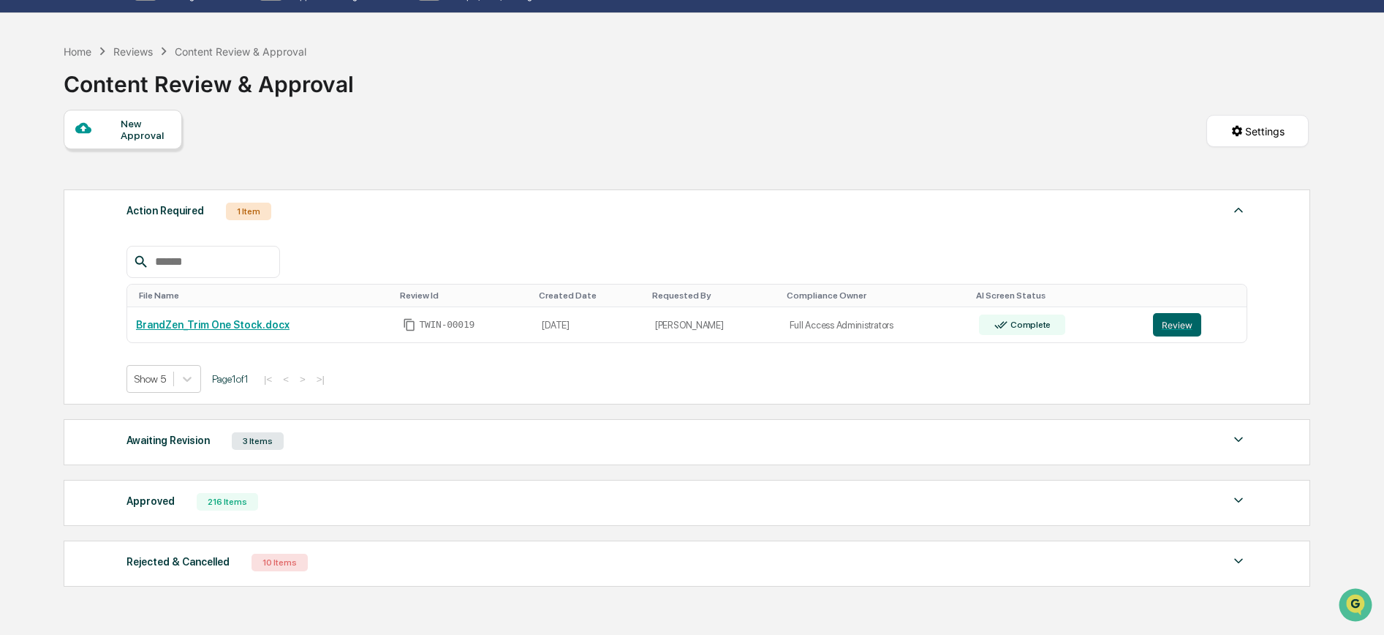
click at [189, 440] on div "Awaiting Revision" at bounding box center [167, 440] width 83 height 19
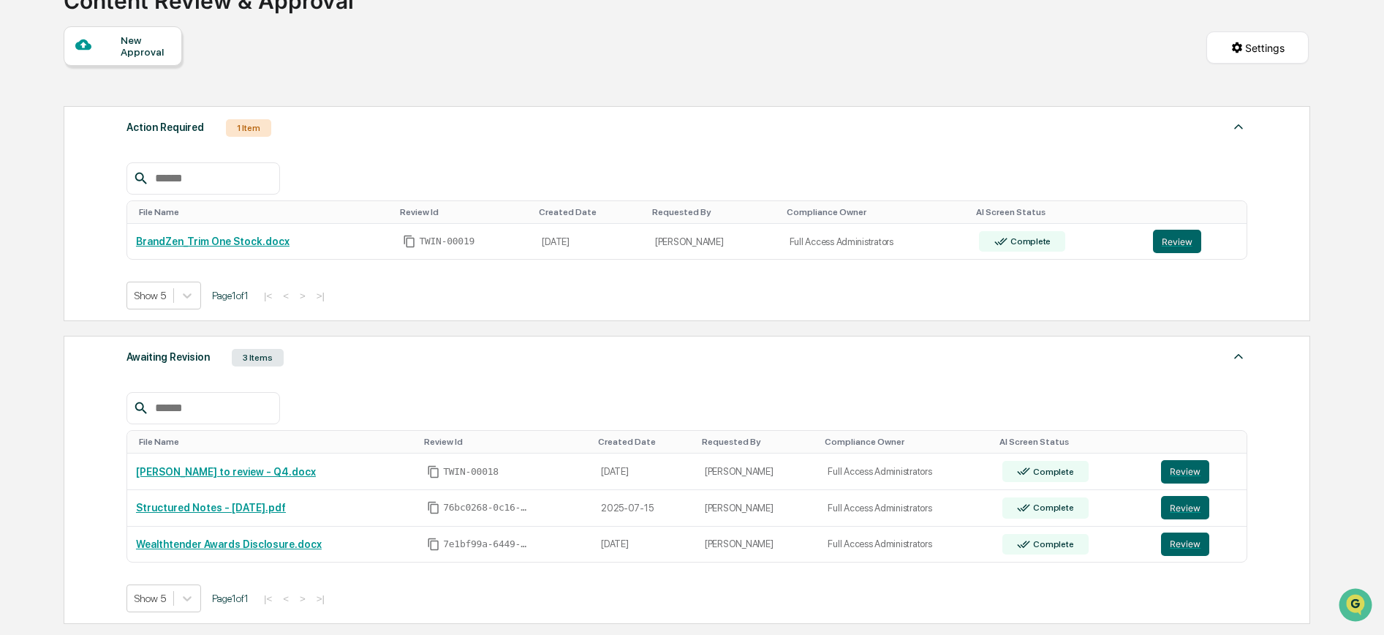
scroll to position [117, 0]
click at [1165, 242] on button "Review" at bounding box center [1177, 240] width 48 height 23
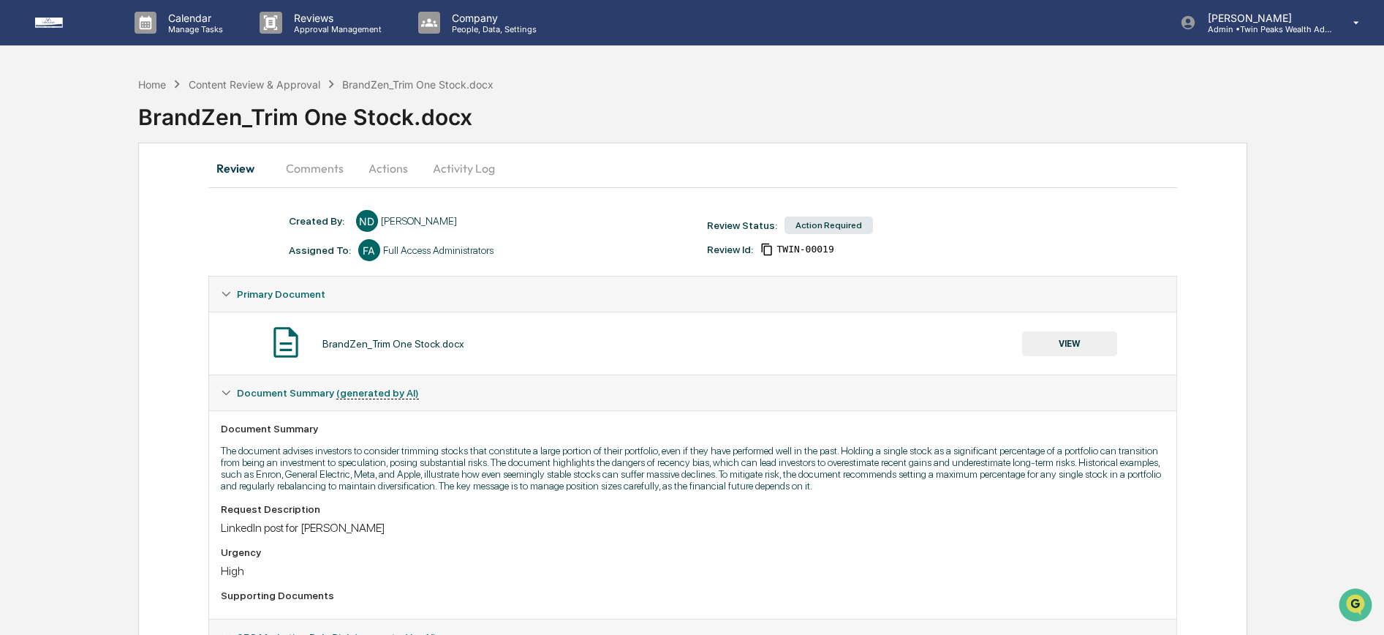
click at [1078, 337] on button "VIEW" at bounding box center [1069, 343] width 95 height 25
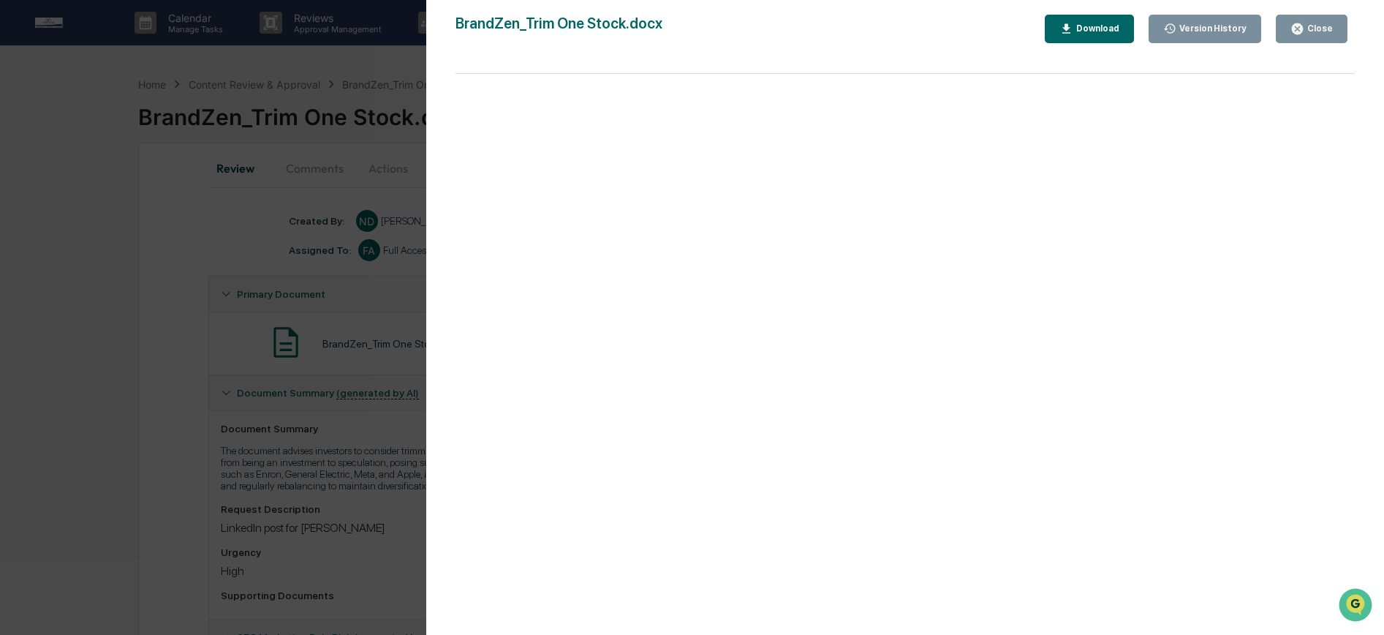
click at [1113, 25] on div "Download" at bounding box center [1096, 28] width 46 height 10
click at [412, 282] on div "Version History [DATE] 03:50 PM [PERSON_NAME] BrandZen_Trim One Stock.docx Clos…" at bounding box center [692, 317] width 1384 height 634
